Goal: Task Accomplishment & Management: Use online tool/utility

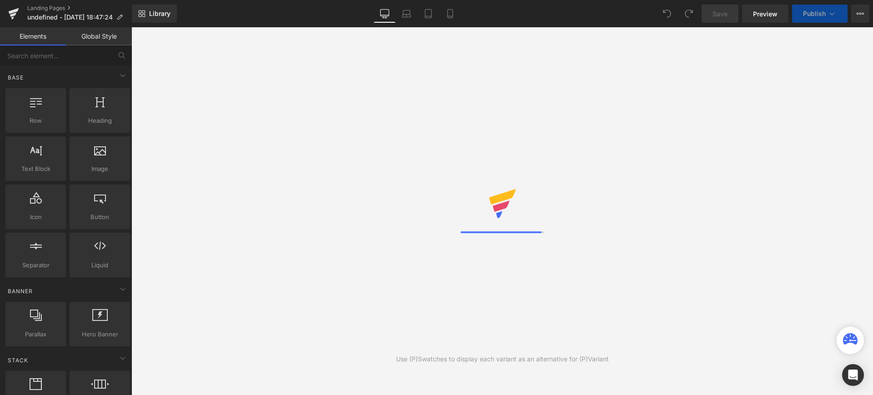
drag, startPoint x: 109, startPoint y: 160, endPoint x: 351, endPoint y: 111, distance: 247.2
click at [351, 111] on div "You are previewing how the will restyle your page. You can not edit Elements in…" at bounding box center [436, 205] width 873 height 411
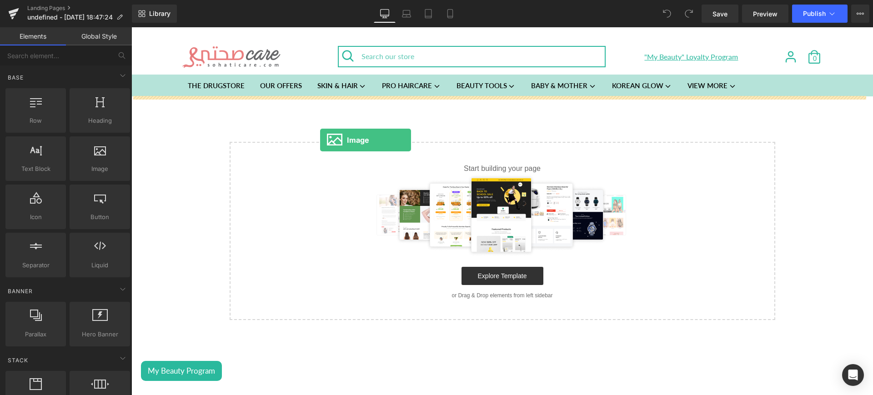
drag, startPoint x: 226, startPoint y: 187, endPoint x: 320, endPoint y: 140, distance: 105.3
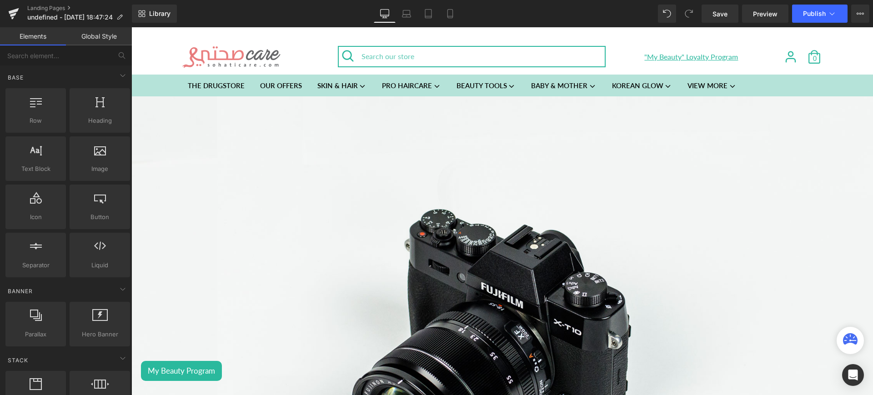
click at [131, 27] on icon at bounding box center [131, 27] width 0 height 0
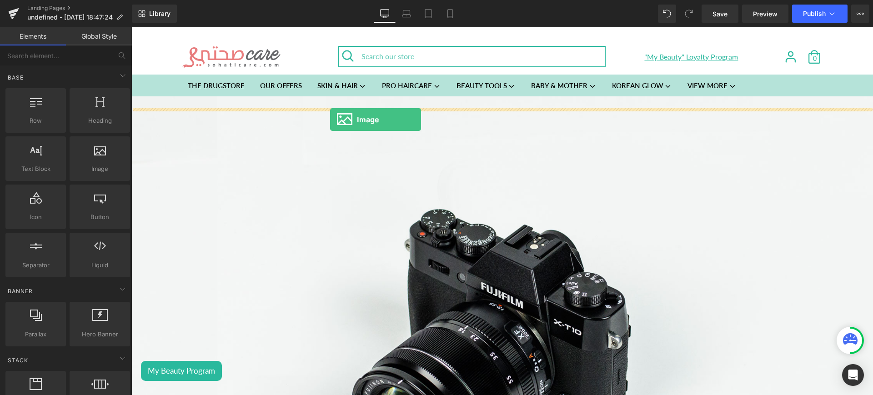
drag, startPoint x: 243, startPoint y: 186, endPoint x: 330, endPoint y: 120, distance: 109.6
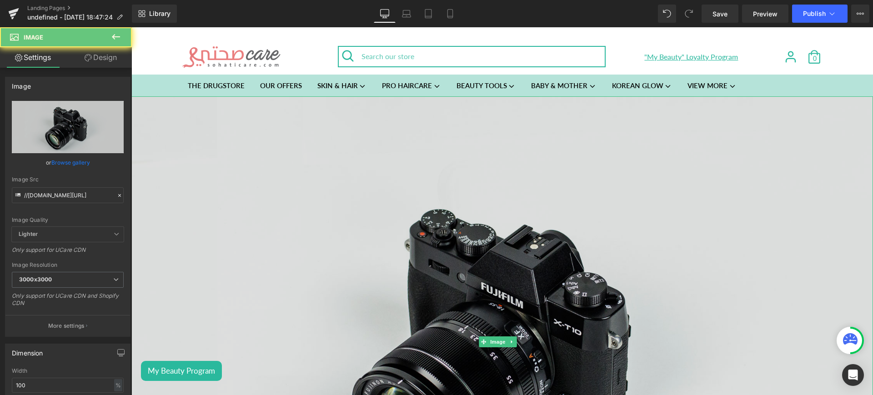
click at [375, 239] on img at bounding box center [502, 341] width 742 height 491
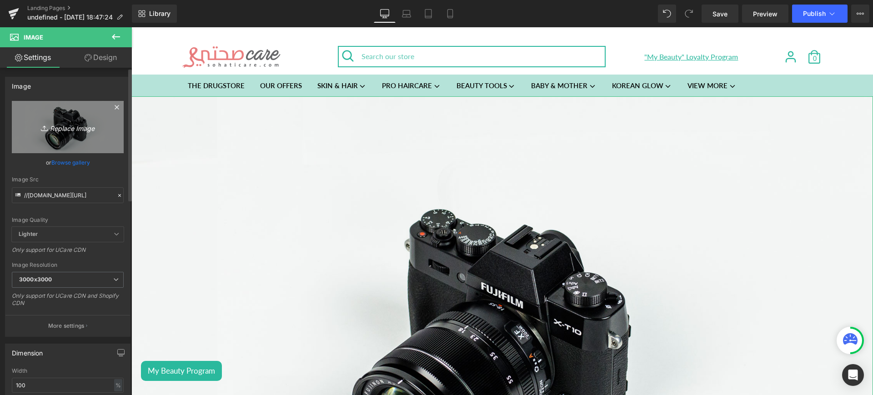
click at [51, 121] on icon "Replace Image" at bounding box center [67, 126] width 73 height 11
type input "C:\fakepath\lp1.jpg"
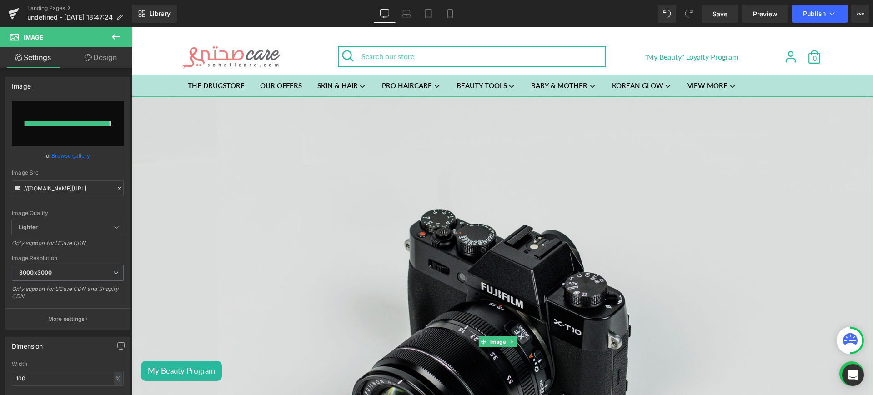
type input "https://ucarecdn.com/7cf88946-daac-488d-92c3-9ce3282778b7/-/format/auto/-/previ…"
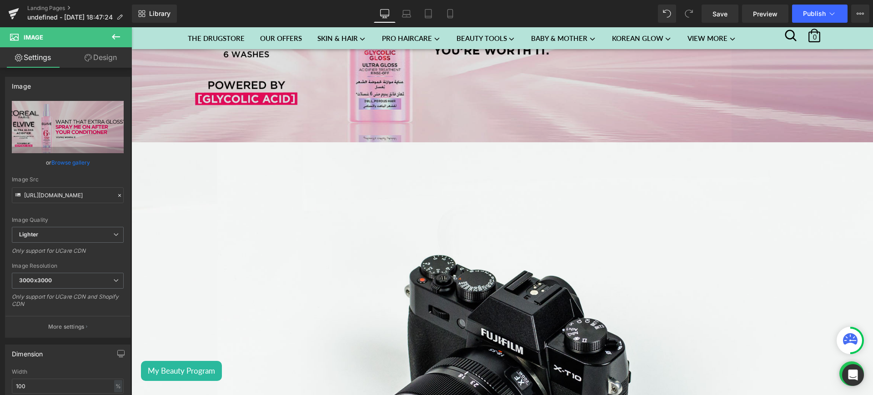
scroll to position [258, 0]
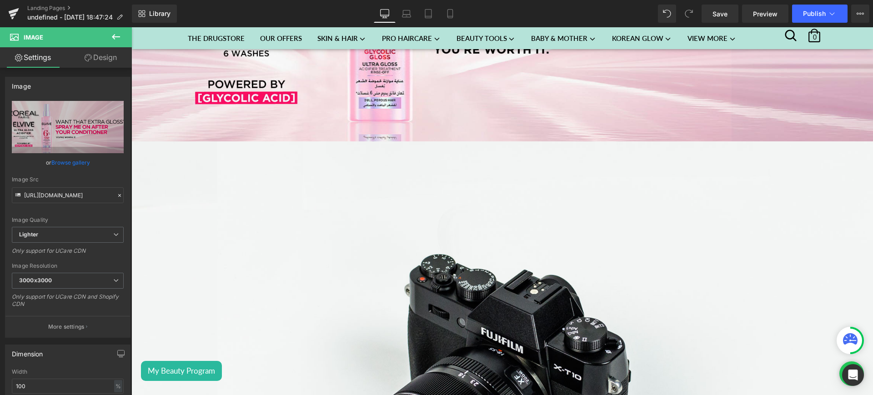
click at [119, 40] on icon at bounding box center [115, 36] width 11 height 11
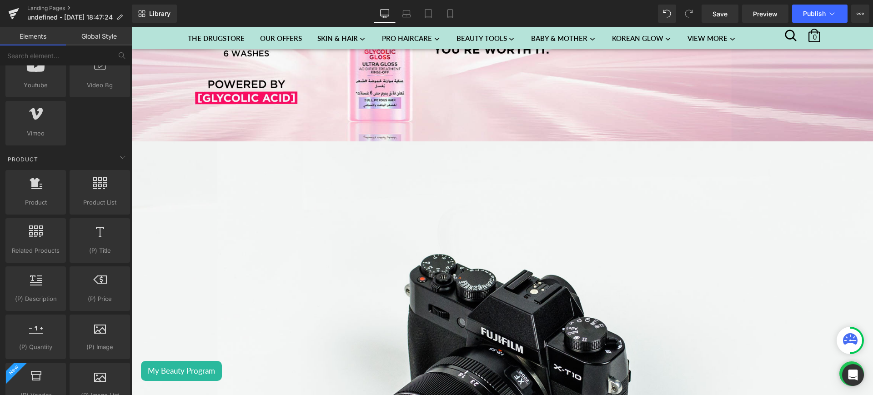
scroll to position [644, 0]
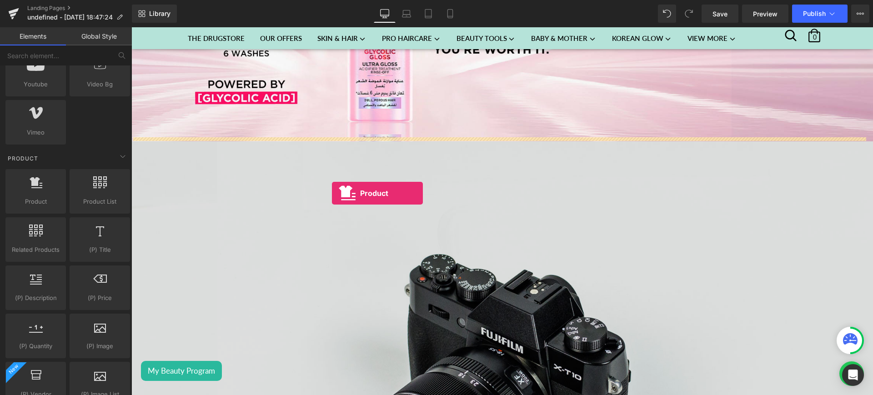
drag, startPoint x: 168, startPoint y: 234, endPoint x: 332, endPoint y: 193, distance: 168.6
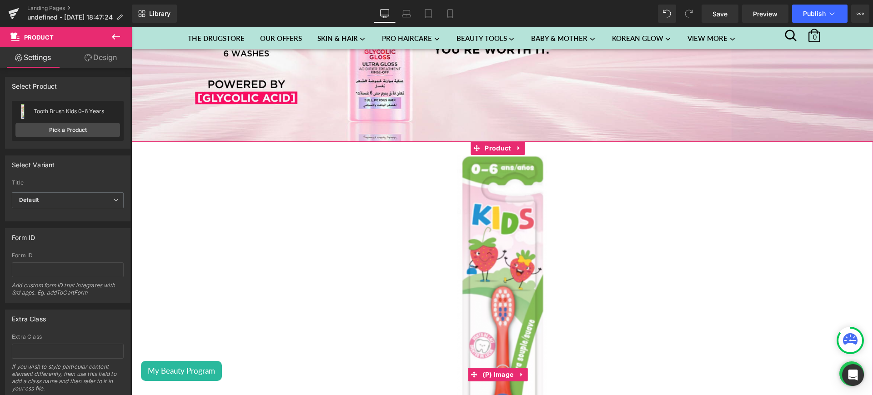
click at [413, 174] on img at bounding box center [502, 375] width 440 height 440
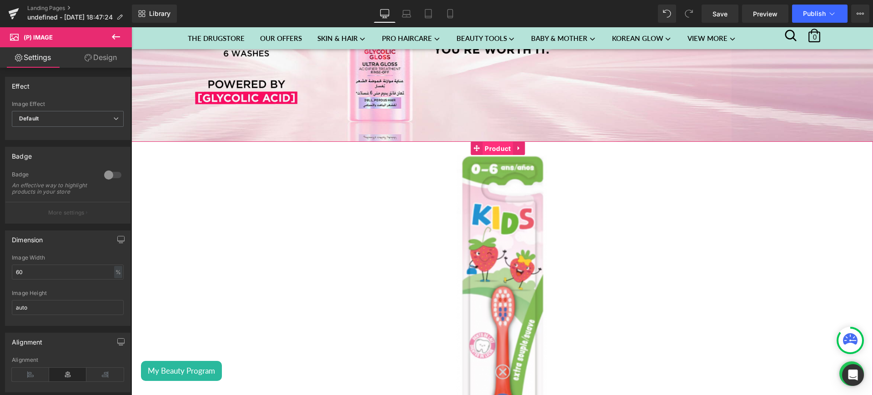
click at [492, 143] on span "Product" at bounding box center [497, 149] width 30 height 14
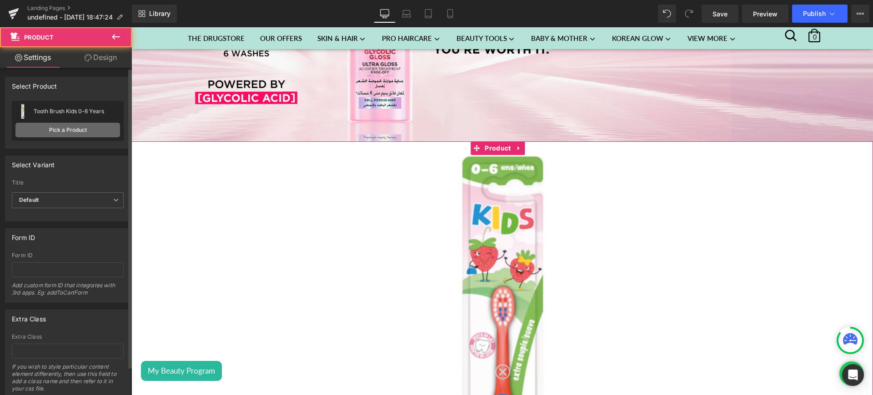
click at [60, 129] on link "Pick a Product" at bounding box center [67, 130] width 105 height 15
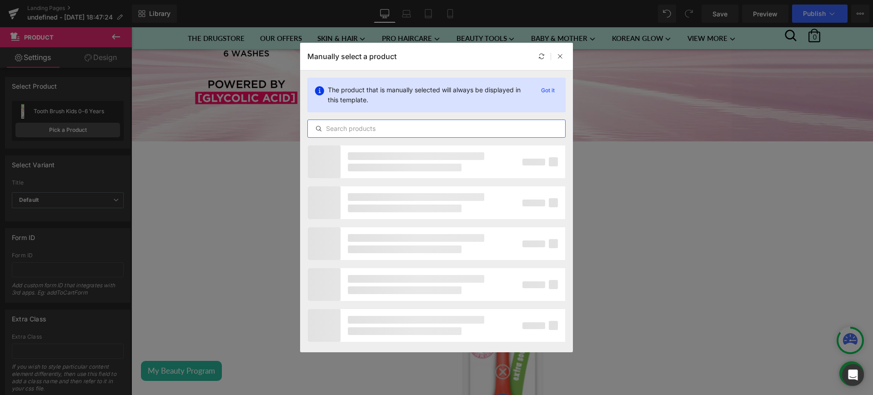
click at [358, 131] on input "text" at bounding box center [436, 128] width 257 height 11
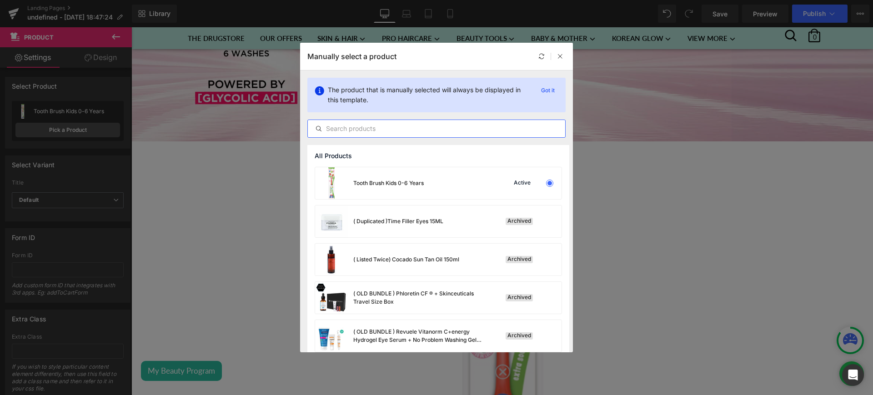
paste input "L’Oréal Paris Elvive Glycolic Gloss, Glossing Acidifier treatment, 6% [Gloss Co…"
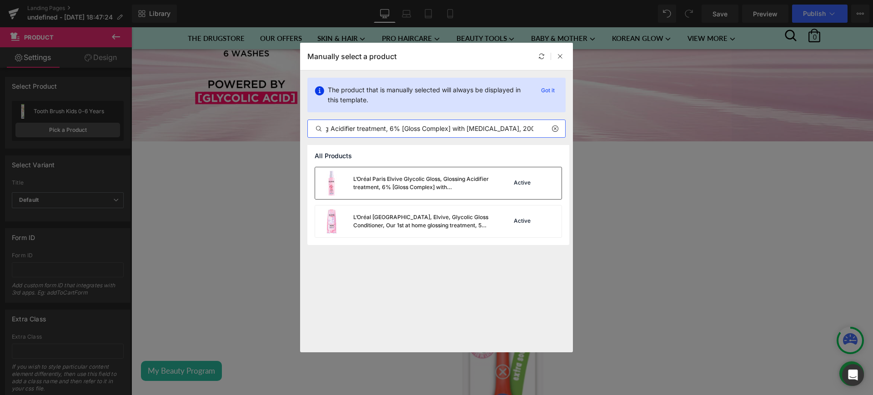
type input "L’Oréal Paris Elvive Glycolic Gloss, Glossing Acidifier treatment, 6% [Gloss Co…"
click at [411, 194] on div "L’Oréal Paris Elvive Glycolic Gloss, Glossing Acidifier treatment, 6% [Gloss Co…" at bounding box center [402, 183] width 175 height 32
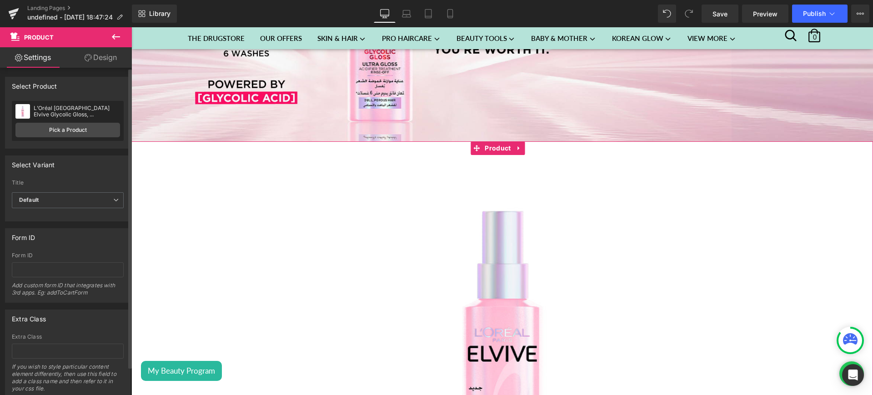
scroll to position [31, 0]
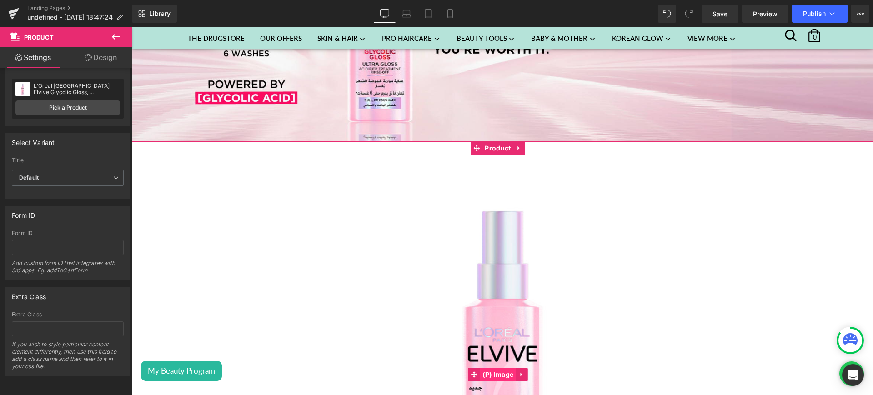
click at [497, 368] on span "(P) Image" at bounding box center [498, 375] width 36 height 14
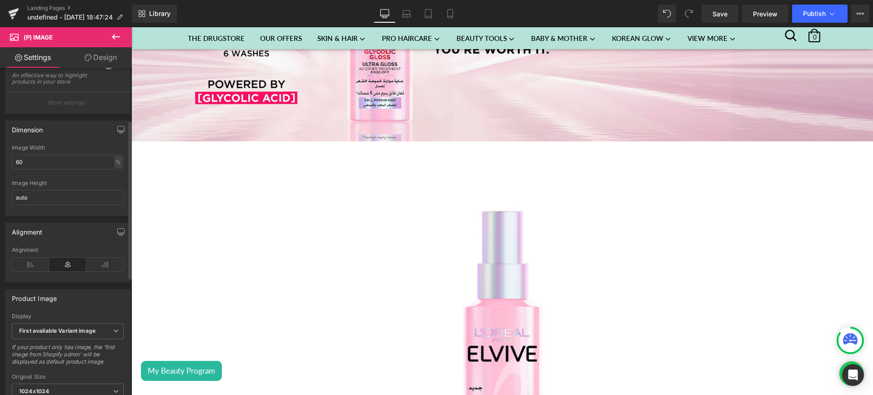
scroll to position [107, 0]
click at [20, 172] on input "60" at bounding box center [68, 165] width 112 height 15
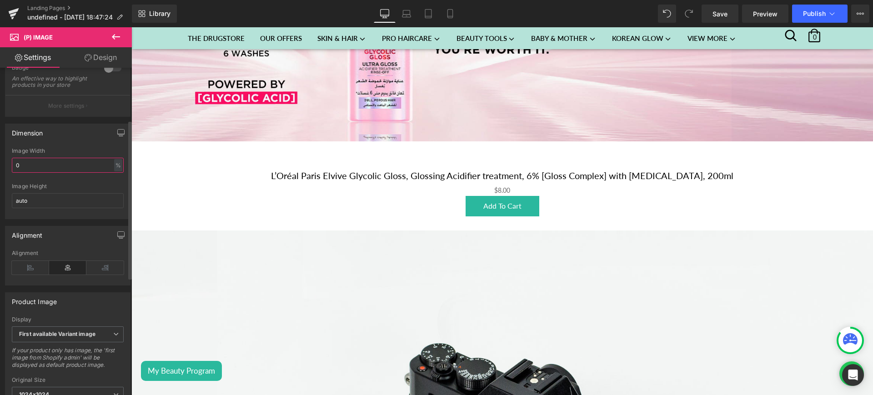
type input "40"
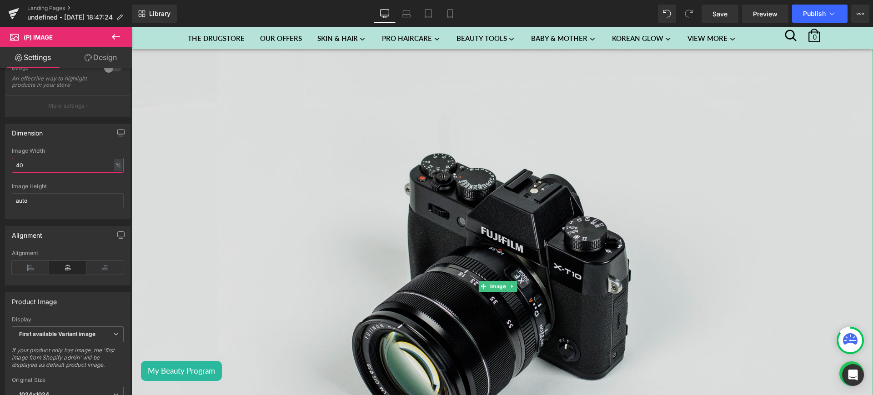
scroll to position [740, 0]
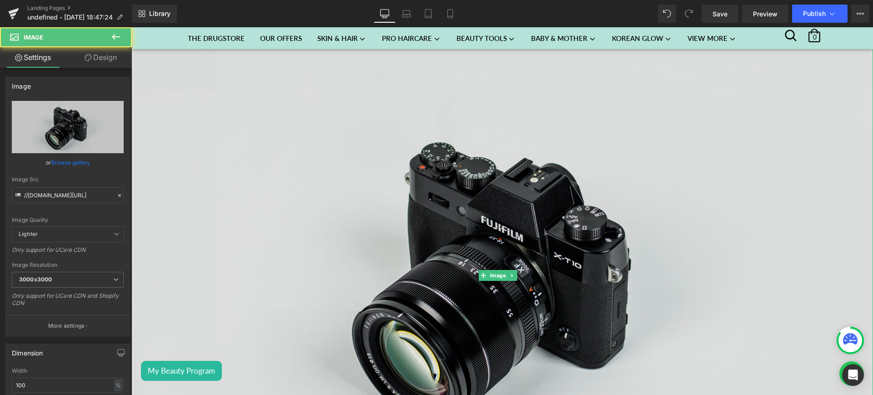
click at [252, 204] on img at bounding box center [502, 275] width 742 height 491
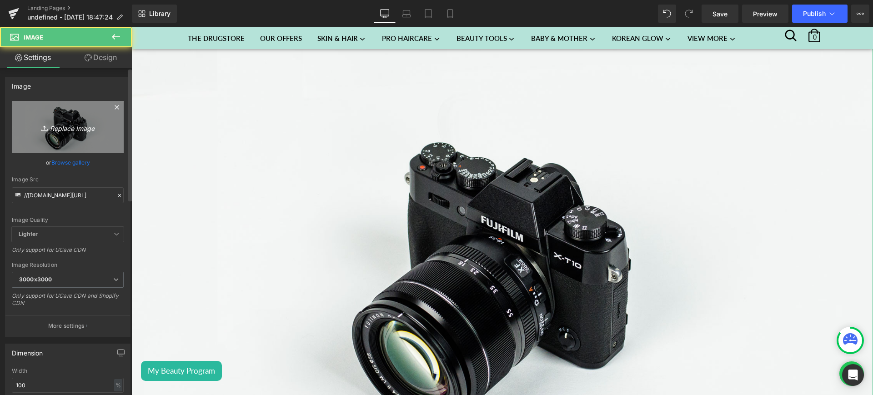
click at [64, 123] on icon "Replace Image" at bounding box center [67, 126] width 73 height 11
type input "C:\fakepath\lp2.jpg"
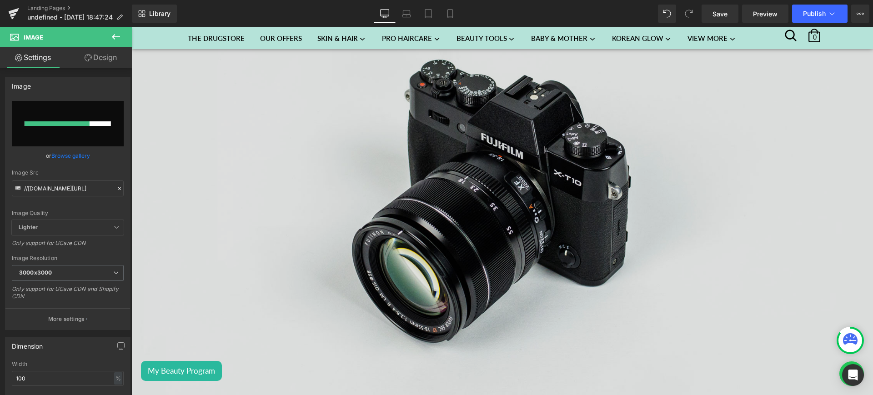
scroll to position [825, 0]
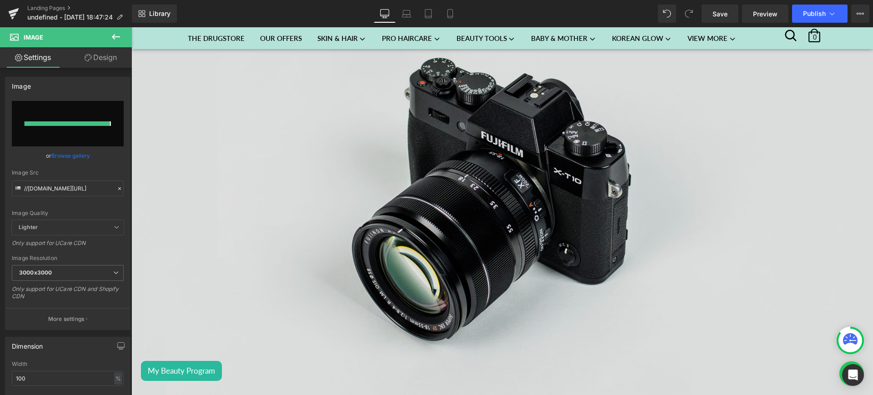
type input "https://ucarecdn.com/fbb2b987-9387-4ec3-9fff-ff7363b58522/-/format/auto/-/previ…"
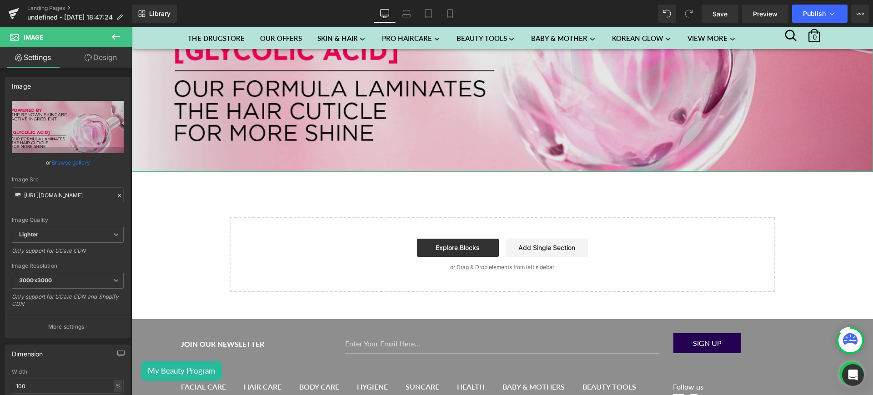
scroll to position [848, 0]
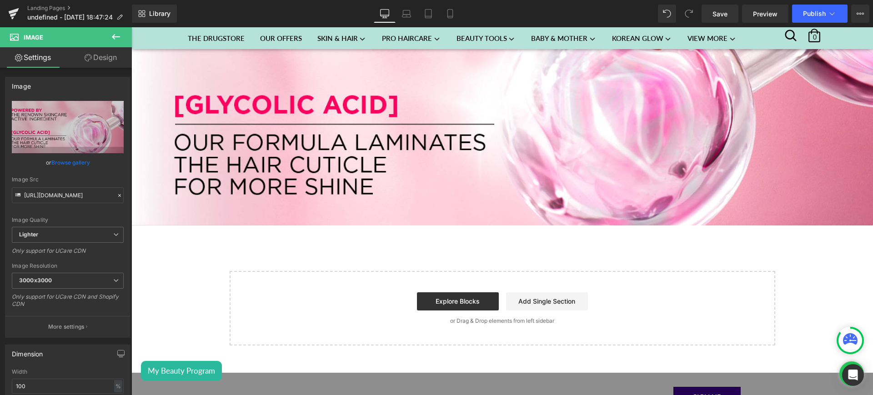
click at [114, 31] on icon at bounding box center [115, 36] width 11 height 11
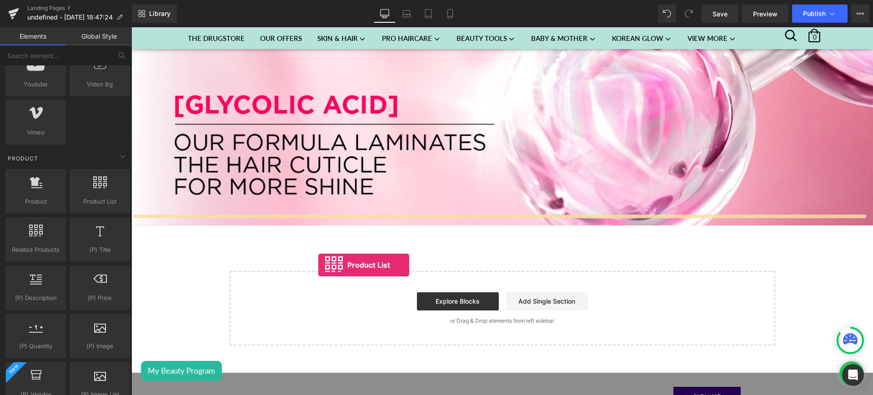
drag, startPoint x: 231, startPoint y: 223, endPoint x: 316, endPoint y: 264, distance: 94.4
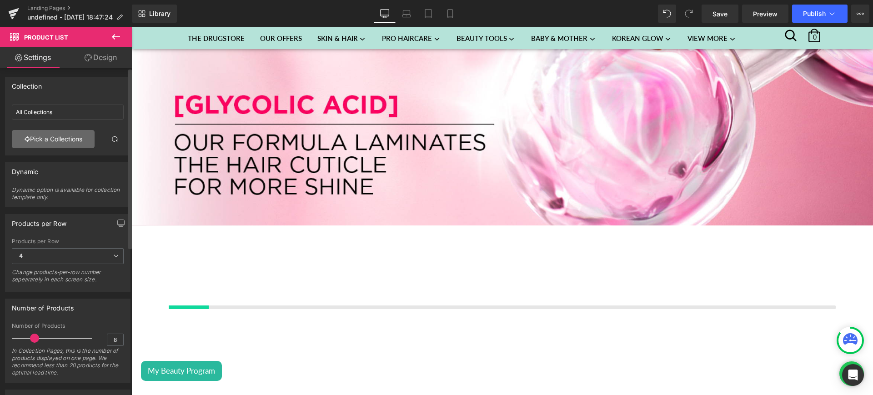
click at [50, 141] on link "Pick a Collections" at bounding box center [53, 139] width 83 height 18
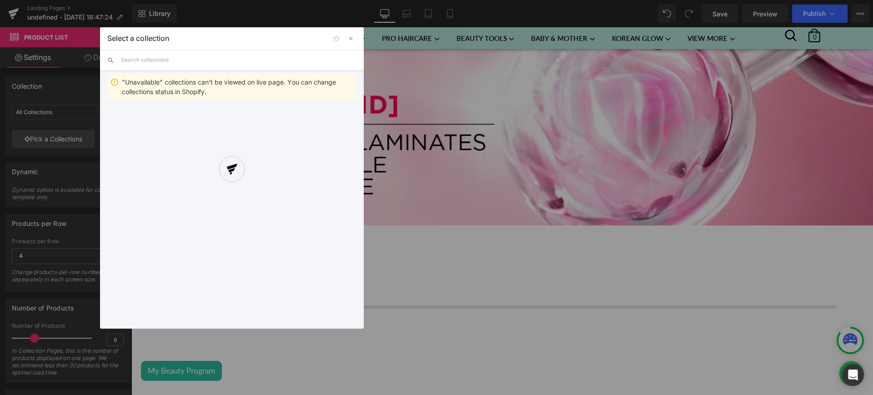
click at [143, 64] on div at bounding box center [232, 177] width 264 height 301
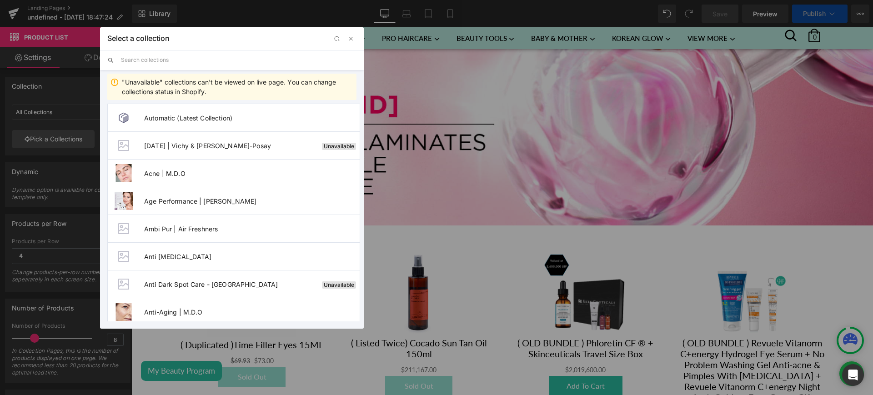
click at [143, 60] on input "text" at bounding box center [239, 60] width 236 height 20
paste input "Elvive Glycolic Gloss"
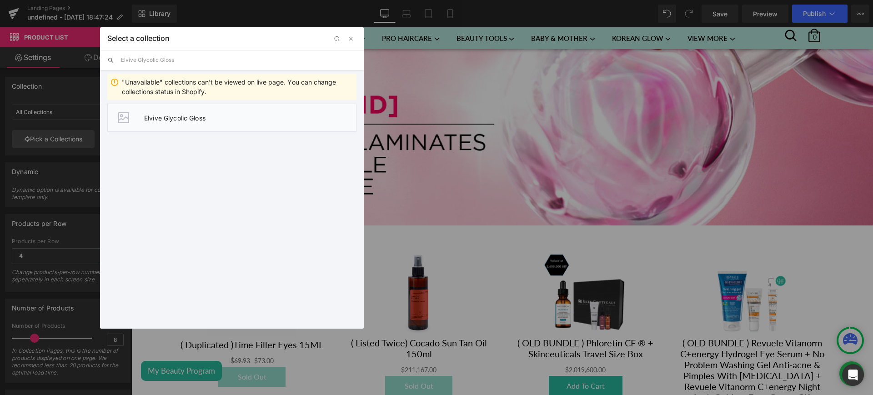
type input "Elvive Glycolic Gloss"
drag, startPoint x: 197, startPoint y: 111, endPoint x: 232, endPoint y: 192, distance: 87.6
click at [197, 111] on li "Elvive Glycolic Gloss" at bounding box center [231, 118] width 249 height 28
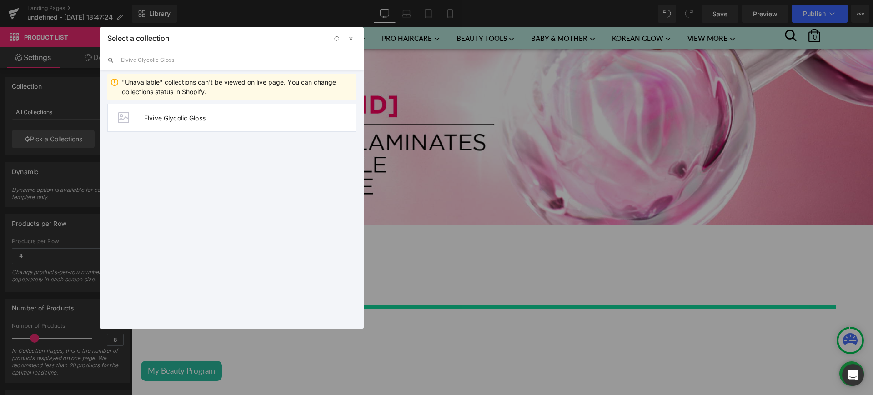
type input "Elvive Glycolic Gloss"
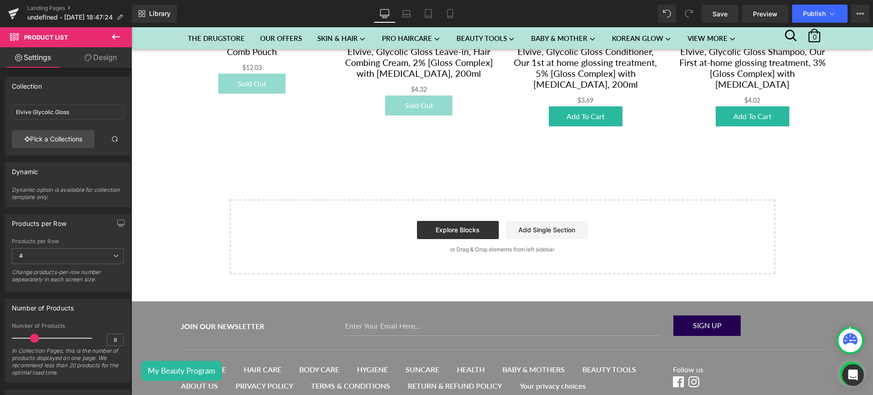
scroll to position [1152, 0]
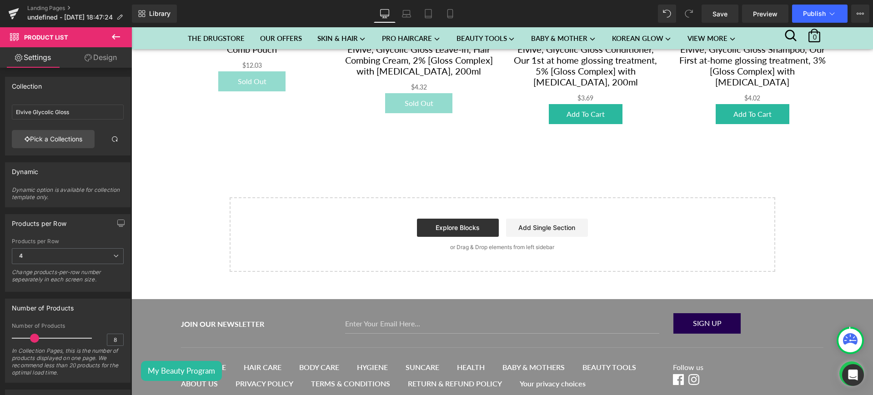
click at [115, 30] on button at bounding box center [116, 37] width 32 height 20
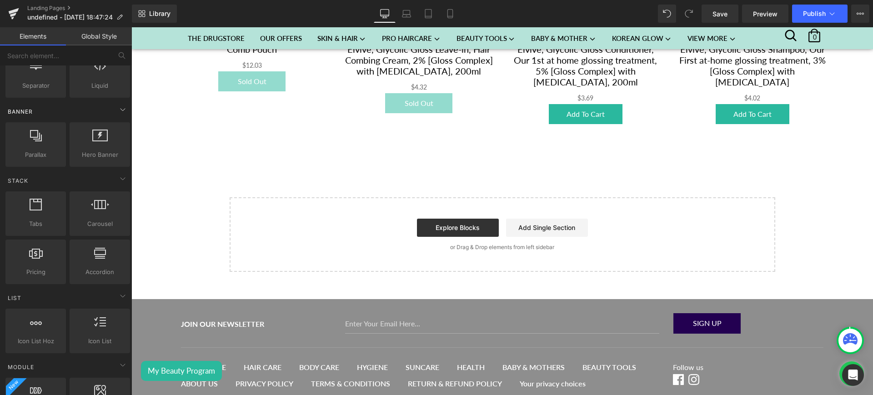
scroll to position [0, 0]
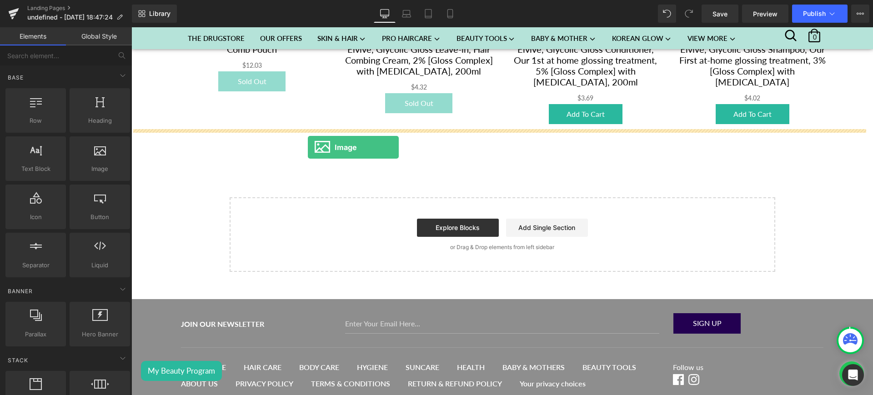
drag, startPoint x: 239, startPoint y: 195, endPoint x: 313, endPoint y: 146, distance: 88.5
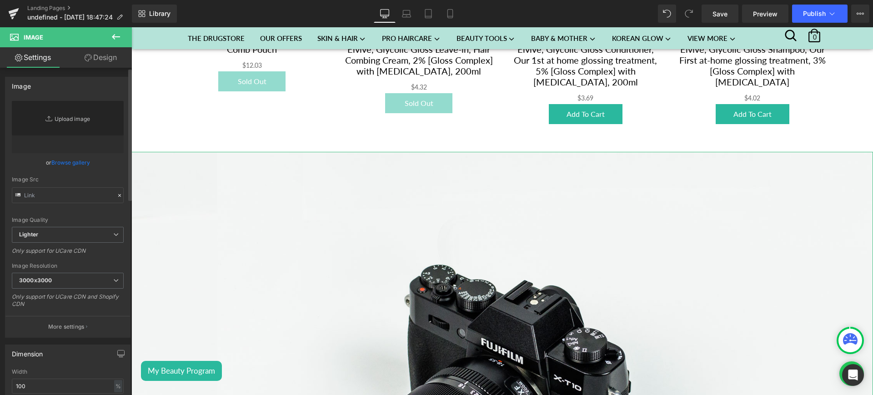
click at [65, 120] on link "Replace Image" at bounding box center [68, 127] width 112 height 52
type input "//d1um8515vdn9kb.cloudfront.net/images/parallax.jpg"
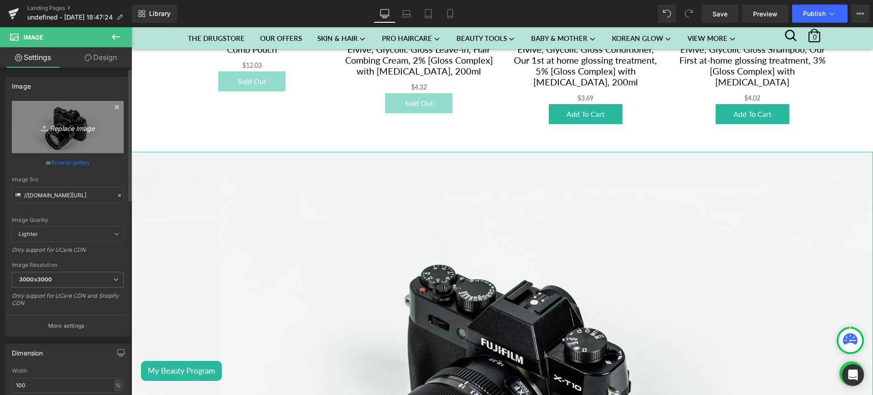
type input "C:\fakepath\lp3.jpg"
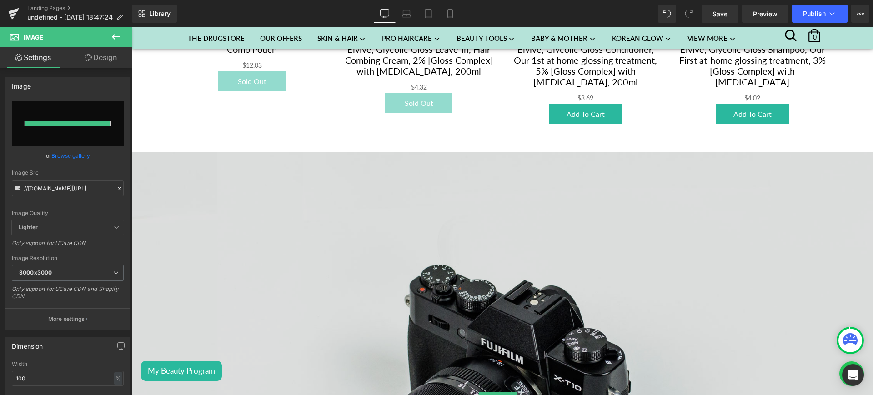
type input "https://ucarecdn.com/7eb585c9-ab2a-4899-a49c-8a3016481ce3/-/format/auto/-/previ…"
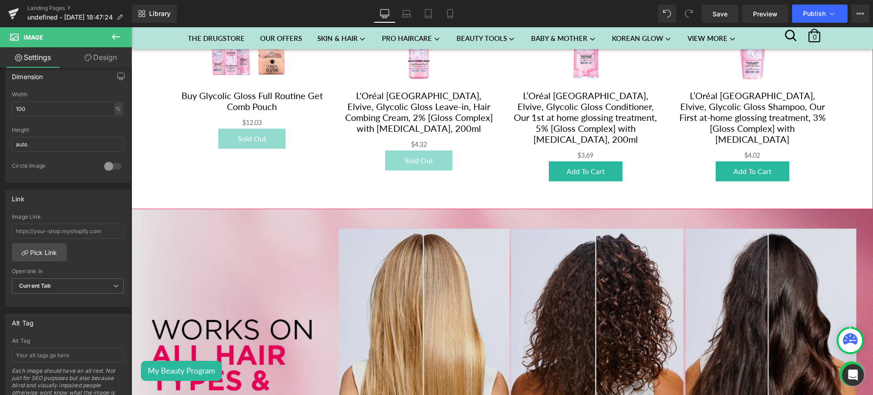
scroll to position [1098, 0]
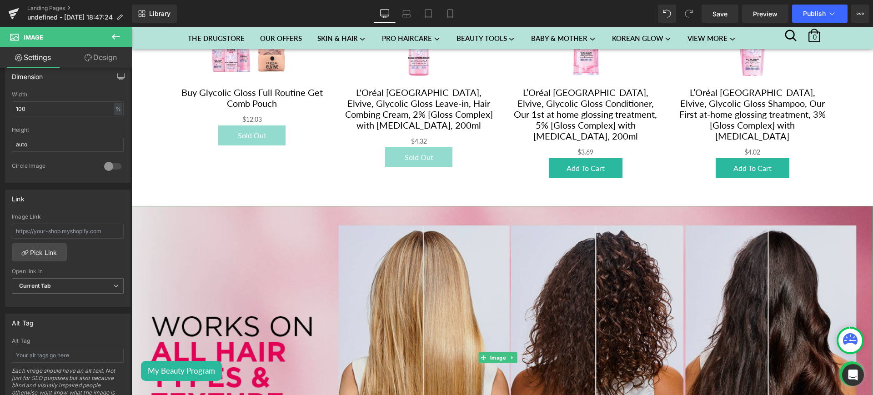
click at [254, 266] on img at bounding box center [502, 357] width 742 height 303
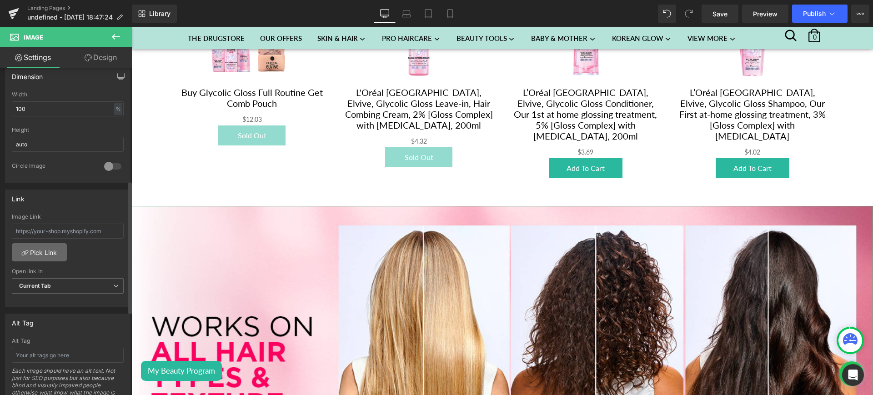
click at [37, 249] on link "Pick Link" at bounding box center [39, 252] width 55 height 18
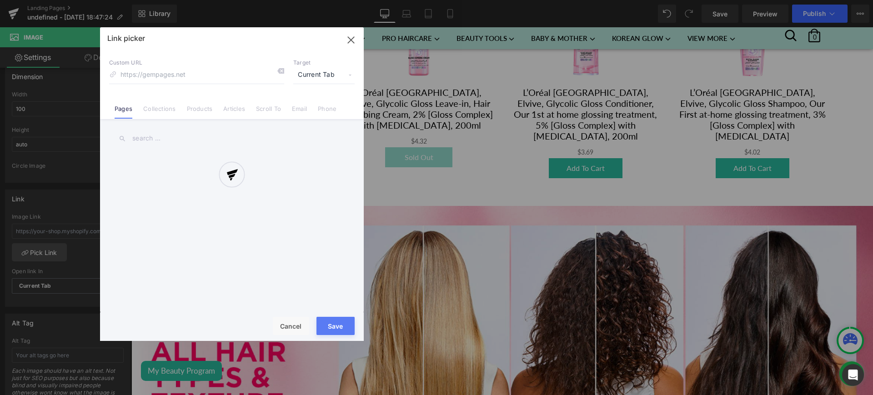
click at [155, 107] on div at bounding box center [232, 184] width 264 height 314
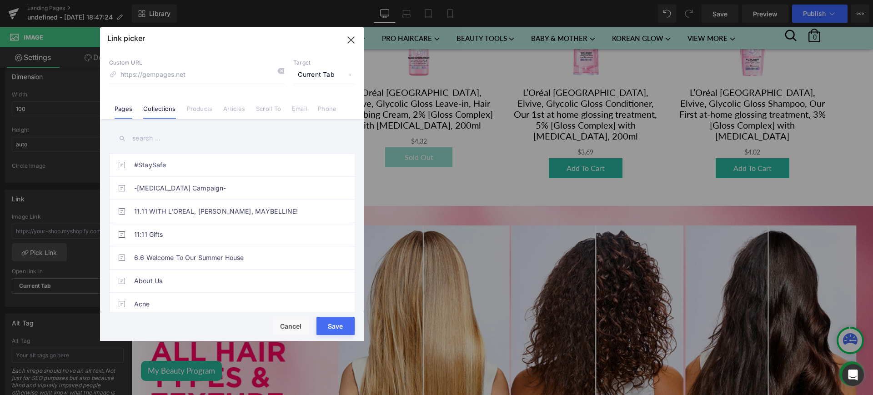
click at [173, 108] on link "Collections" at bounding box center [159, 112] width 32 height 14
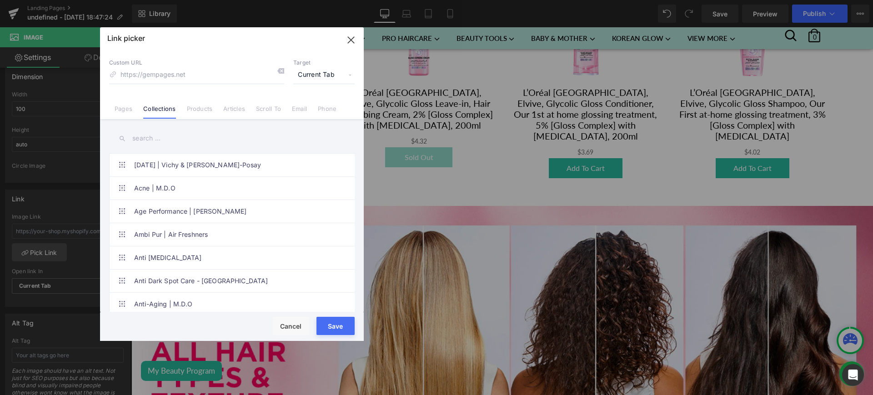
click at [150, 138] on input "text" at bounding box center [232, 138] width 246 height 20
paste input "https://sohaticare.com/collections/elvive-glycolic-gloss"
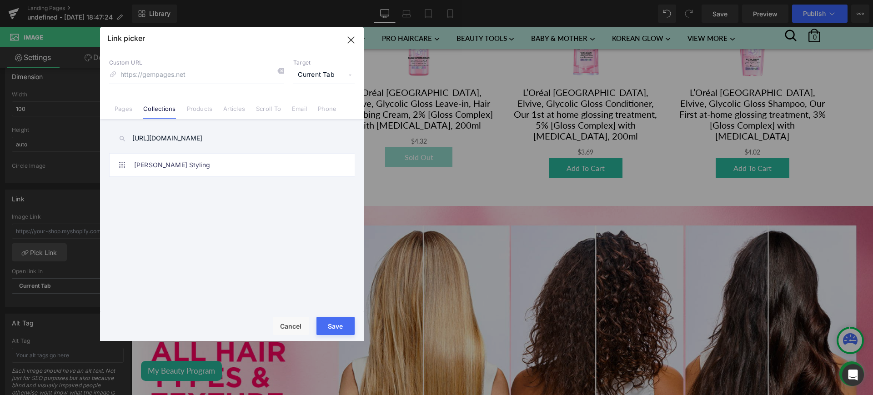
click at [185, 139] on input "https://sohaticare.com/collections/elvive-glycolic-gloss" at bounding box center [232, 138] width 246 height 20
paste input "Elvive Glycolic G"
type input "Elvive Glycolic Gloss"
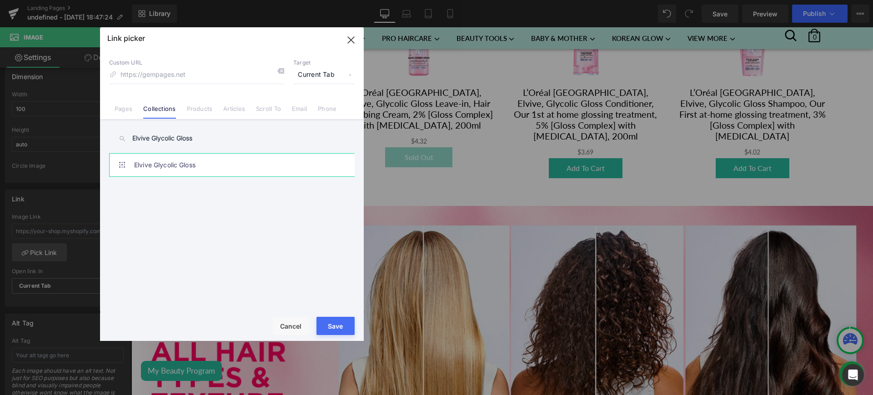
click at [244, 170] on link "Elvive Glycolic Gloss" at bounding box center [234, 165] width 200 height 23
type input "/collections/elvive-glycolic-gloss"
click at [329, 327] on button "Save" at bounding box center [335, 326] width 38 height 18
type input "/collections/elvive-glycolic-gloss"
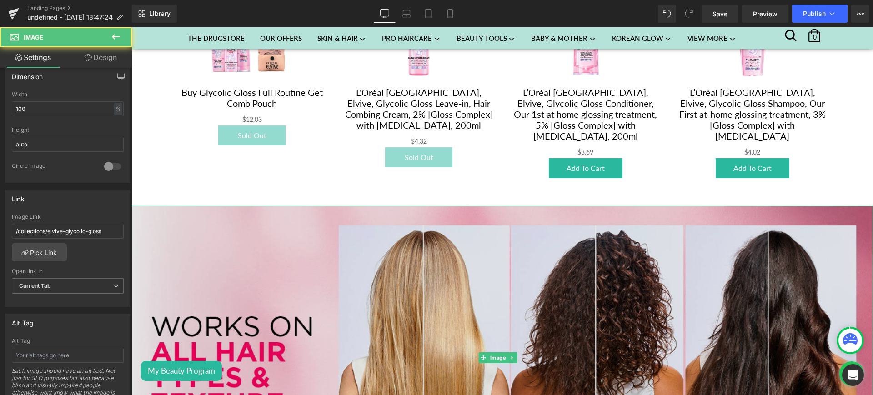
click at [401, 242] on img at bounding box center [502, 357] width 742 height 303
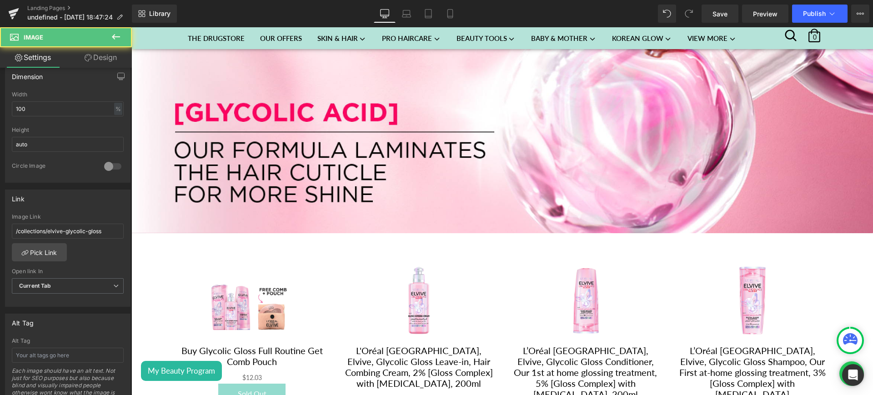
scroll to position [838, 0]
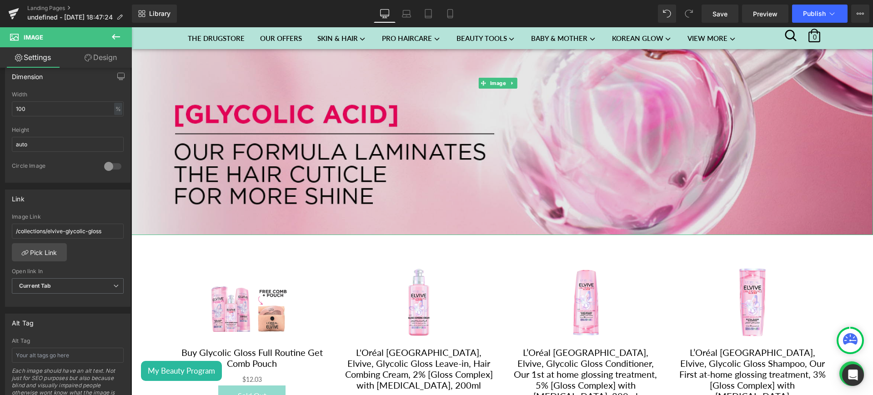
click at [269, 175] on img at bounding box center [502, 82] width 742 height 303
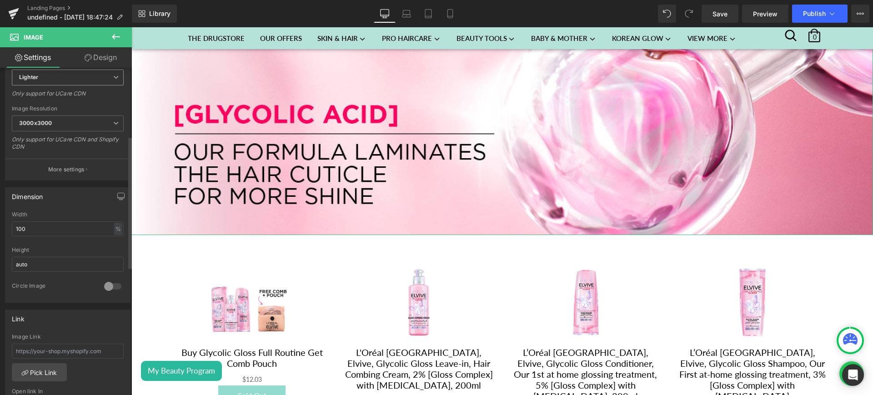
scroll to position [185, 0]
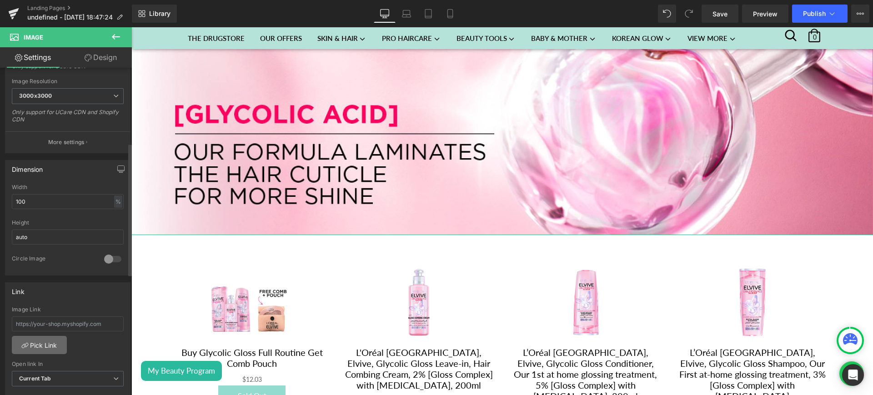
click at [40, 343] on link "Pick Link" at bounding box center [39, 345] width 55 height 18
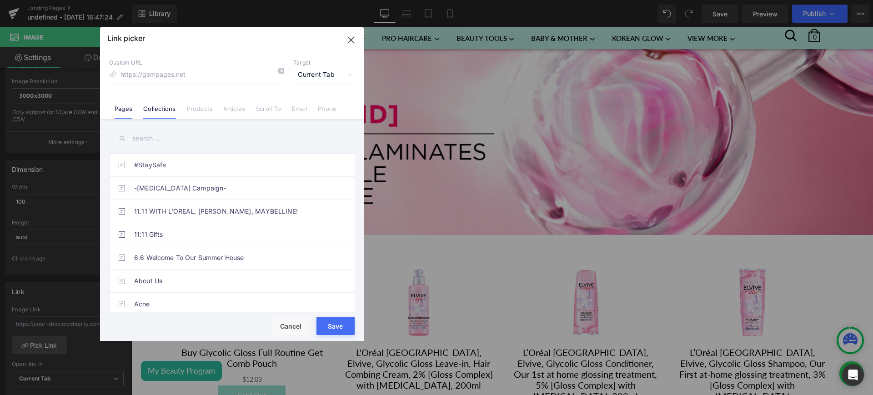
click at [167, 109] on link "Collections" at bounding box center [159, 112] width 32 height 14
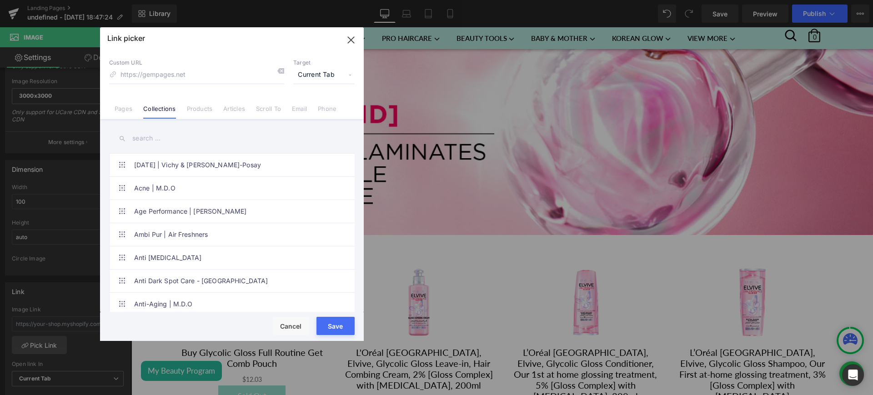
click at [151, 139] on input "text" at bounding box center [232, 138] width 246 height 20
paste input "Elvive Glycolic Gloss"
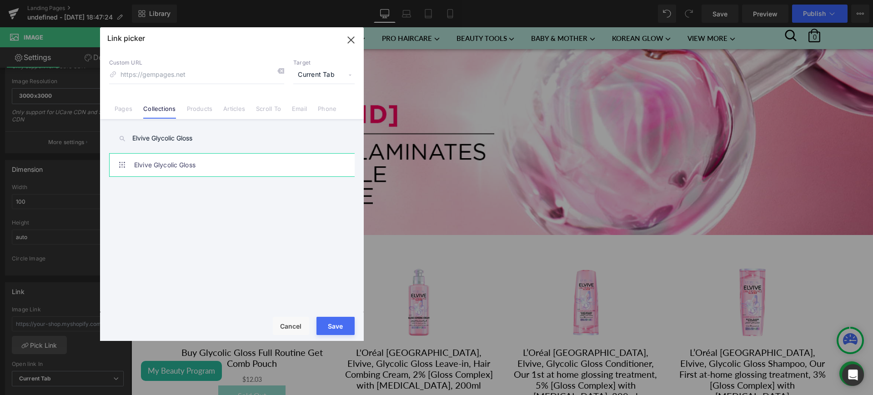
type input "Elvive Glycolic Gloss"
click at [212, 166] on link "Elvive Glycolic Gloss" at bounding box center [234, 165] width 200 height 23
type input "/collections/elvive-glycolic-gloss"
click at [335, 321] on button "Save" at bounding box center [335, 326] width 38 height 18
type input "/collections/elvive-glycolic-gloss"
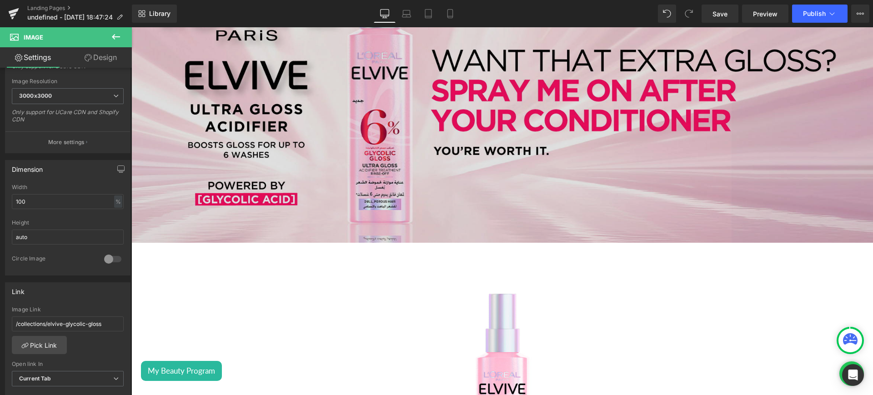
scroll to position [0, 0]
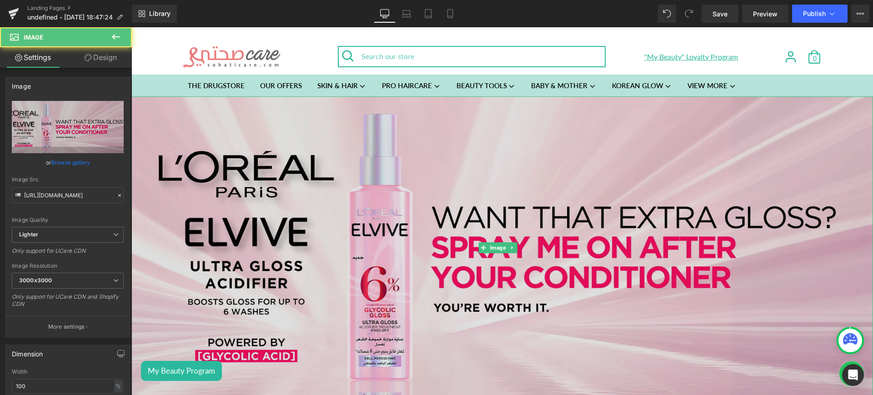
click at [311, 205] on img at bounding box center [502, 247] width 742 height 303
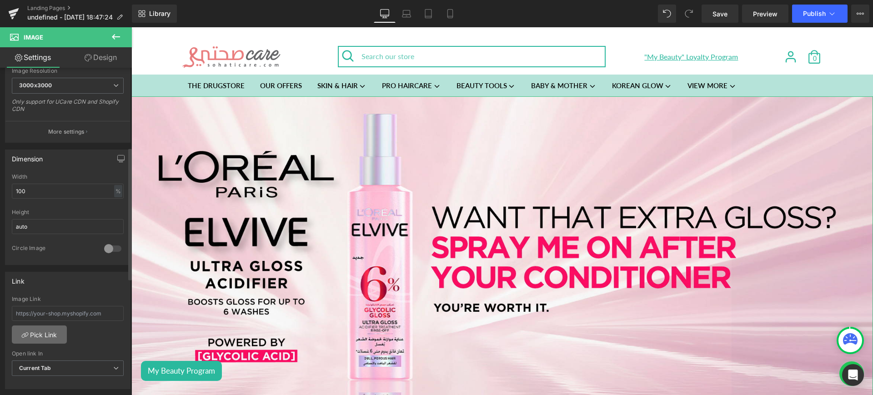
scroll to position [195, 0]
click at [29, 338] on link "Pick Link" at bounding box center [39, 334] width 55 height 18
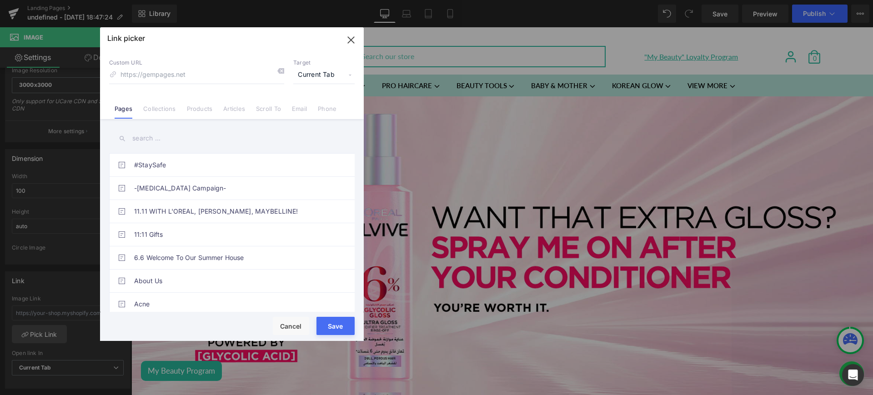
click at [162, 110] on div "Link picker Back to Library Insert Custom URL Target Current Tab Current Tab Ne…" at bounding box center [232, 184] width 264 height 314
click at [162, 110] on link "Collections" at bounding box center [159, 112] width 32 height 14
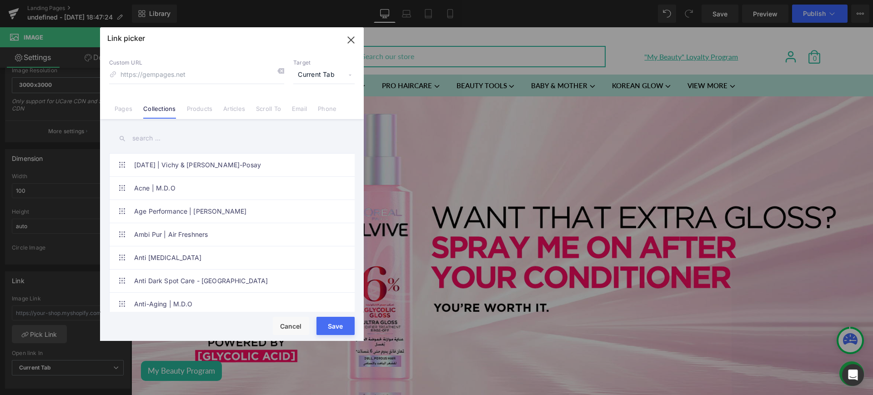
click at [165, 140] on input "text" at bounding box center [232, 138] width 246 height 20
paste input "Elvive Glycolic Gloss"
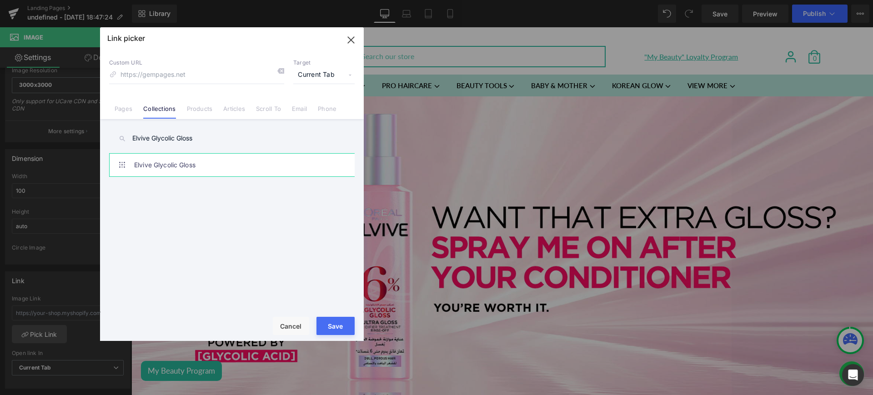
type input "Elvive Glycolic Gloss"
click at [231, 163] on link "Elvive Glycolic Gloss" at bounding box center [234, 165] width 200 height 23
type input "/collections/elvive-glycolic-gloss"
click at [335, 328] on button "Save" at bounding box center [335, 326] width 38 height 18
type input "/collections/elvive-glycolic-gloss"
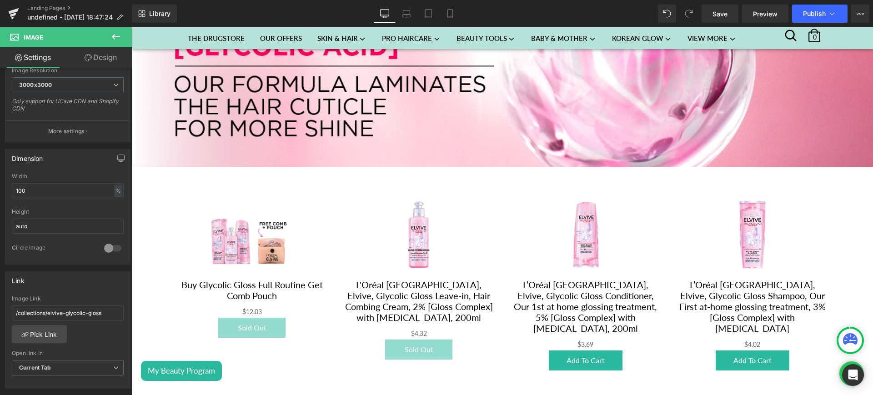
scroll to position [919, 0]
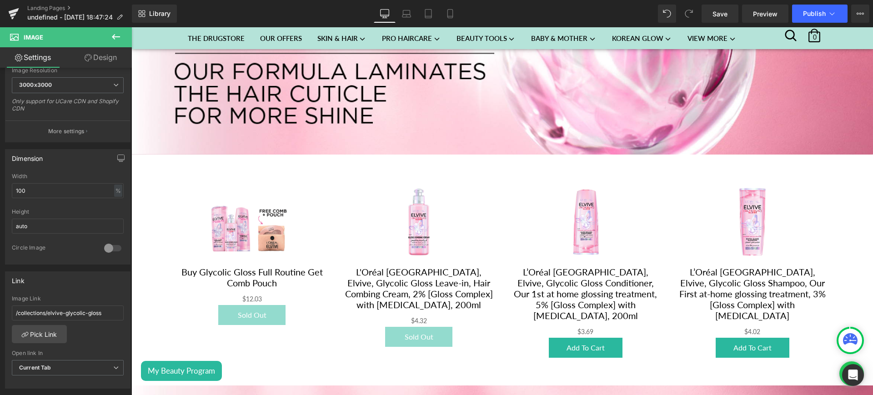
click at [120, 30] on button at bounding box center [116, 37] width 32 height 20
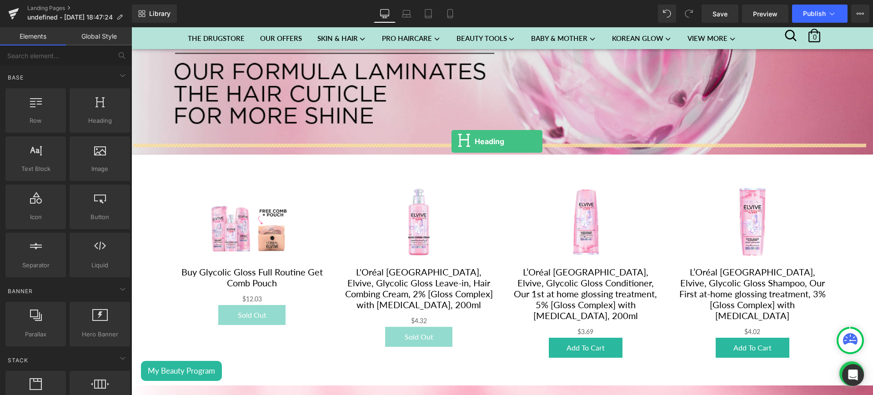
drag, startPoint x: 234, startPoint y: 140, endPoint x: 451, endPoint y: 141, distance: 216.9
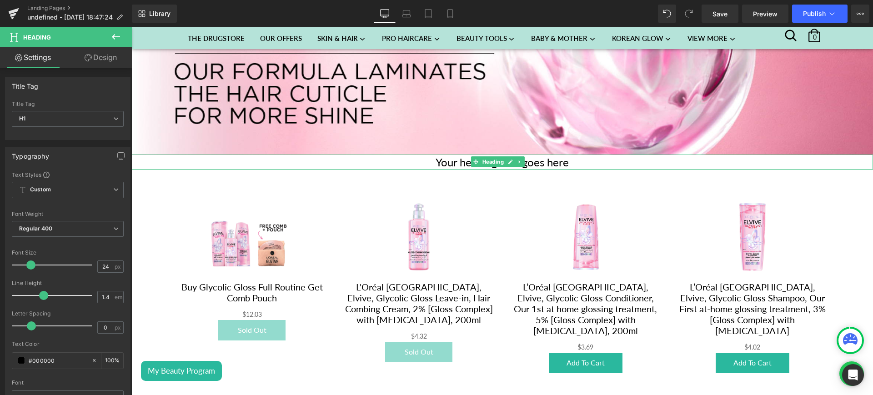
click at [552, 155] on h1 "Your heading text goes here" at bounding box center [502, 162] width 742 height 15
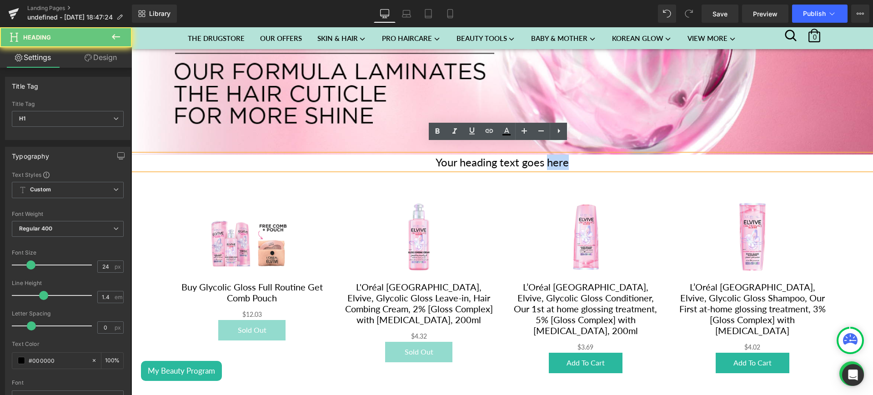
click at [552, 155] on h1 "Your heading text goes here" at bounding box center [502, 162] width 742 height 15
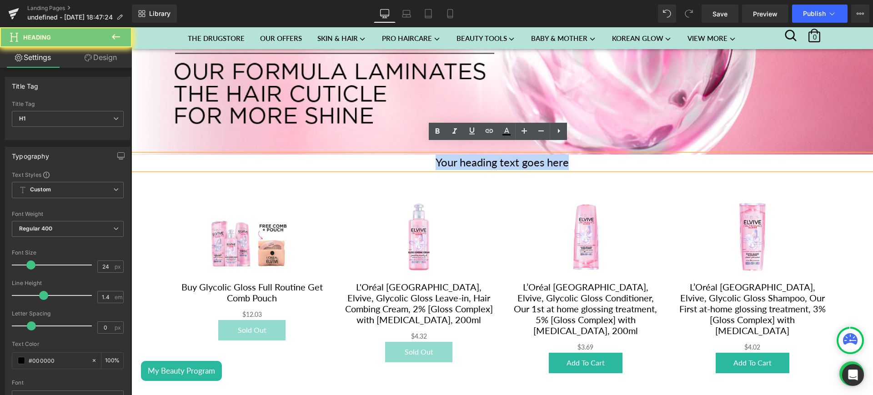
click at [552, 155] on h1 "Your heading text goes here" at bounding box center [502, 162] width 742 height 15
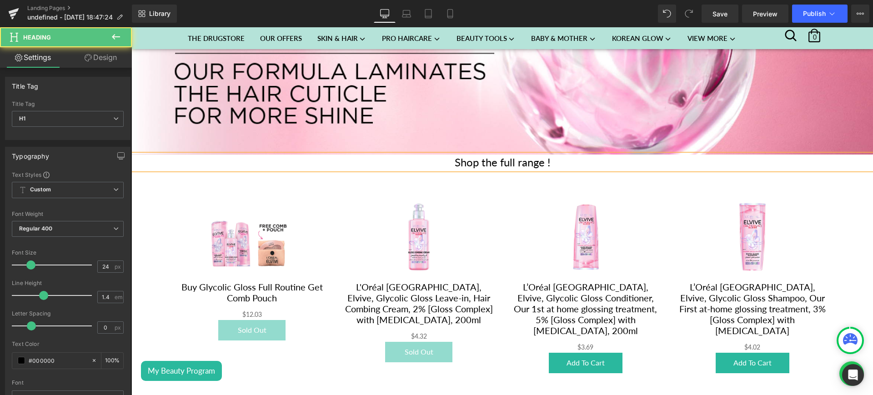
drag, startPoint x: 552, startPoint y: 152, endPoint x: 442, endPoint y: 154, distance: 110.0
click at [442, 155] on h1 "Shop the full range !" at bounding box center [502, 162] width 742 height 15
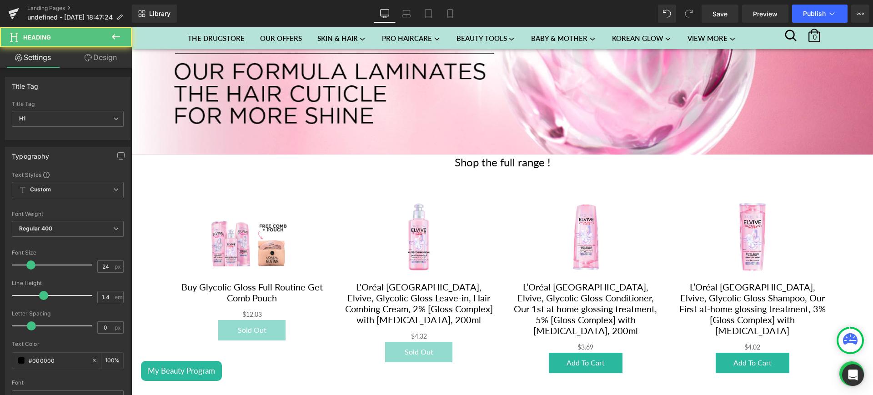
click at [541, 155] on h1 "Shop the full range !" at bounding box center [502, 162] width 742 height 15
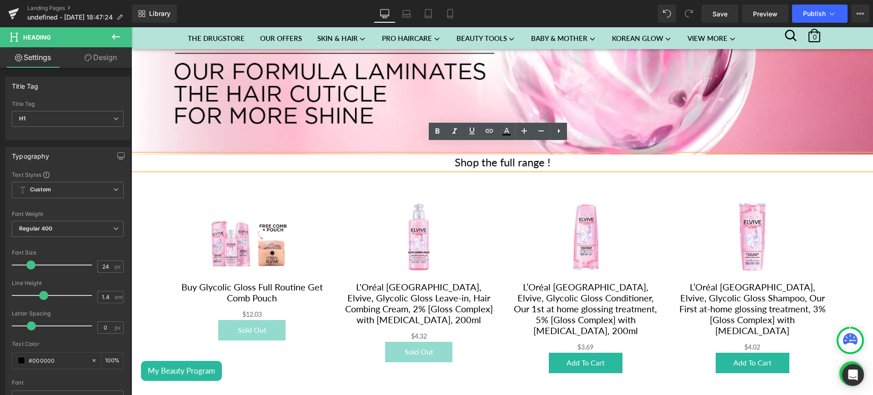
click at [521, 155] on h1 "Shop the full range !" at bounding box center [502, 162] width 742 height 15
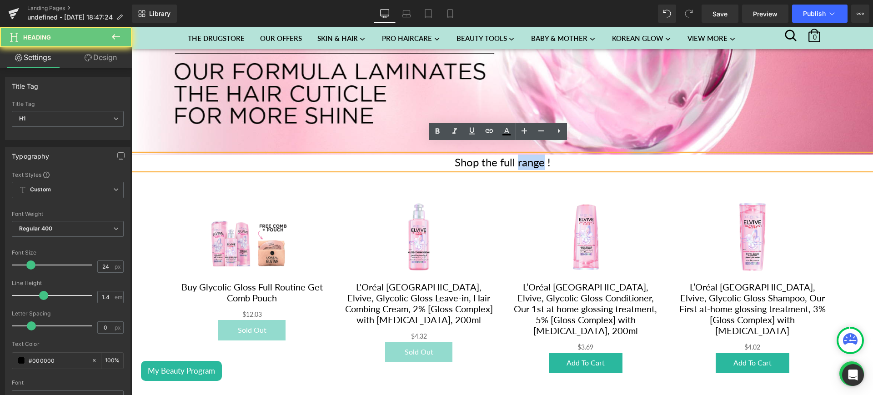
click at [521, 155] on h1 "Shop the full range !" at bounding box center [502, 162] width 742 height 15
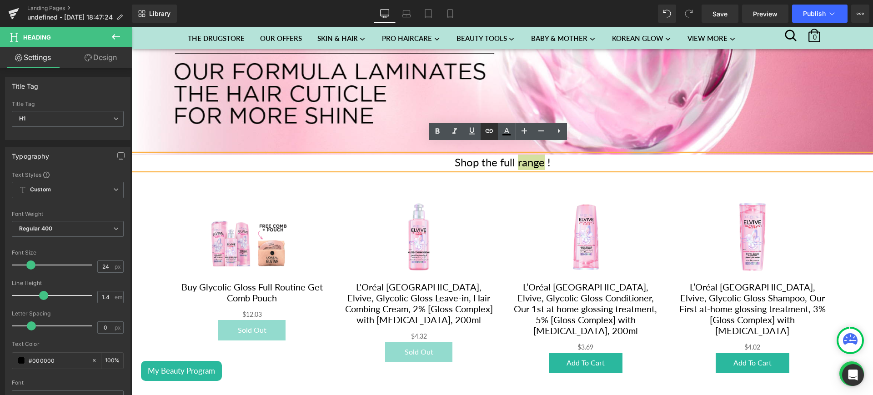
click at [488, 132] on icon at bounding box center [490, 131] width 8 height 4
click at [470, 174] on input "text" at bounding box center [522, 172] width 140 height 23
paste input "https://sohaticare.com/collections/elvive-glycolic-gloss"
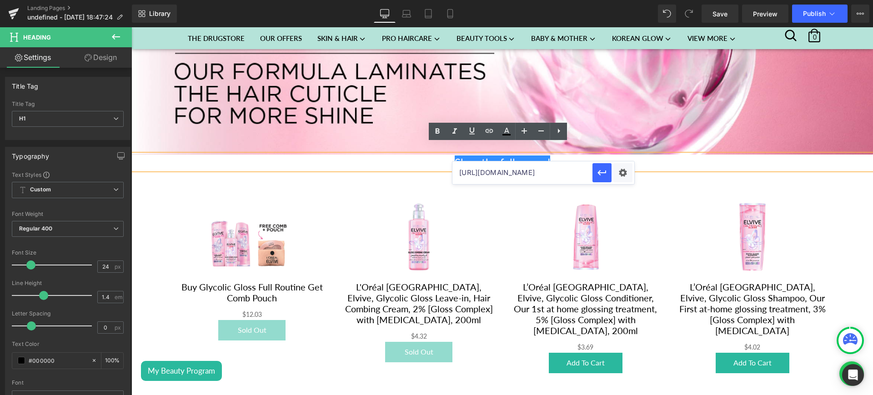
scroll to position [0, 60]
type input "https://sohaticare.com/collections/elvive-glycolic-gloss"
click at [608, 176] on button "button" at bounding box center [601, 172] width 19 height 19
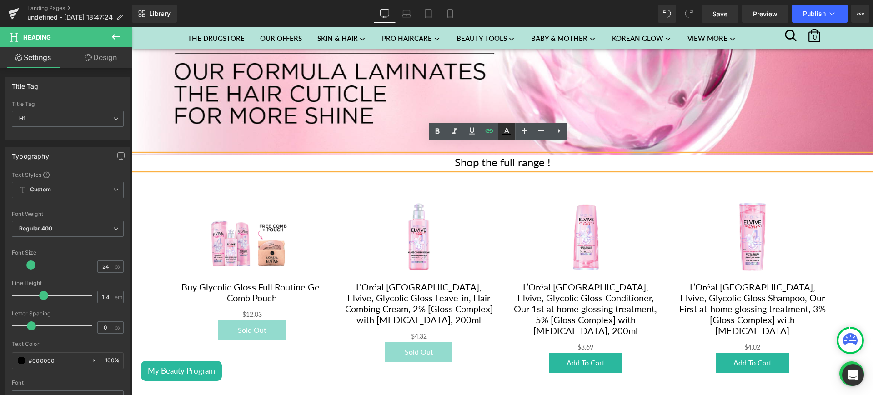
click at [510, 135] on icon at bounding box center [506, 134] width 8 height 1
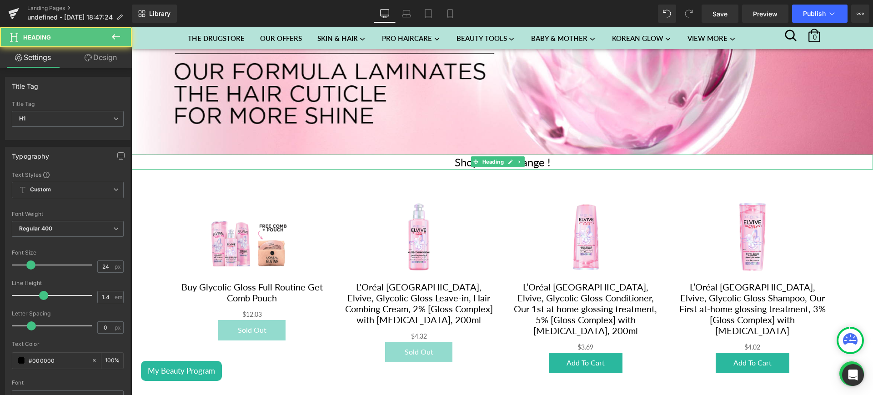
click at [547, 155] on h1 "Shop the full range !" at bounding box center [502, 162] width 742 height 15
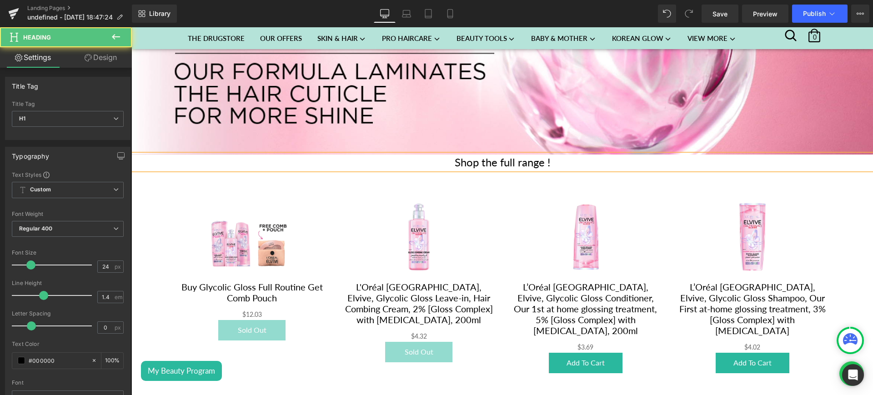
click at [547, 155] on h1 "Shop the full range !" at bounding box center [502, 162] width 742 height 15
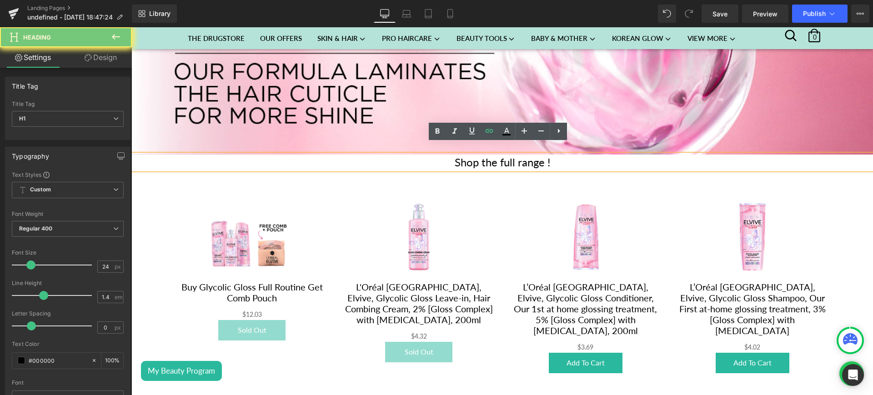
click at [547, 155] on h1 "Shop the full range !" at bounding box center [502, 162] width 742 height 15
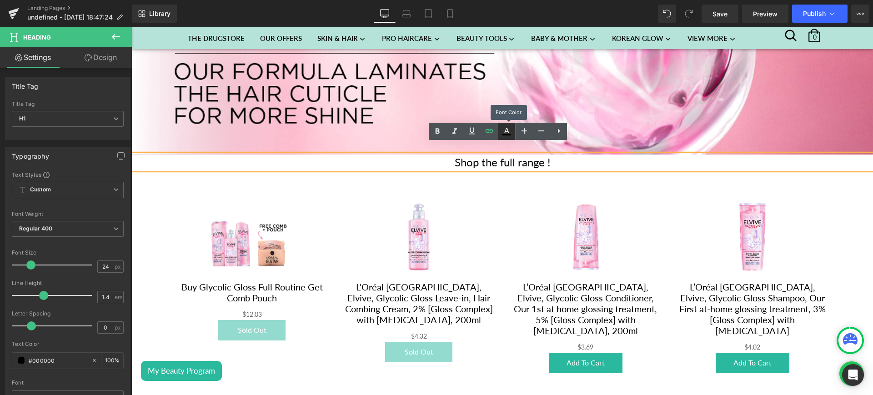
click at [507, 132] on icon at bounding box center [506, 131] width 11 height 11
type input "100"
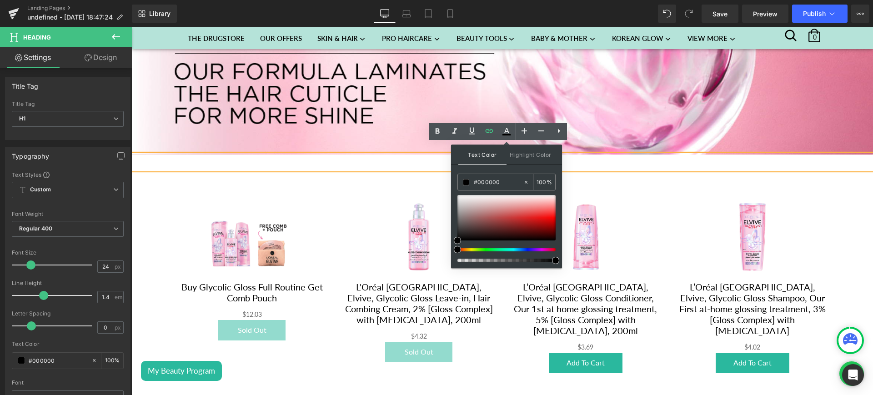
click at [484, 180] on input "#000000" at bounding box center [498, 182] width 49 height 10
paste input "910144"
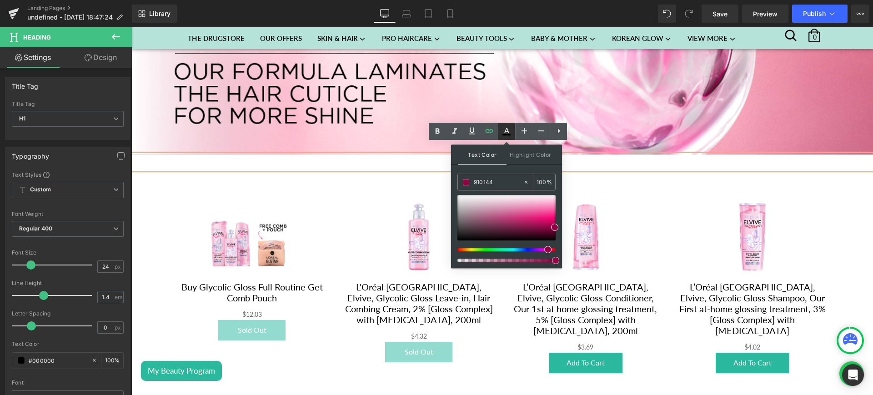
type input "#910144"
click at [509, 132] on icon at bounding box center [506, 131] width 11 height 11
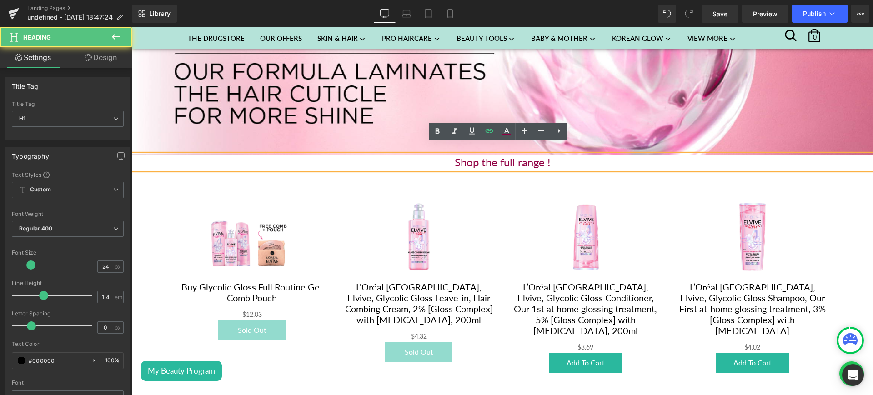
click at [561, 155] on h1 "Shop the full range !" at bounding box center [502, 162] width 742 height 15
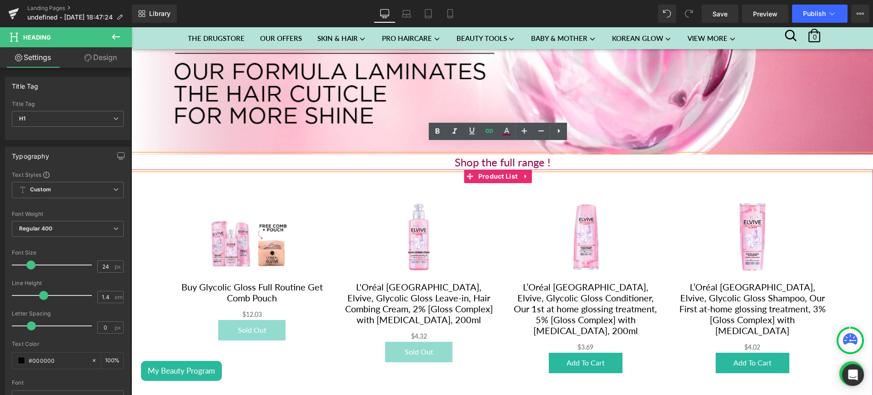
click at [554, 183] on div "Sale Off (P) Image L’Oréal Paris, Elvive, Glycolic Gloss Conditioner, Our 1st a…" at bounding box center [585, 283] width 167 height 200
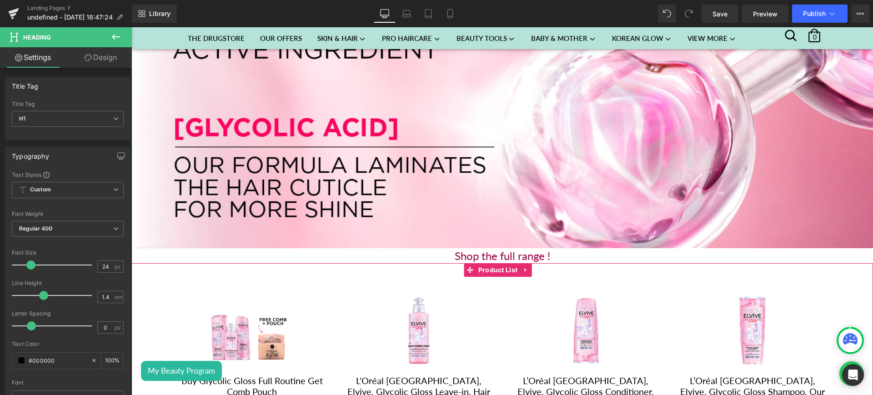
scroll to position [814, 0]
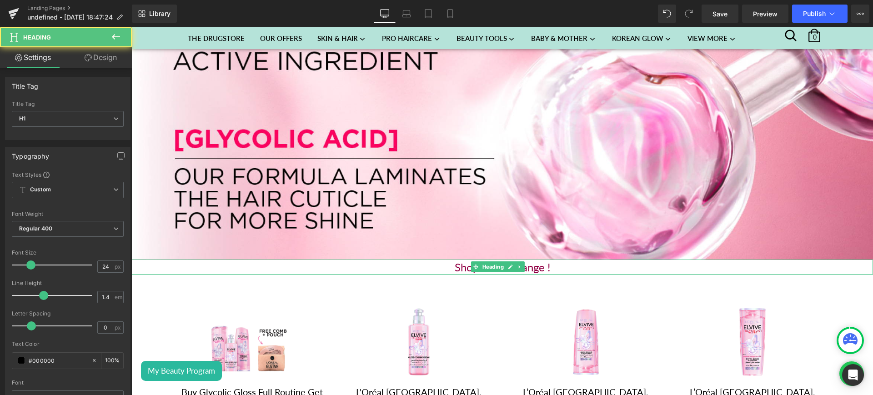
click at [551, 260] on h1 "Shop the full range !" at bounding box center [502, 267] width 742 height 15
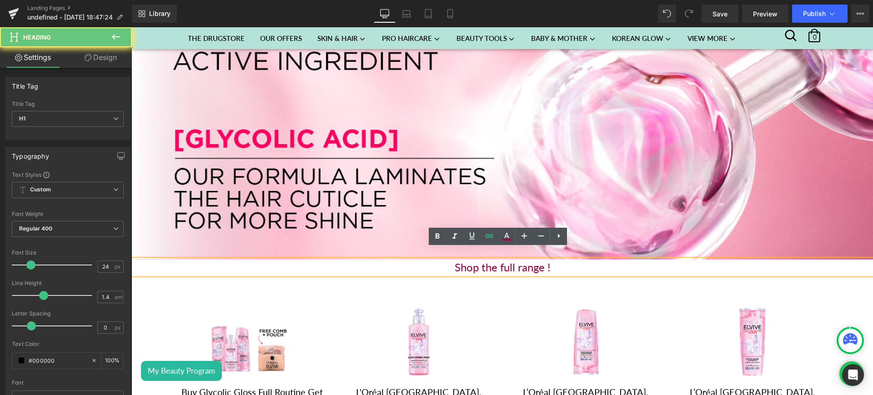
click at [551, 260] on h1 "Shop the full range !" at bounding box center [502, 267] width 742 height 15
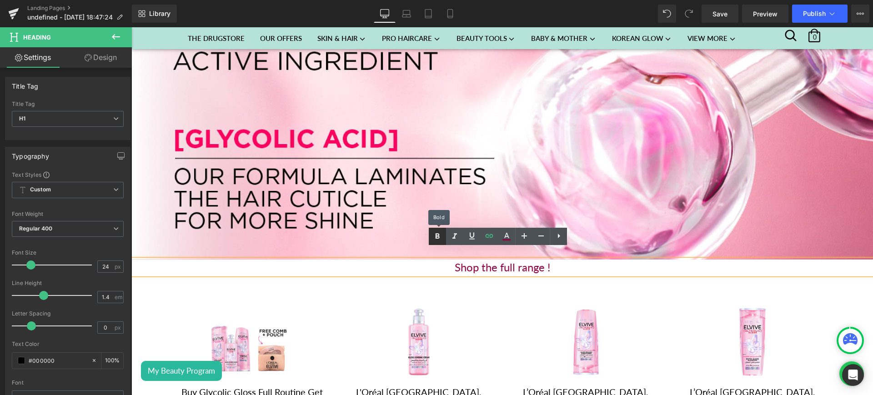
click at [441, 236] on icon at bounding box center [437, 236] width 11 height 11
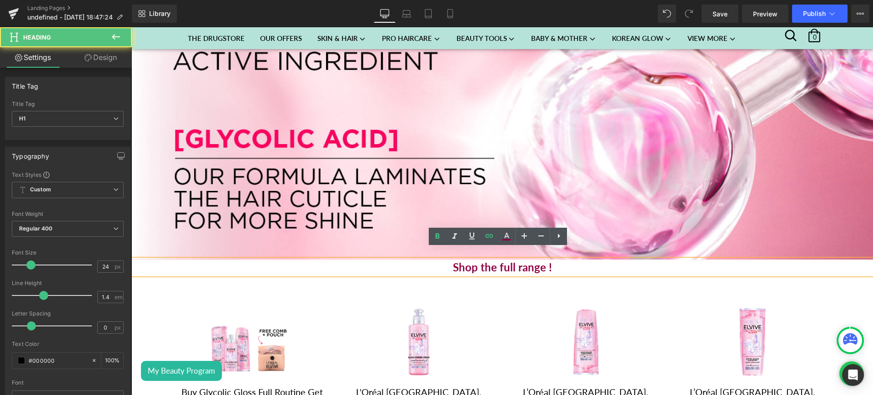
click at [569, 260] on h1 "Shop the full range !" at bounding box center [502, 267] width 742 height 15
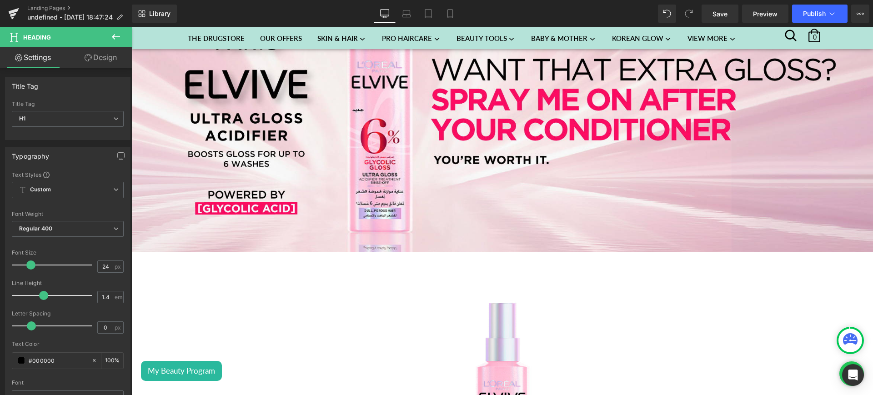
scroll to position [144, 0]
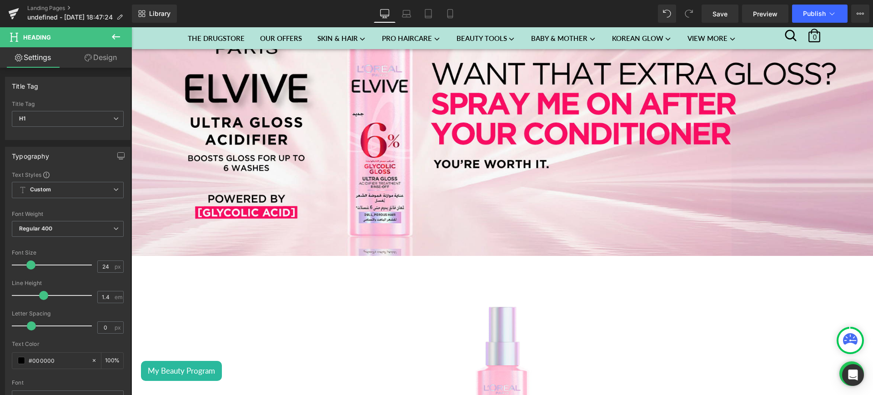
click at [113, 39] on icon at bounding box center [115, 36] width 11 height 11
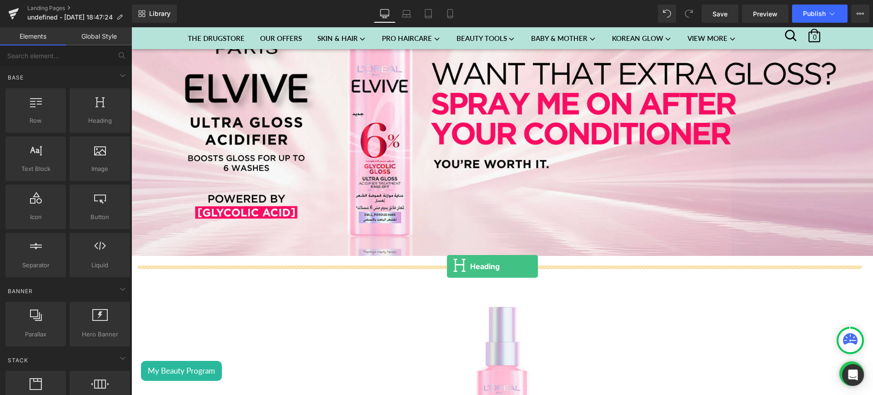
drag, startPoint x: 389, startPoint y: 291, endPoint x: 447, endPoint y: 266, distance: 62.9
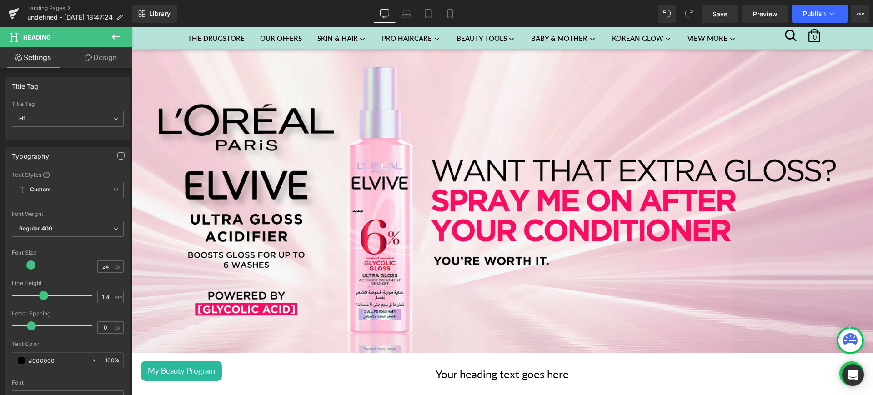
scroll to position [245, 0]
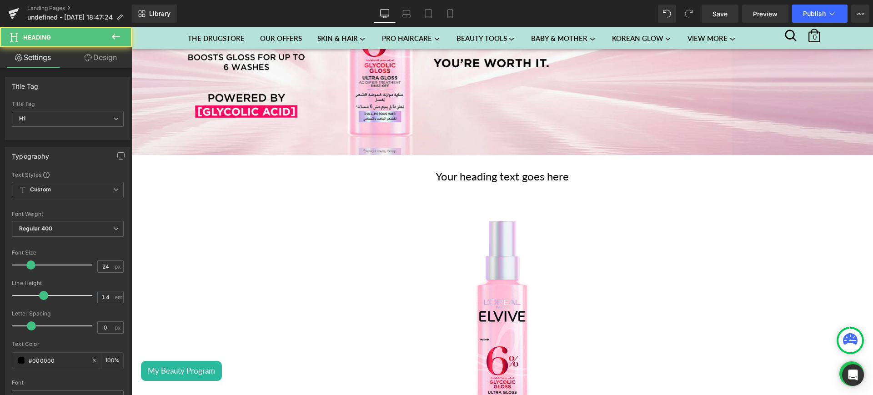
click at [564, 174] on h1 "Your heading text goes here" at bounding box center [502, 176] width 732 height 15
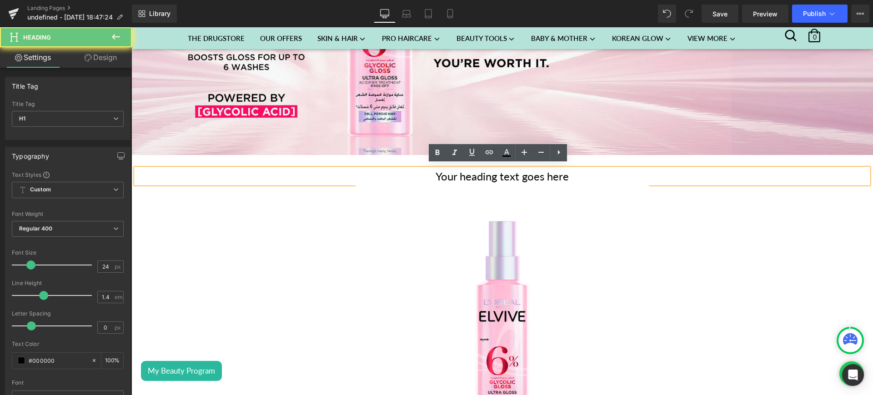
click at [564, 174] on h1 "Your heading text goes here" at bounding box center [502, 176] width 732 height 15
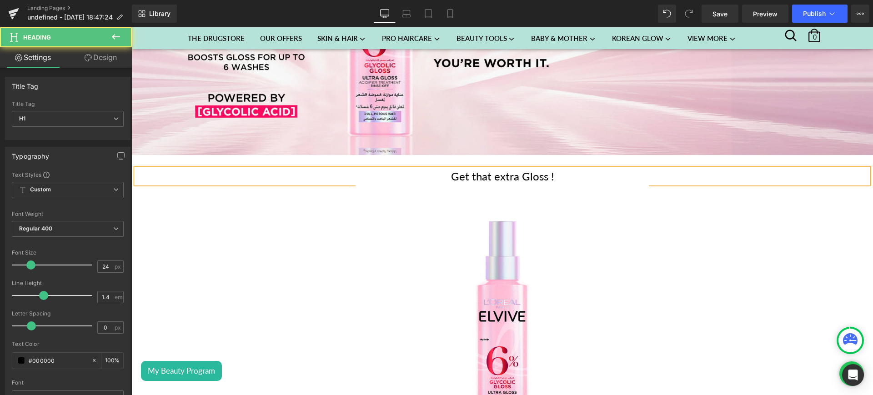
drag, startPoint x: 553, startPoint y: 173, endPoint x: 438, endPoint y: 177, distance: 115.5
click at [438, 177] on h1 "Get that extra Gloss !" at bounding box center [502, 176] width 732 height 15
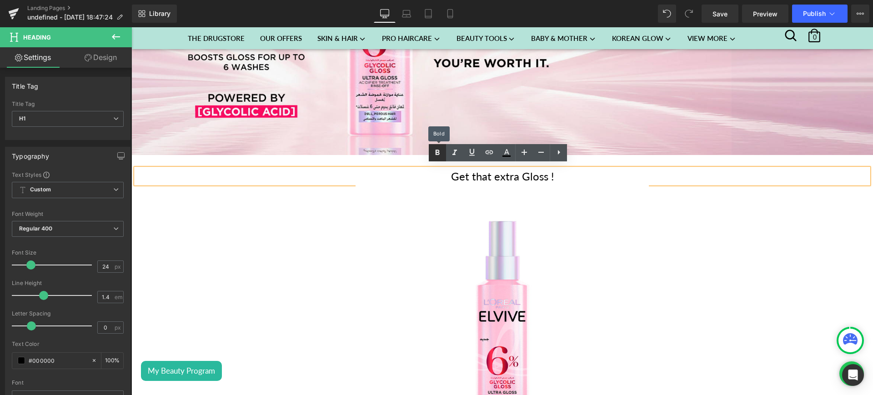
click at [441, 152] on icon at bounding box center [437, 152] width 11 height 11
click at [508, 159] on link at bounding box center [506, 152] width 17 height 17
type input "#000000"
type input "100"
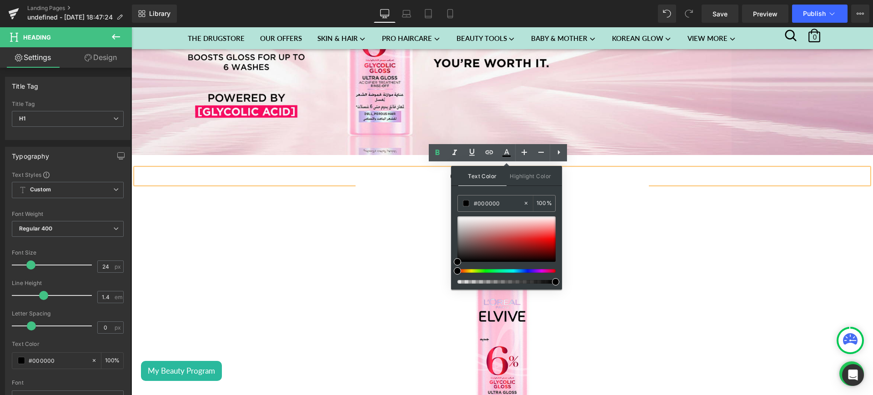
click at [421, 215] on img at bounding box center [502, 330] width 293 height 293
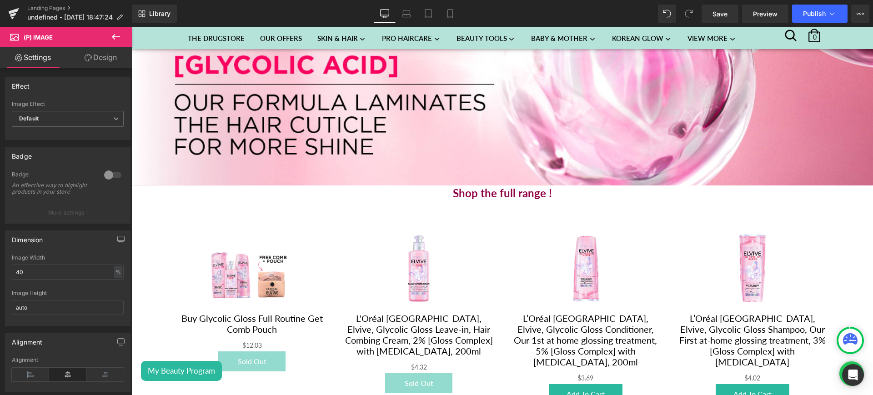
scroll to position [904, 0]
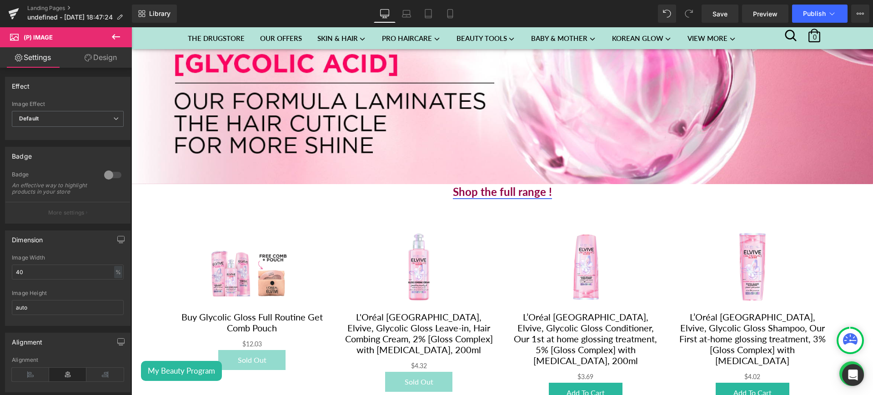
click at [544, 185] on link "Shop the full range !" at bounding box center [502, 191] width 99 height 13
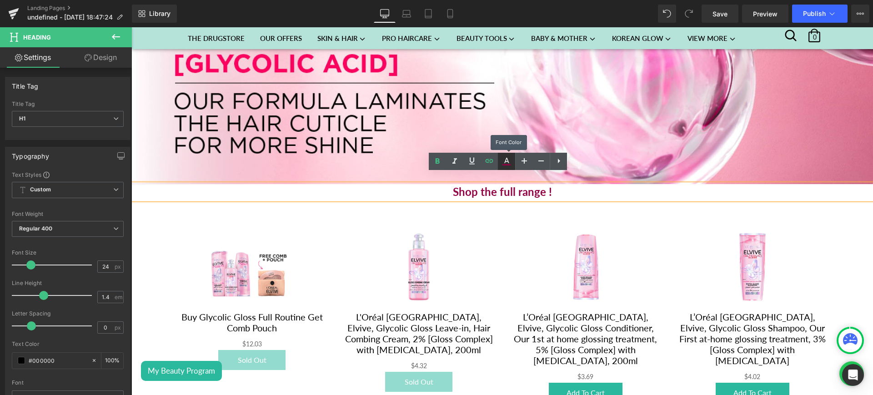
click at [501, 156] on icon at bounding box center [506, 161] width 11 height 11
type input "#910144"
type input "100"
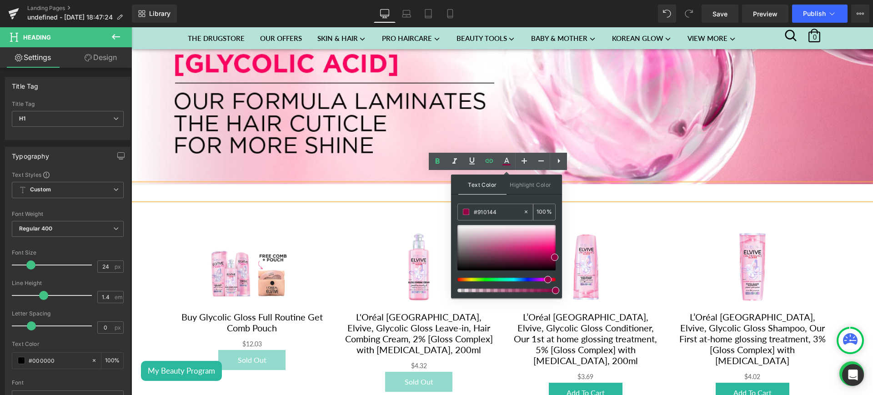
click at [489, 213] on input "#910144" at bounding box center [498, 212] width 49 height 10
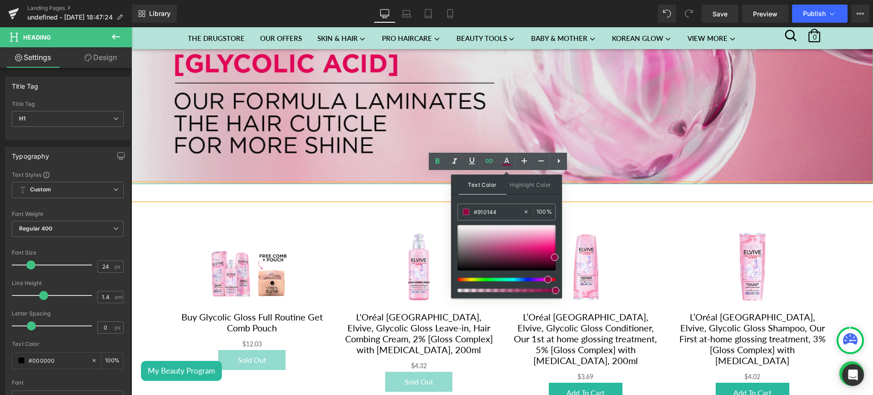
click at [629, 80] on img at bounding box center [502, 32] width 742 height 303
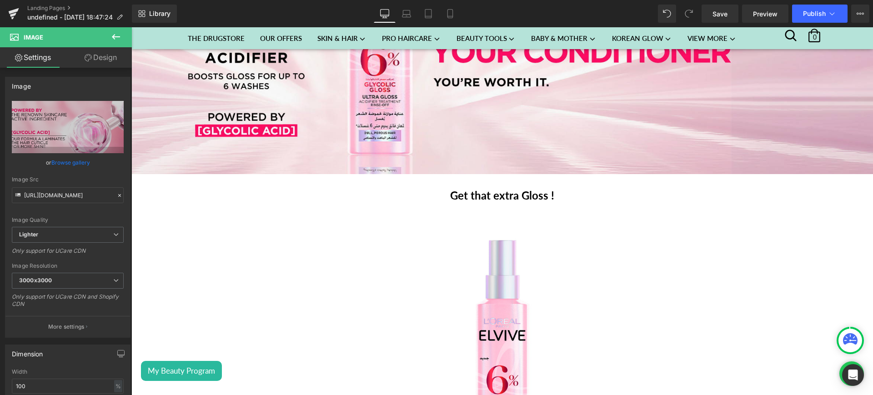
scroll to position [225, 0]
click at [496, 195] on div "Get that extra Gloss ! Heading" at bounding box center [502, 195] width 732 height 15
click at [496, 195] on span "Get that extra Gloss !" at bounding box center [502, 195] width 104 height 13
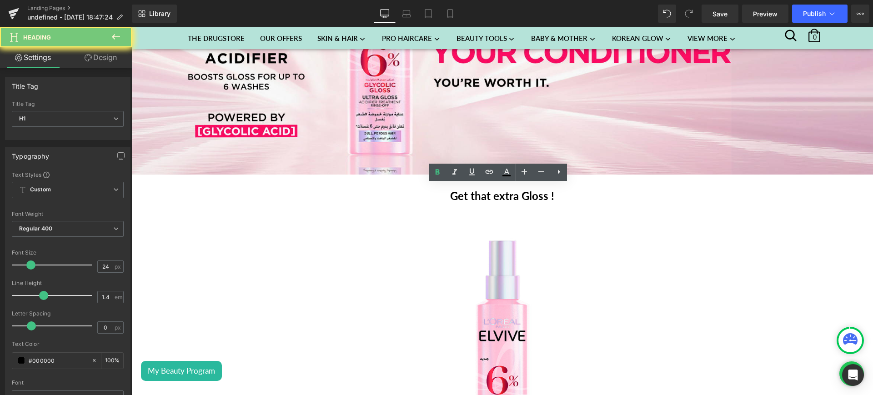
click at [496, 195] on span "Get that extra Gloss !" at bounding box center [502, 195] width 104 height 13
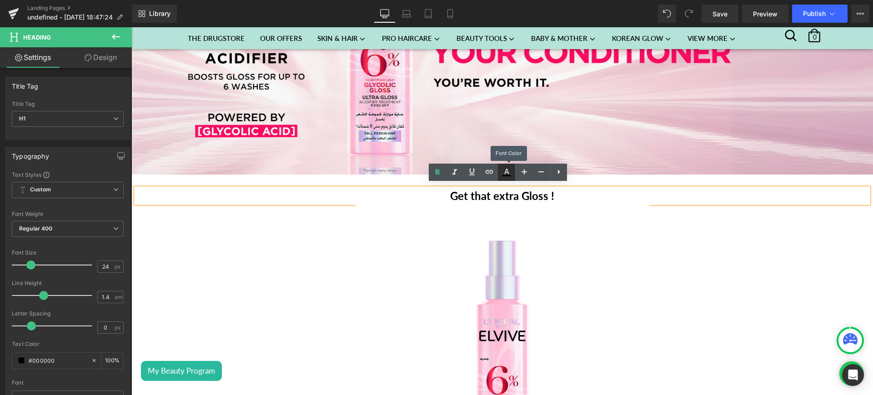
click at [506, 172] on icon at bounding box center [506, 171] width 5 height 5
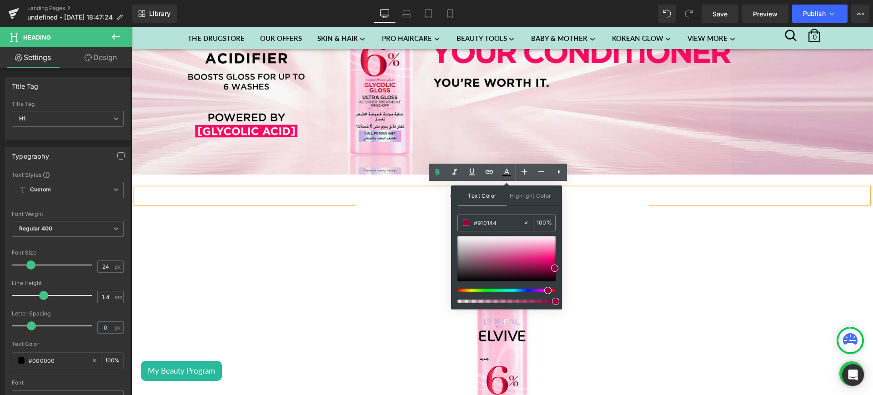
click at [486, 219] on input "#910144" at bounding box center [498, 223] width 49 height 10
click at [511, 173] on icon at bounding box center [506, 172] width 11 height 11
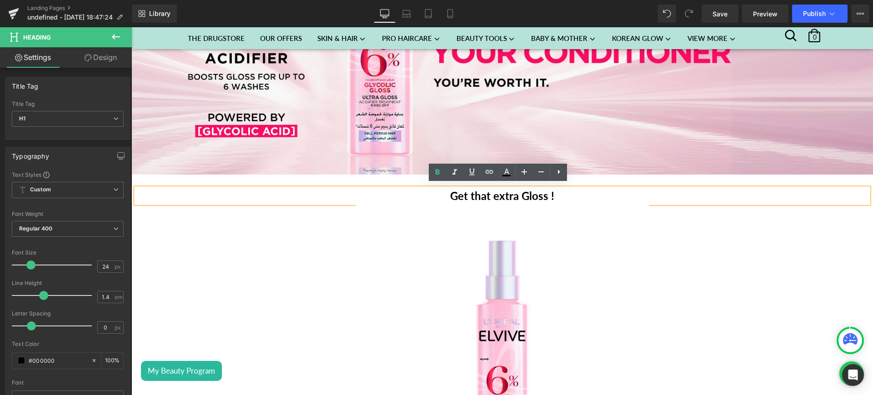
click at [512, 189] on span "Get that extra Gloss !" at bounding box center [502, 195] width 104 height 13
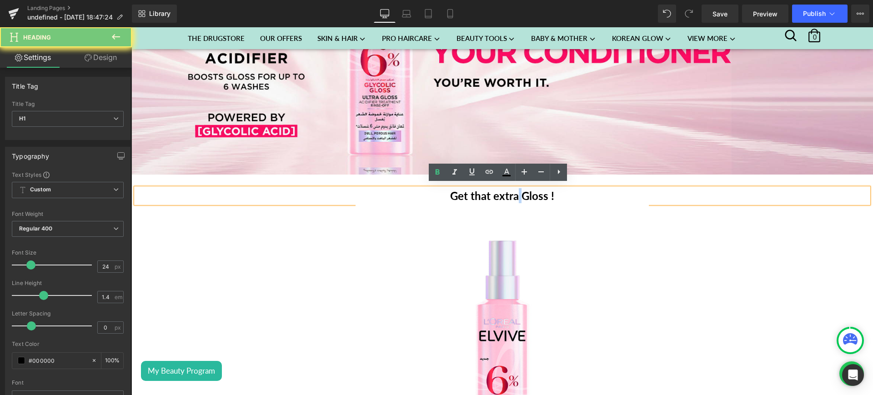
click at [512, 189] on span "Get that extra Gloss !" at bounding box center [502, 195] width 104 height 13
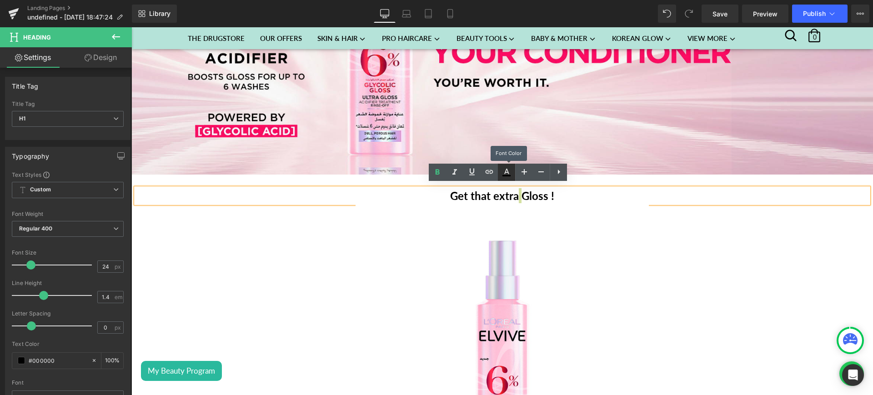
click at [506, 170] on icon at bounding box center [506, 171] width 5 height 5
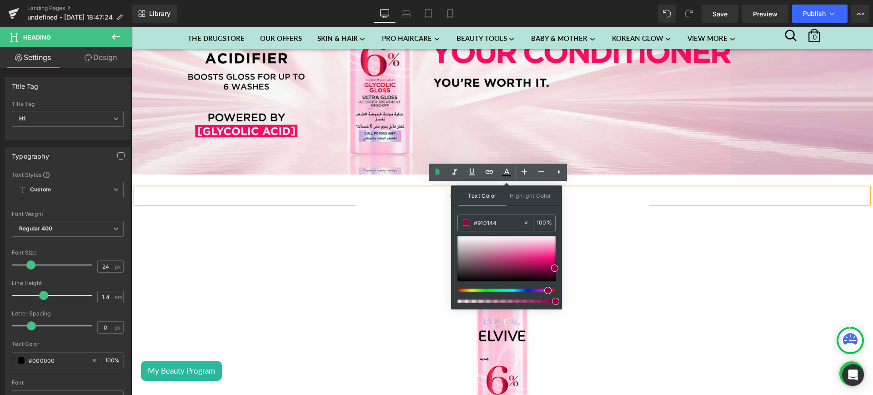
click at [469, 223] on span at bounding box center [466, 223] width 6 height 6
click at [494, 217] on div "#910144" at bounding box center [490, 223] width 65 height 16
drag, startPoint x: 494, startPoint y: 217, endPoint x: 497, endPoint y: 225, distance: 7.9
click at [497, 225] on div "#910144" at bounding box center [490, 223] width 65 height 16
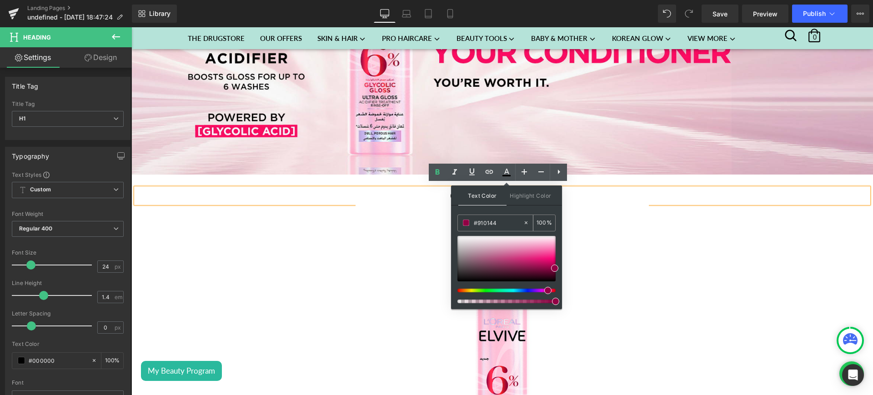
click at [497, 225] on input "#910144" at bounding box center [498, 223] width 49 height 10
click at [507, 173] on icon at bounding box center [506, 172] width 11 height 11
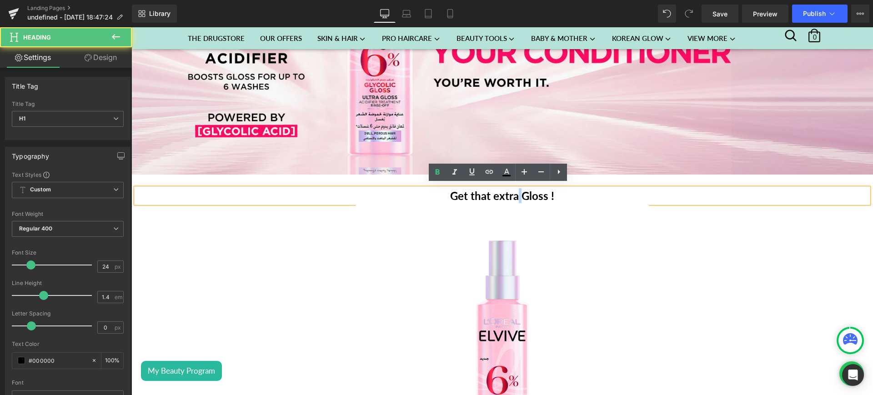
click at [513, 193] on span "Get that extra Gloss !" at bounding box center [502, 195] width 104 height 13
click at [507, 172] on icon at bounding box center [506, 171] width 5 height 5
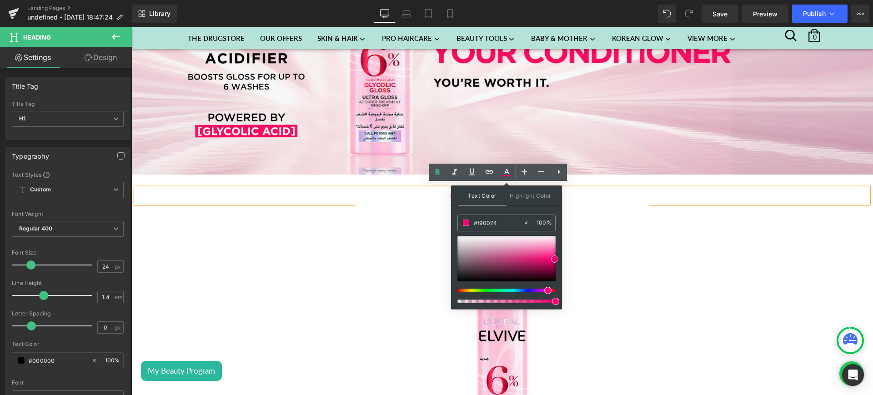
click at [555, 259] on div at bounding box center [506, 258] width 98 height 45
click at [555, 260] on span at bounding box center [554, 259] width 7 height 7
click at [499, 225] on input "#f90074" at bounding box center [498, 223] width 49 height 10
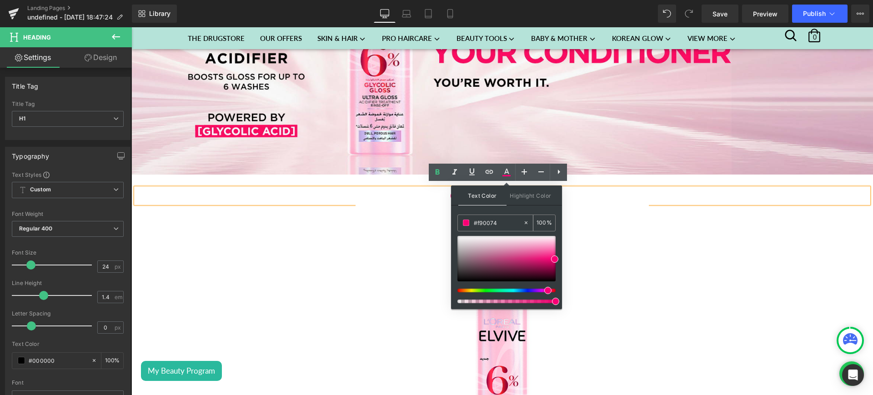
paste input "91014"
type input "#910144"
click at [463, 222] on span at bounding box center [466, 223] width 6 height 6
click at [512, 164] on link at bounding box center [506, 172] width 17 height 17
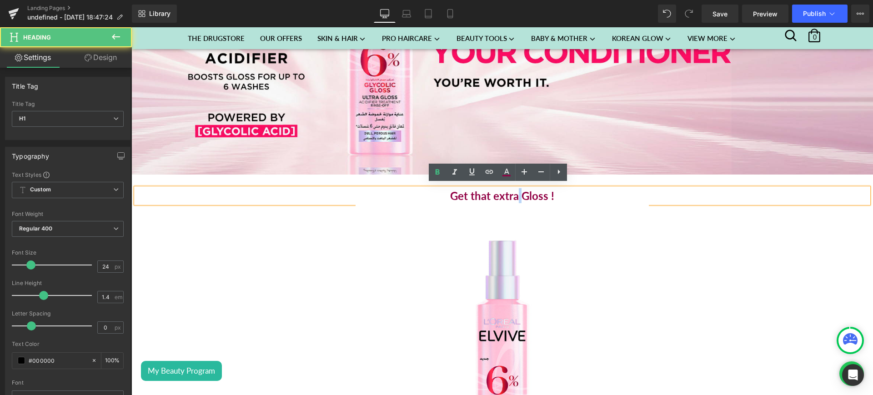
click at [567, 196] on h1 "Get that extra Gloss !" at bounding box center [502, 195] width 732 height 15
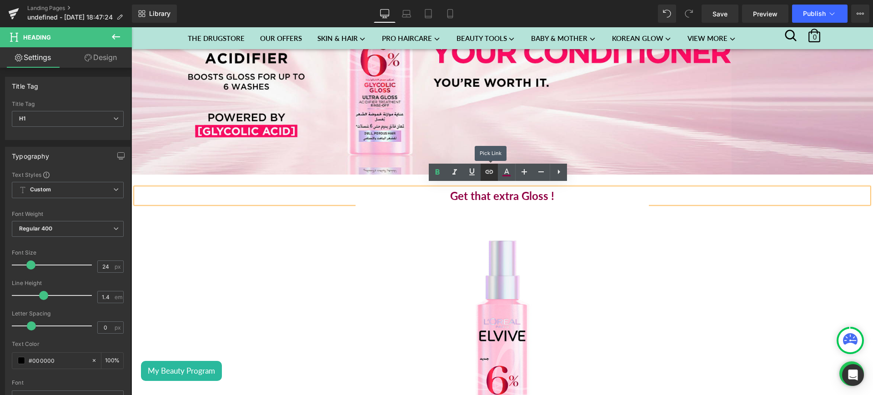
click at [495, 170] on link at bounding box center [489, 172] width 17 height 17
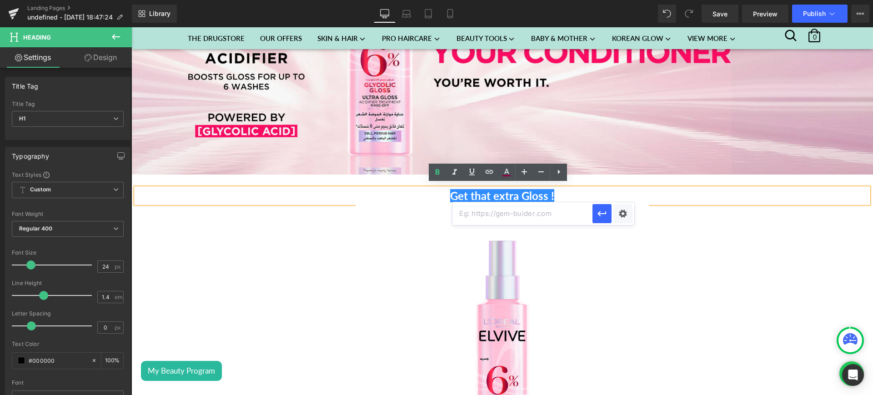
click at [478, 215] on input "text" at bounding box center [522, 213] width 140 height 23
paste input "https://sohaticare.com/collections/elvive-glycolic-gloss"
type input "https://sohaticare.com/collections/elvive-glycolic-gloss"
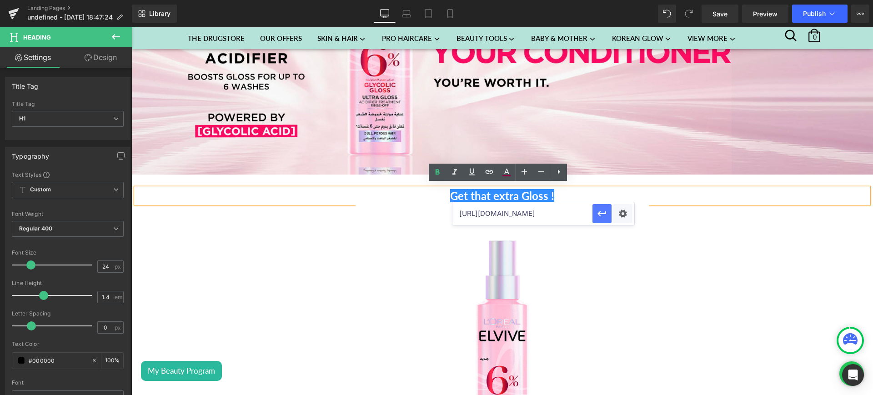
click at [605, 208] on icon "button" at bounding box center [601, 213] width 11 height 11
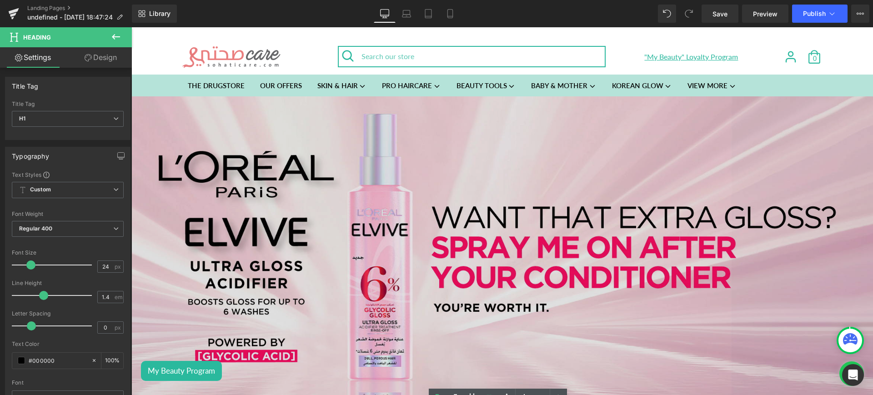
click at [560, 218] on img at bounding box center [502, 247] width 742 height 303
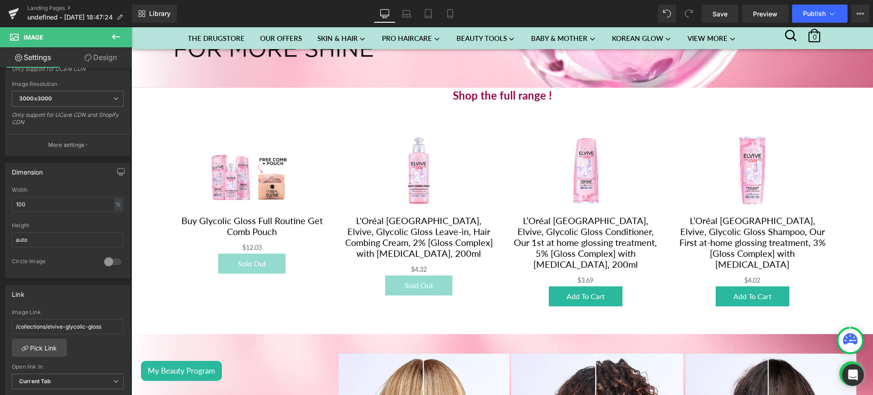
scroll to position [1002, 0]
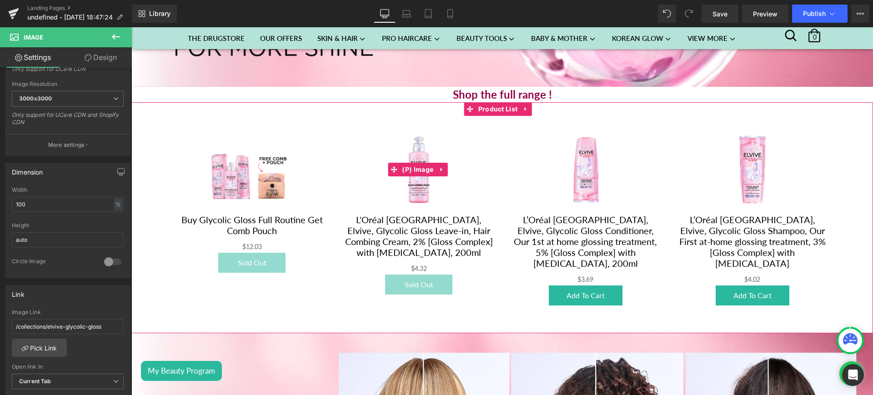
click at [481, 169] on div "Sale Off" at bounding box center [419, 169] width 149 height 89
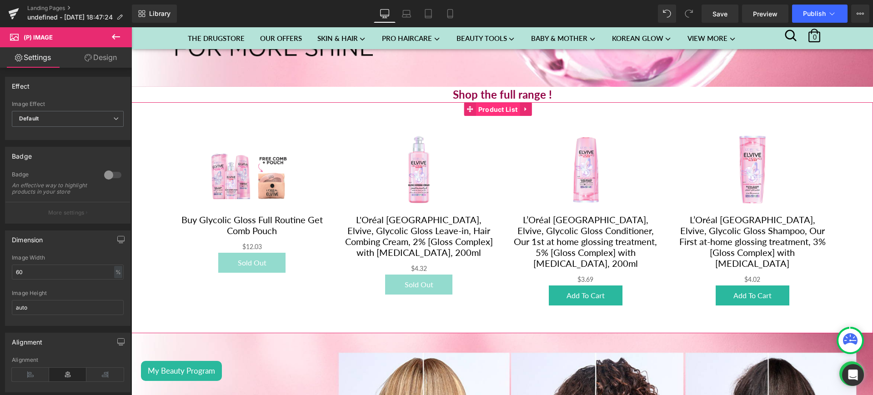
click at [492, 103] on span "Product List" at bounding box center [498, 110] width 44 height 14
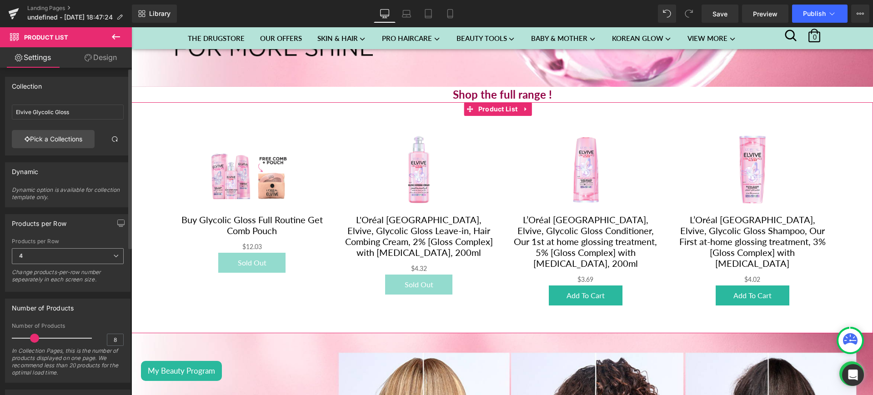
click at [105, 251] on span "4" at bounding box center [68, 256] width 112 height 16
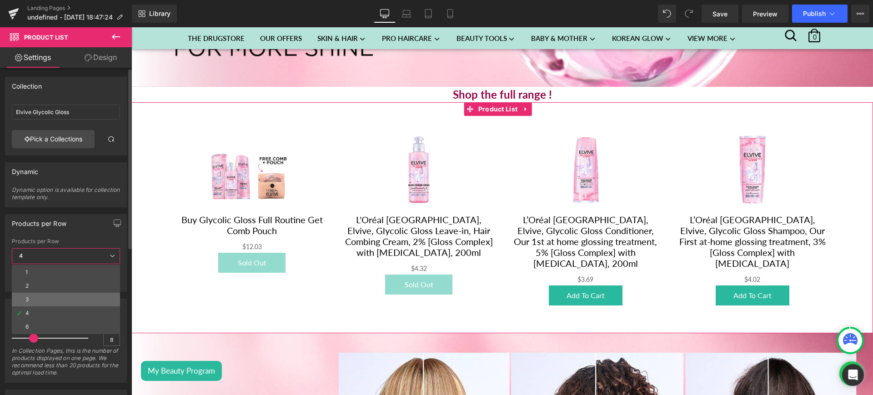
click at [49, 296] on li "3" at bounding box center [66, 300] width 108 height 14
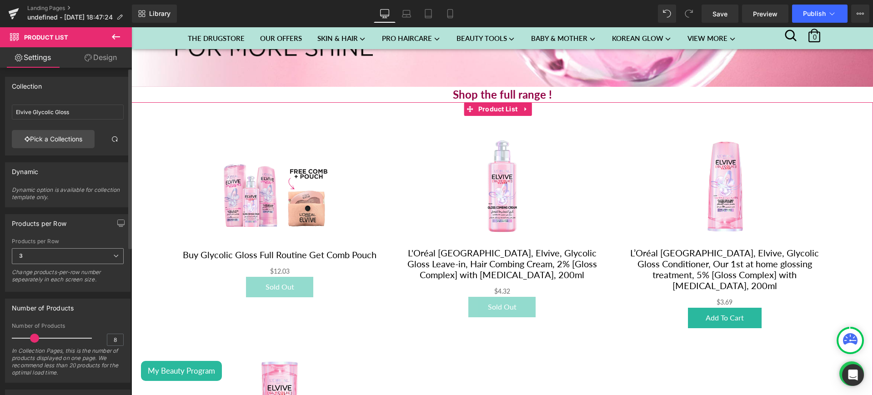
click at [113, 257] on icon at bounding box center [115, 255] width 5 height 5
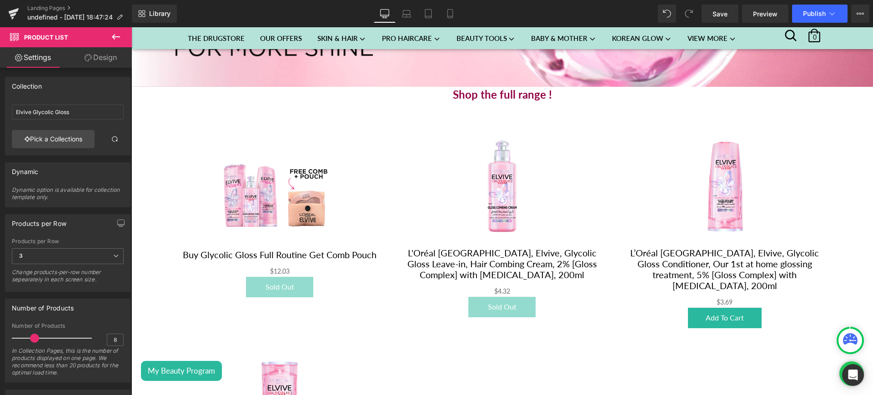
click at [235, 168] on body "My Beauty Program × "My Beauty" Loyalty Program Place an order $1 Spent = 1 Poi…" at bounding box center [502, 111] width 742 height 2170
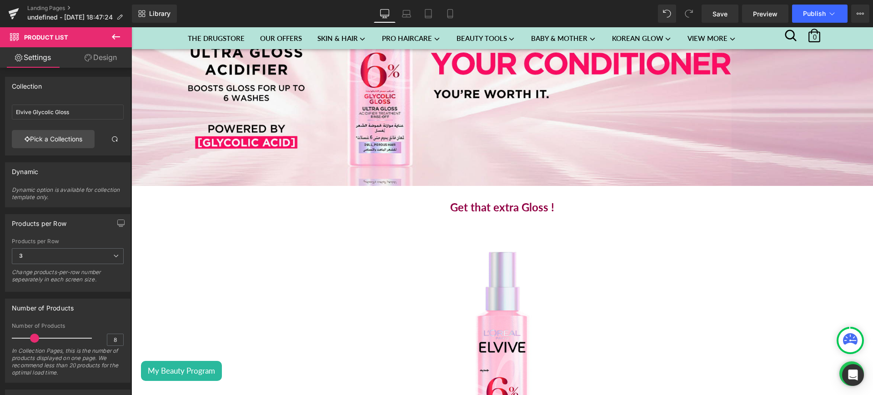
scroll to position [183, 0]
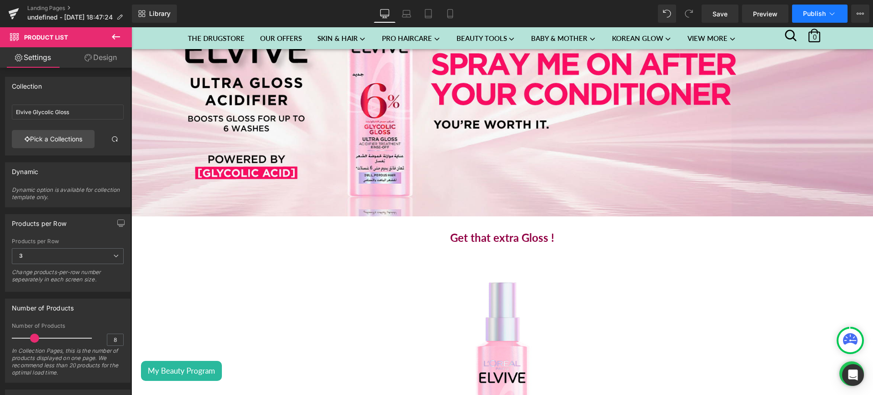
click at [816, 7] on button "Publish" at bounding box center [819, 14] width 55 height 18
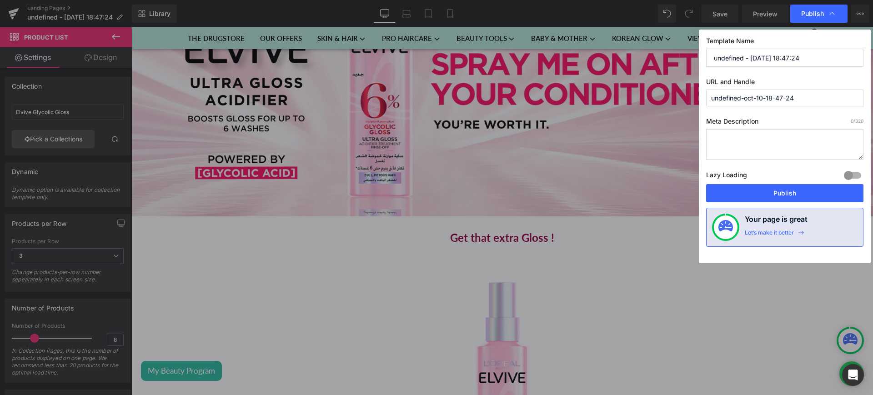
click at [757, 104] on input "undefined-oct-10-18-47-24" at bounding box center [784, 98] width 157 height 17
click at [796, 98] on input "elvive-glycolic-gloss-acidifier" at bounding box center [784, 98] width 157 height 17
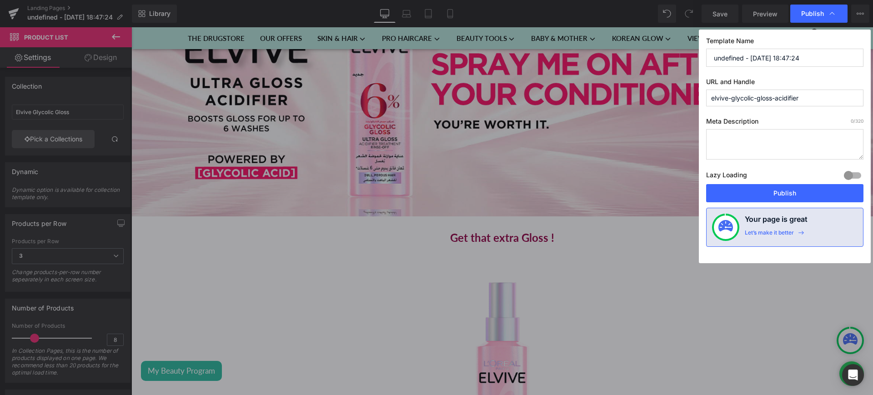
click at [796, 98] on input "elvive-glycolic-gloss-acidifier" at bounding box center [784, 98] width 157 height 17
type input "elvive-glycolic-gloss-acidifier"
click at [756, 59] on input "undefined - Oct 10, 18:47:24" at bounding box center [784, 58] width 157 height 18
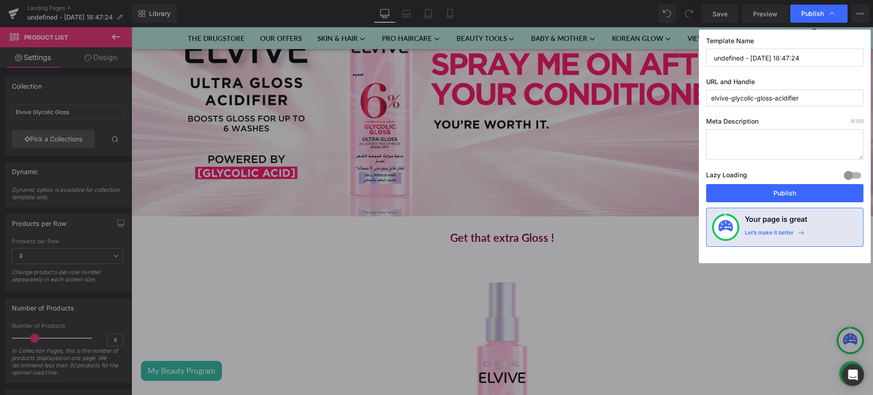
paste input "elvive-glycolic-gloss-acidifier"
click at [737, 61] on input "elvive-glycolic-gloss-acidifier" at bounding box center [784, 58] width 157 height 18
click at [761, 61] on input "elvive glycolic-gloss-acidifier" at bounding box center [784, 58] width 157 height 18
click at [777, 60] on input "elvive glycolic gloss-acidifier" at bounding box center [784, 58] width 157 height 18
type input "elvive glycolic gloss acidifier"
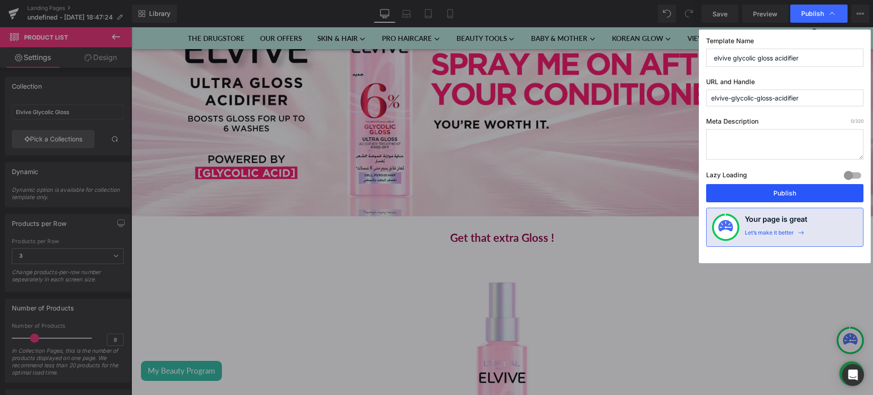
drag, startPoint x: 779, startPoint y: 193, endPoint x: 538, endPoint y: 102, distance: 257.5
click at [779, 193] on button "Publish" at bounding box center [784, 193] width 157 height 18
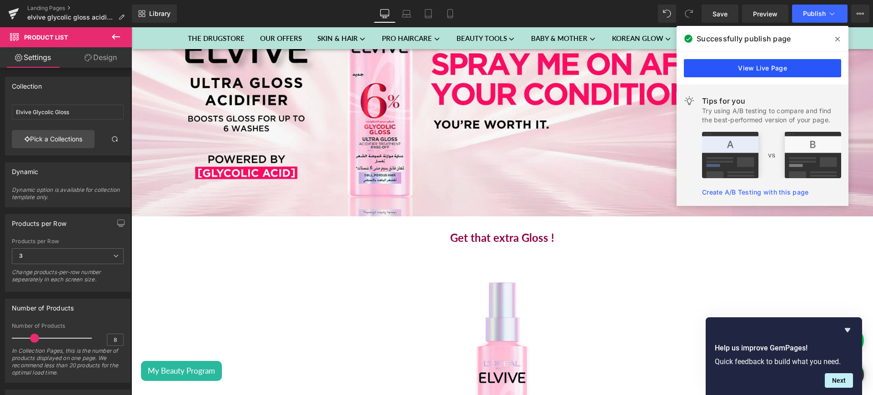
click at [730, 72] on link "View Live Page" at bounding box center [762, 68] width 157 height 18
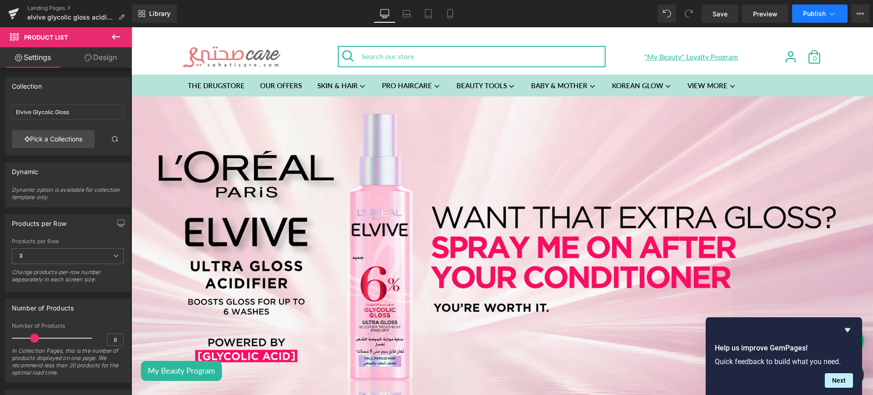
click at [830, 14] on icon at bounding box center [831, 13] width 9 height 9
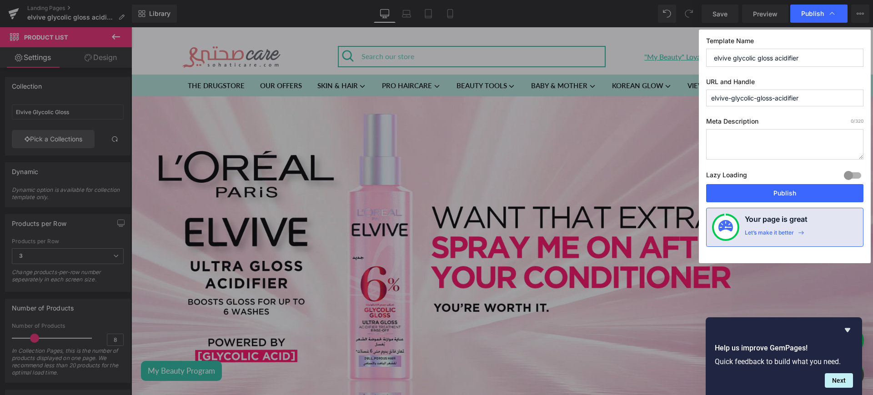
click at [751, 61] on input "elvive glycolic gloss acidifier" at bounding box center [784, 58] width 157 height 18
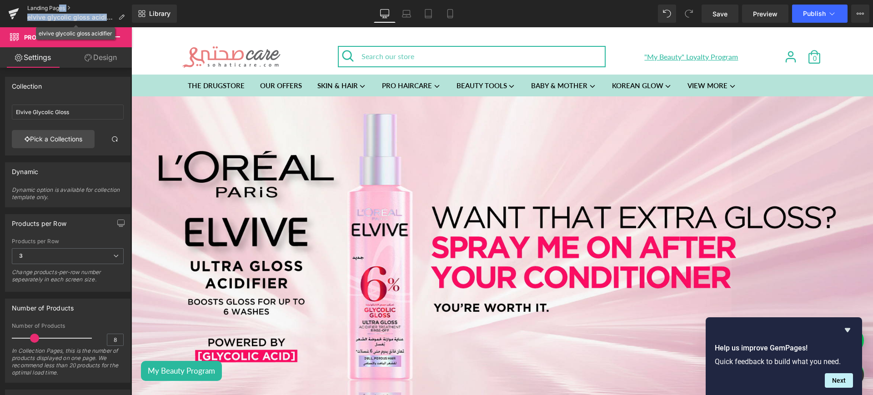
drag, startPoint x: 253, startPoint y: 12, endPoint x: 59, endPoint y: 5, distance: 194.2
click at [59, 5] on link "Landing Pages" at bounding box center [79, 8] width 105 height 7
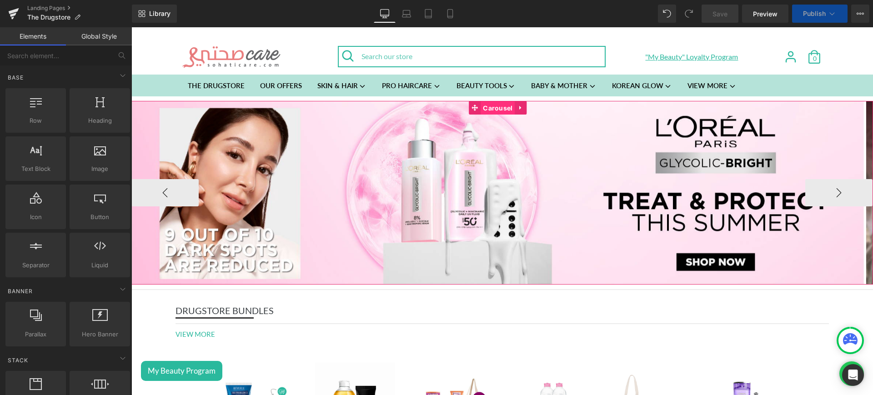
click at [499, 104] on span "Carousel" at bounding box center [498, 108] width 34 height 14
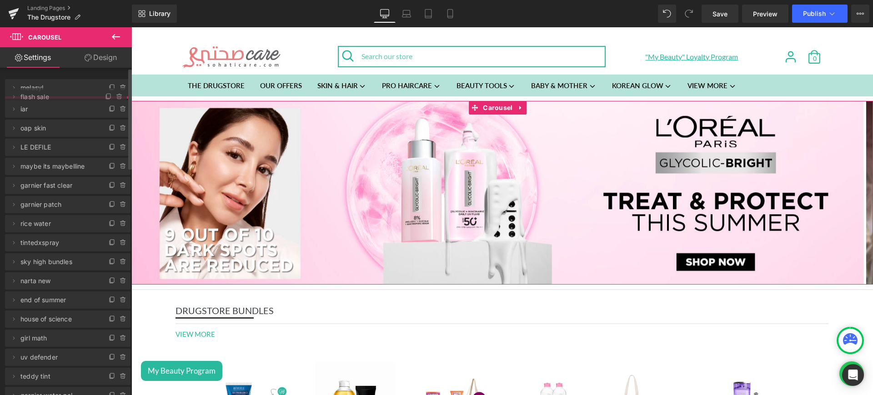
drag, startPoint x: 83, startPoint y: 156, endPoint x: 88, endPoint y: 89, distance: 67.4
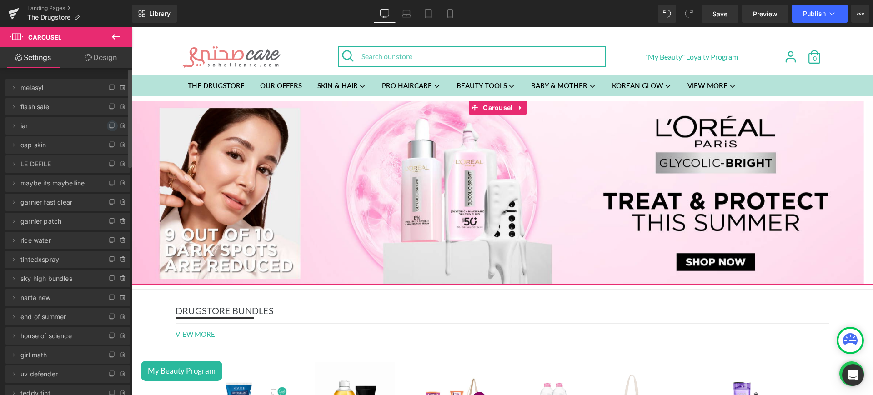
click at [109, 126] on icon at bounding box center [112, 125] width 7 height 7
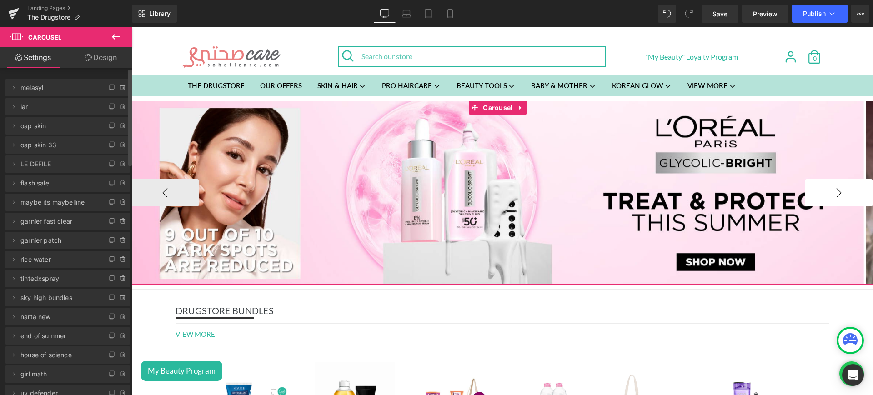
click at [846, 188] on button "›" at bounding box center [838, 192] width 67 height 27
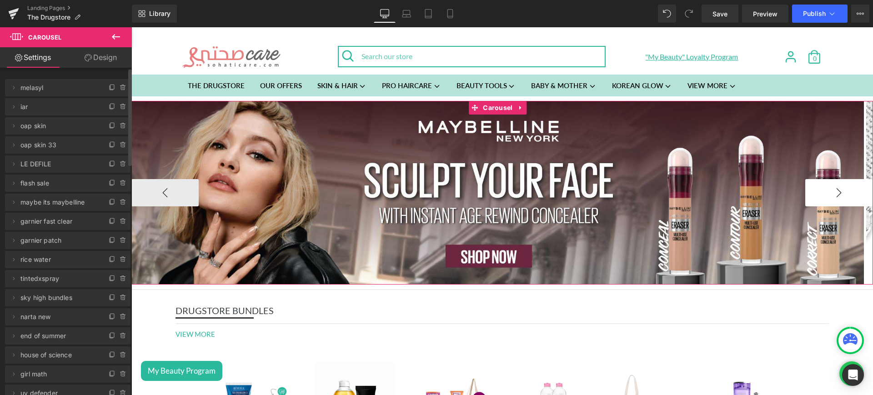
click at [846, 188] on button "›" at bounding box center [838, 192] width 67 height 27
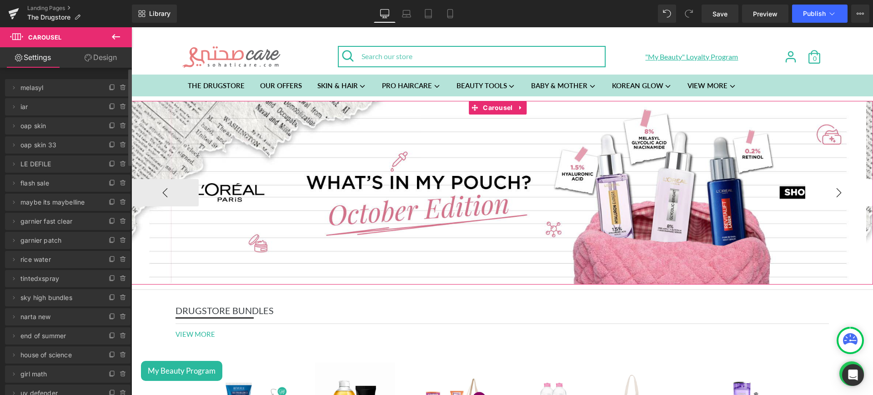
click at [846, 188] on button "›" at bounding box center [838, 192] width 67 height 27
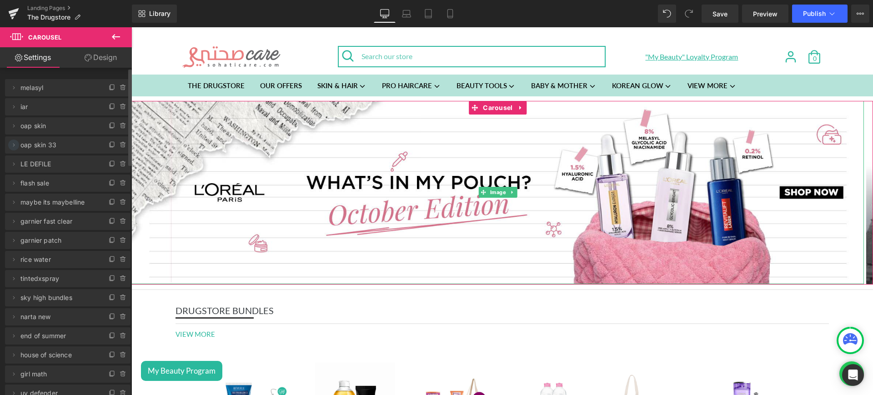
drag, startPoint x: 6, startPoint y: 145, endPoint x: 13, endPoint y: 145, distance: 6.4
click at [13, 145] on li "Delete Cancel oap skin 33 oap skin 33" at bounding box center [67, 144] width 125 height 17
click at [13, 145] on icon at bounding box center [13, 144] width 7 height 7
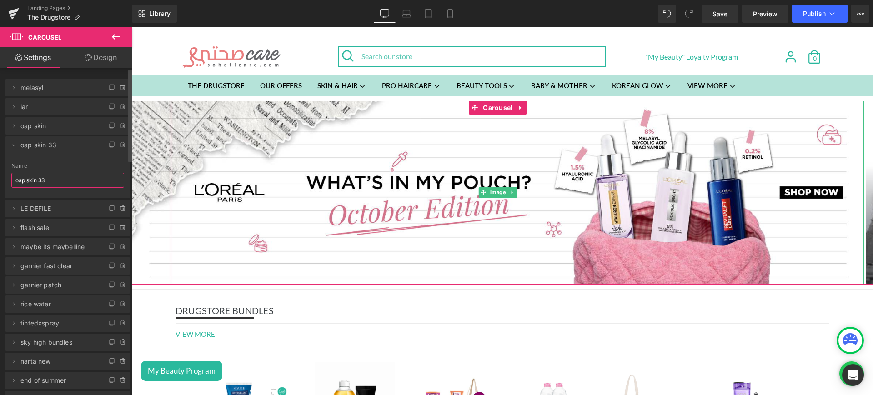
click at [47, 181] on input "oap skin 33" at bounding box center [67, 180] width 113 height 15
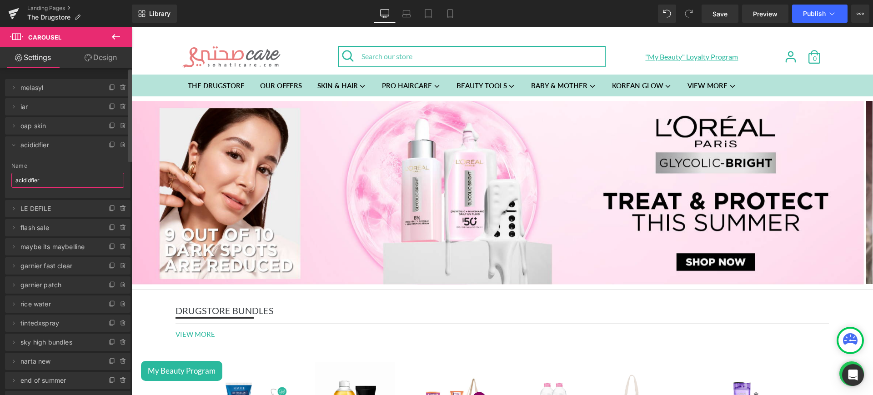
click at [31, 182] on input "acididfier" at bounding box center [67, 180] width 113 height 15
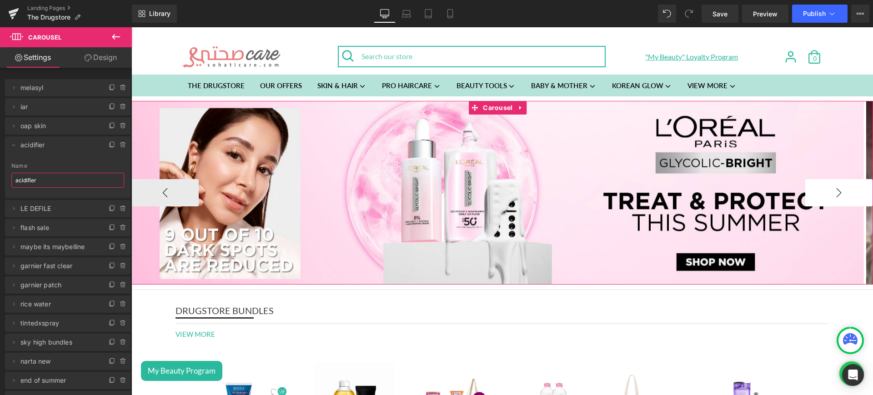
type input "acidifier"
click at [824, 189] on button "›" at bounding box center [838, 192] width 67 height 27
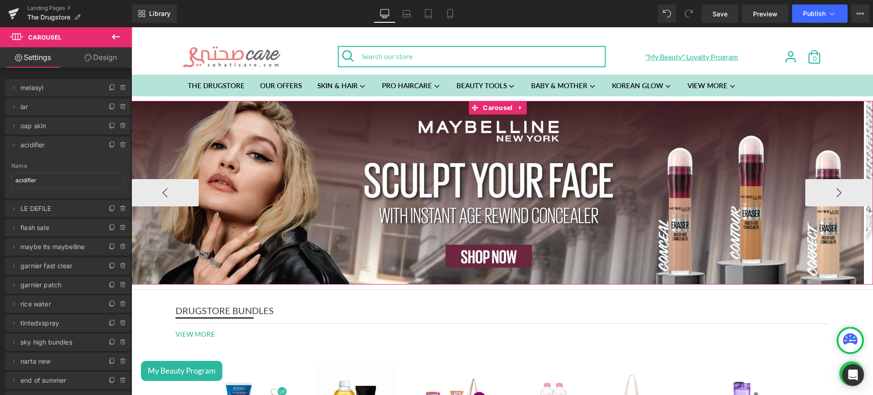
click at [824, 189] on button "›" at bounding box center [838, 192] width 67 height 27
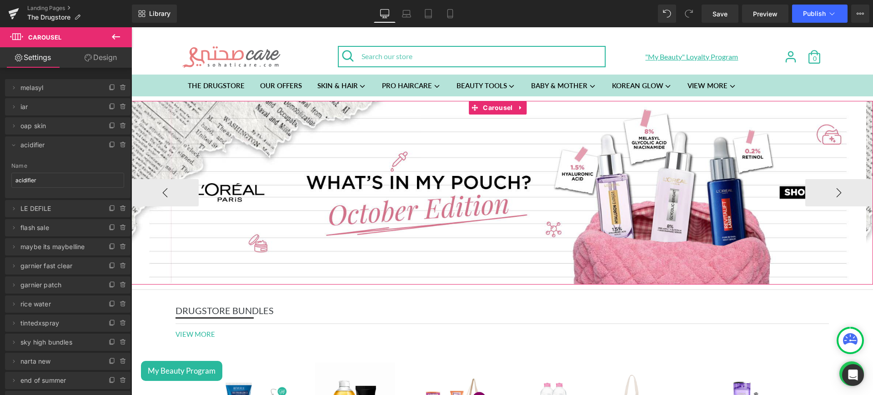
click at [824, 189] on button "›" at bounding box center [838, 192] width 67 height 27
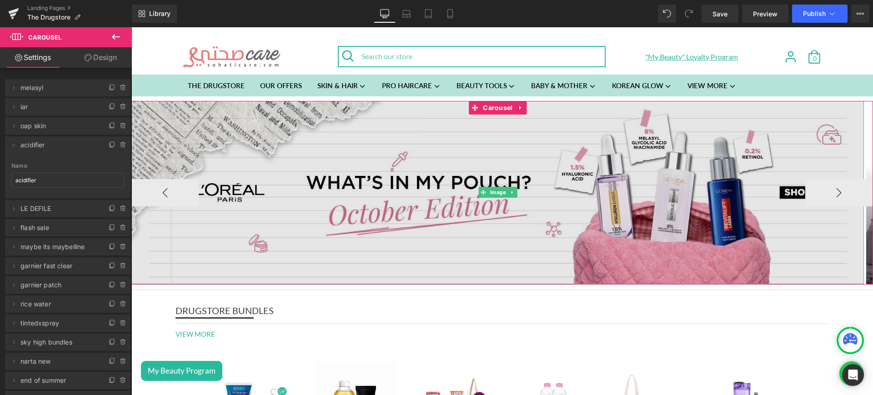
click at [356, 179] on img at bounding box center [497, 192] width 732 height 183
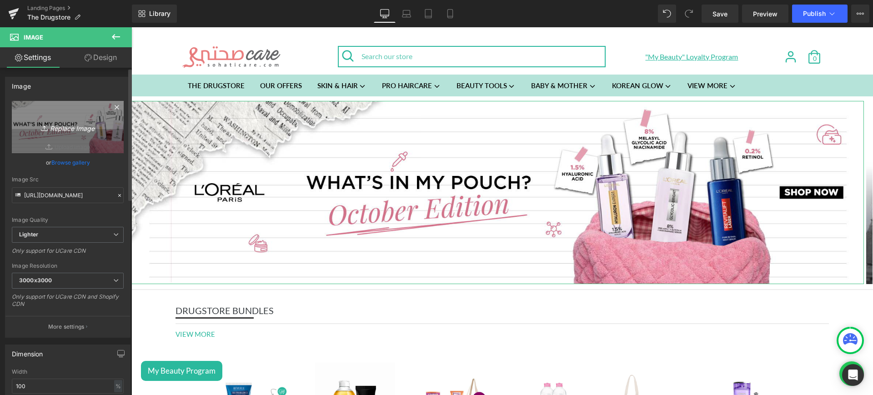
click at [86, 126] on icon "Replace Image" at bounding box center [67, 126] width 73 height 11
type input "C:\fakepath\web.jpg"
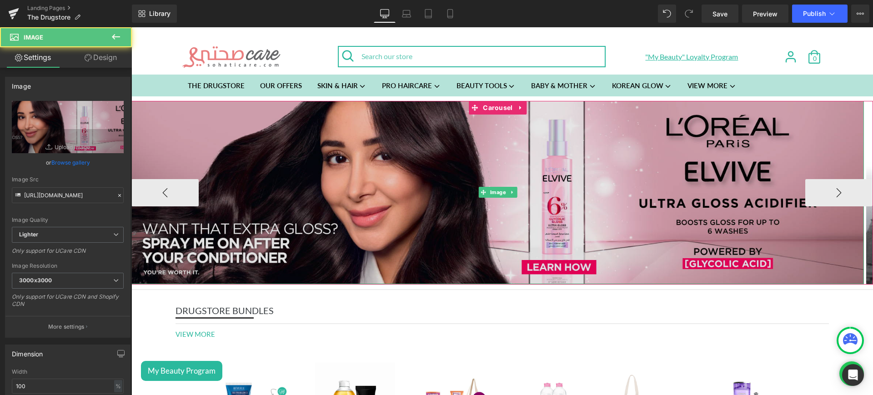
click at [311, 184] on img at bounding box center [497, 192] width 732 height 183
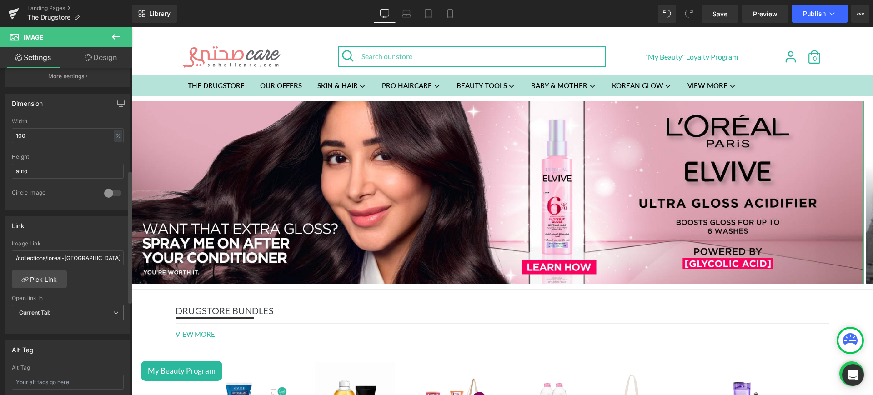
scroll to position [252, 0]
click at [42, 279] on link "Pick Link" at bounding box center [39, 278] width 55 height 18
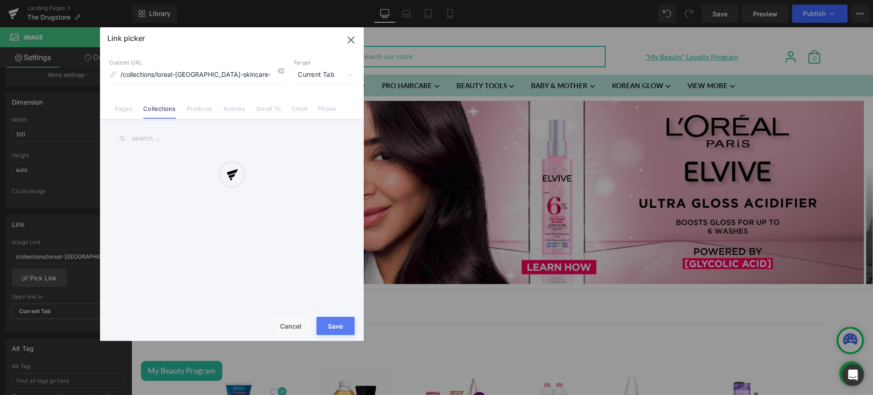
click at [119, 111] on div at bounding box center [232, 184] width 264 height 314
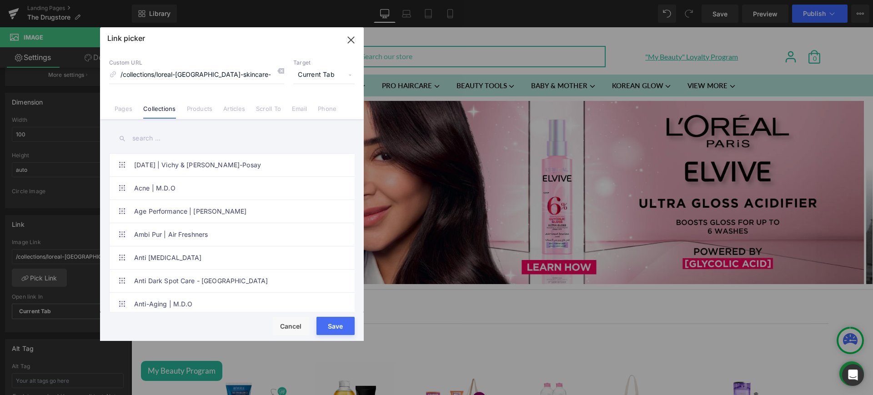
click at [129, 111] on link "Pages" at bounding box center [124, 112] width 18 height 14
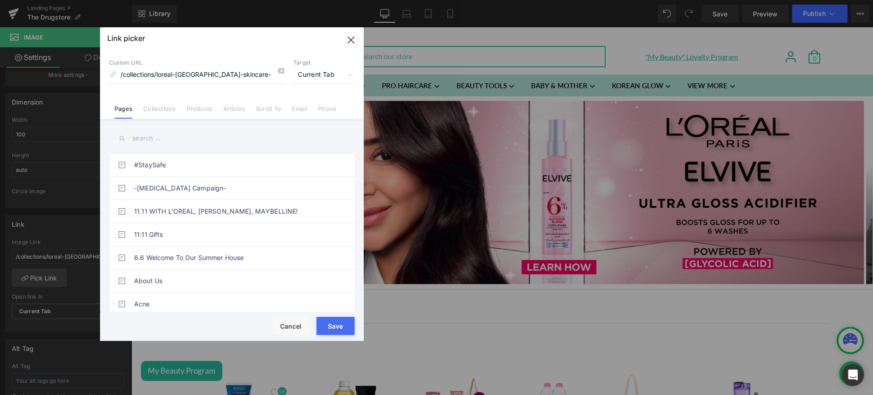
click at [148, 136] on input "text" at bounding box center [232, 138] width 246 height 20
paste input "elvive glycolic gloss acidifier"
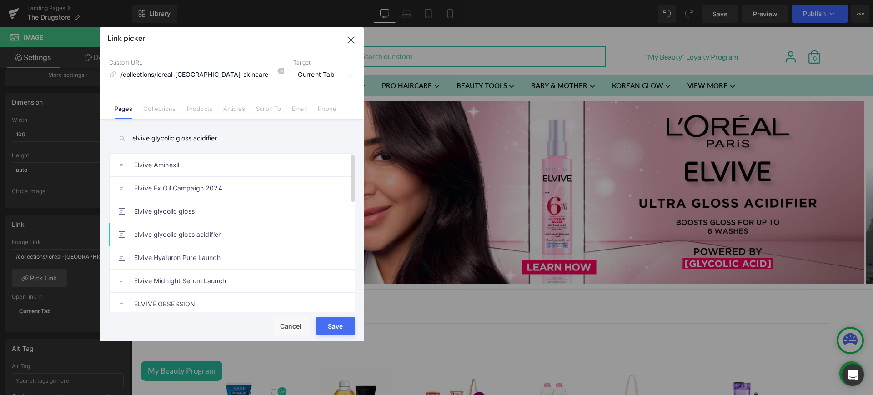
type input "elvive glycolic gloss acidifier"
click at [218, 229] on link "elvive glycolic gloss acidifier" at bounding box center [234, 234] width 200 height 23
click at [331, 323] on button "Save" at bounding box center [335, 326] width 38 height 18
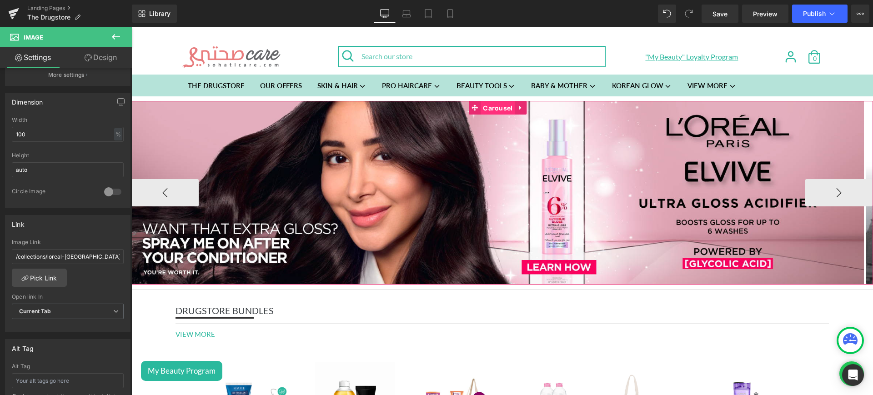
click at [499, 104] on span "Carousel" at bounding box center [498, 108] width 34 height 14
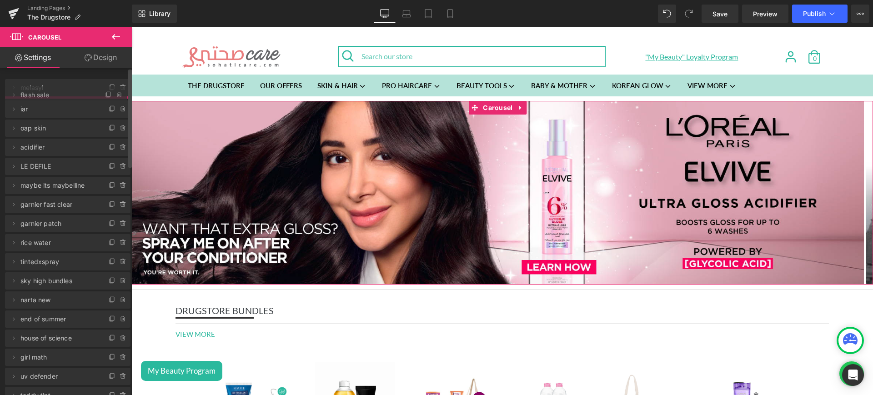
drag, startPoint x: 75, startPoint y: 180, endPoint x: 96, endPoint y: 92, distance: 90.3
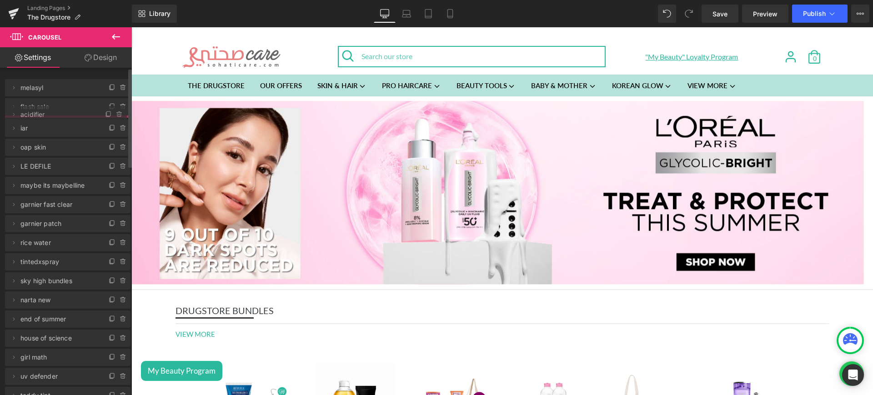
drag, startPoint x: 66, startPoint y: 158, endPoint x: 88, endPoint y: 109, distance: 54.1
click at [447, 7] on link "Mobile" at bounding box center [450, 14] width 22 height 18
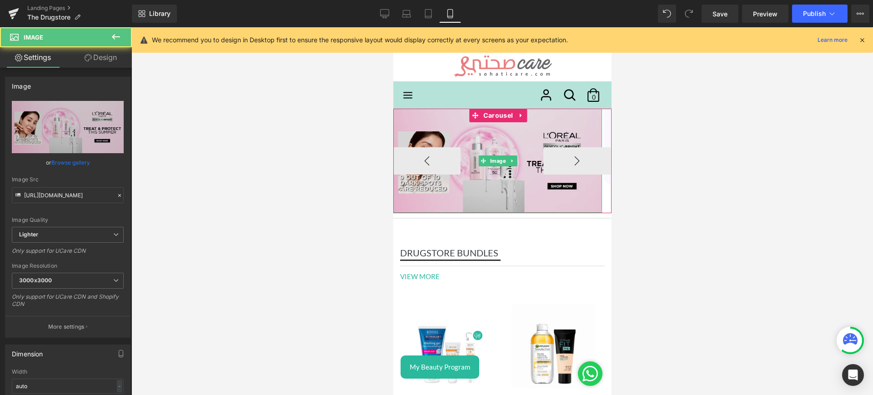
click at [520, 133] on img at bounding box center [497, 161] width 209 height 105
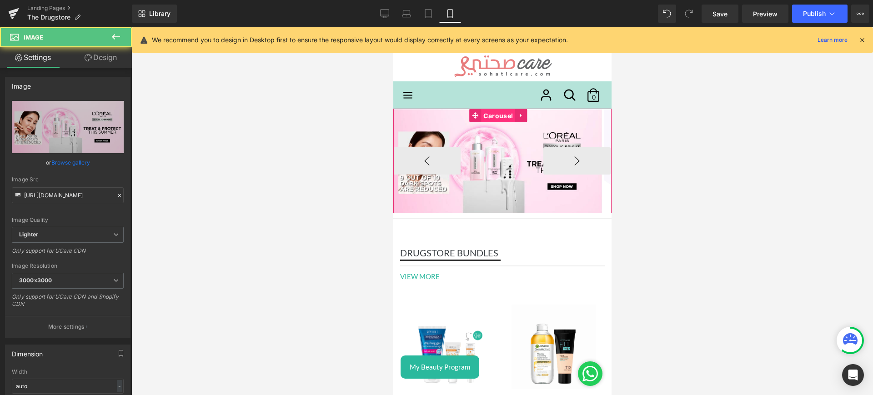
click at [503, 116] on span "Carousel" at bounding box center [498, 116] width 34 height 14
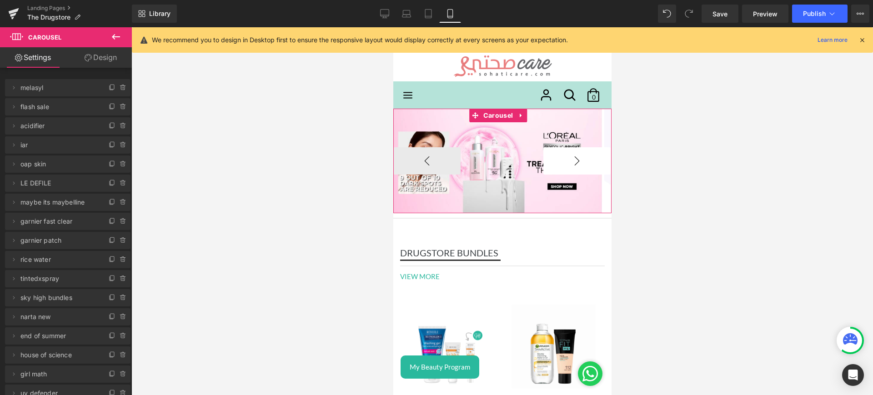
click at [567, 157] on button "›" at bounding box center [576, 160] width 67 height 27
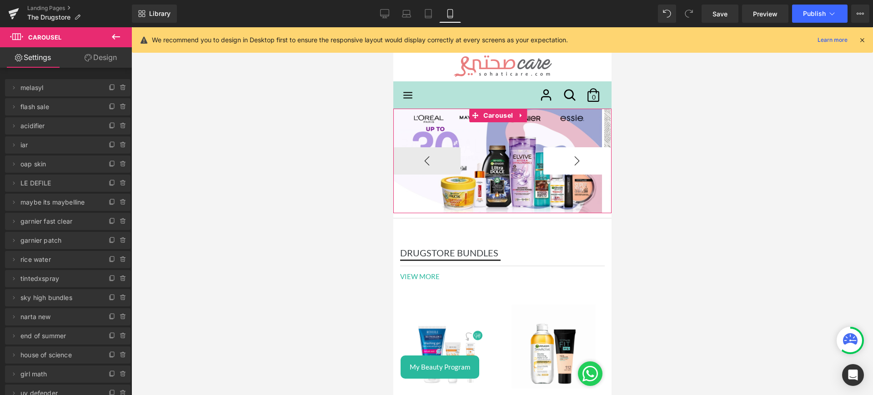
click at [567, 157] on button "›" at bounding box center [576, 160] width 67 height 27
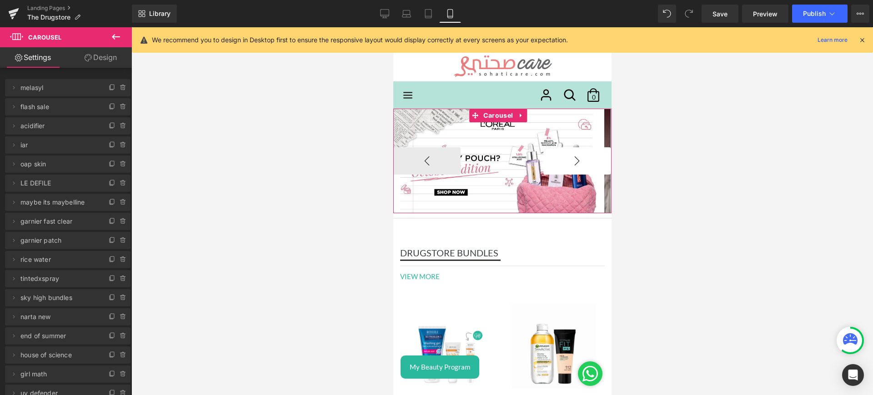
click at [567, 157] on button "›" at bounding box center [576, 160] width 67 height 27
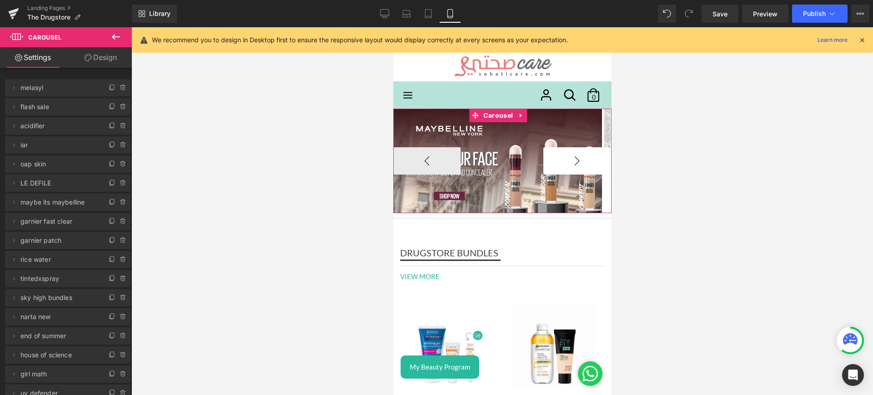
click at [567, 157] on button "›" at bounding box center [576, 160] width 67 height 27
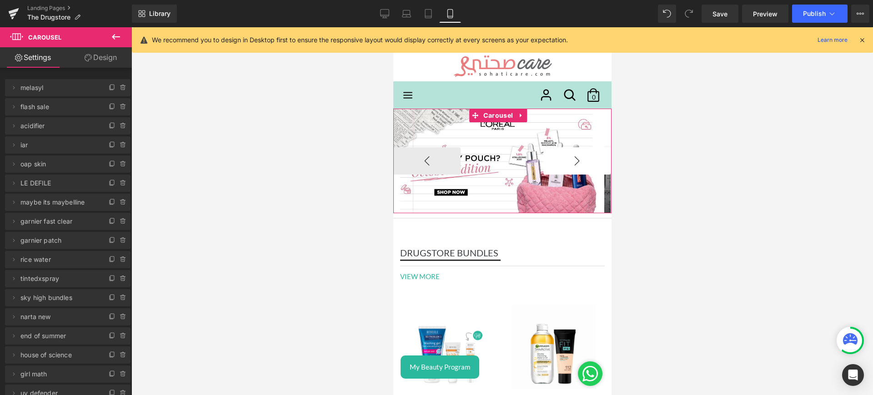
click at [551, 161] on button "›" at bounding box center [576, 160] width 67 height 27
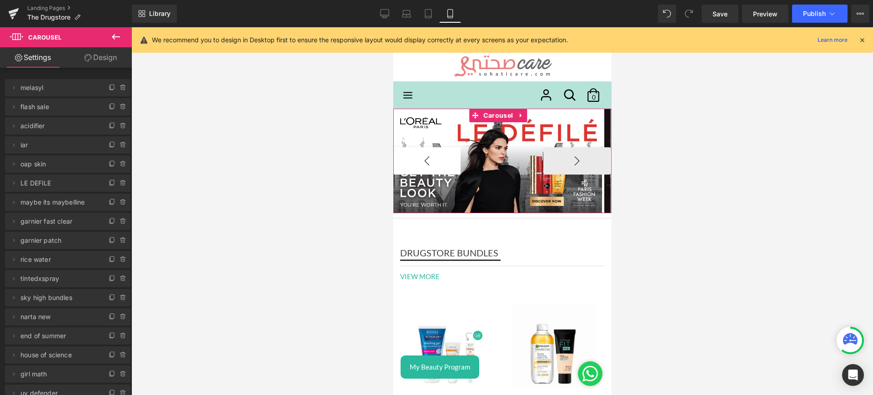
click at [414, 163] on button "‹" at bounding box center [426, 160] width 67 height 27
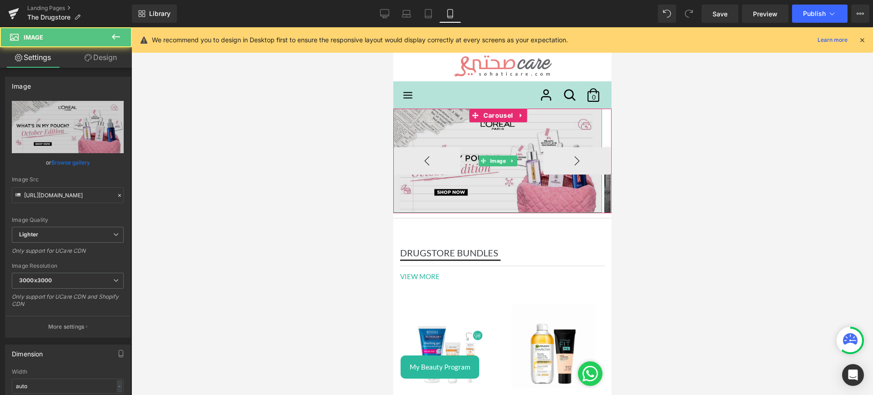
click at [428, 141] on img at bounding box center [497, 161] width 209 height 104
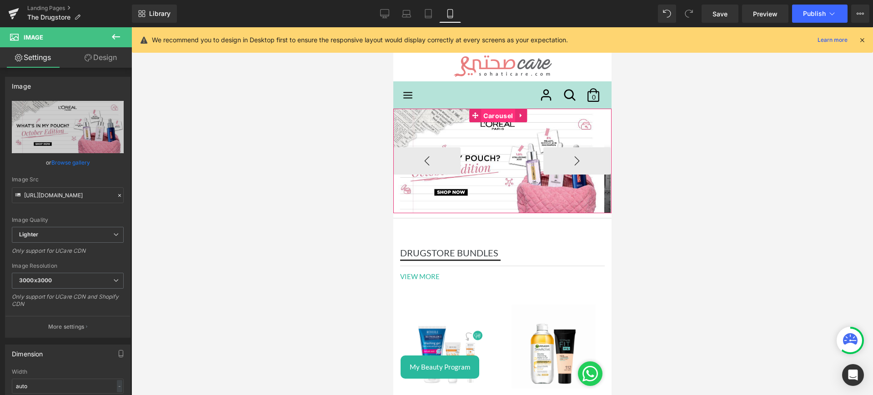
click at [489, 120] on span "Carousel" at bounding box center [498, 116] width 34 height 14
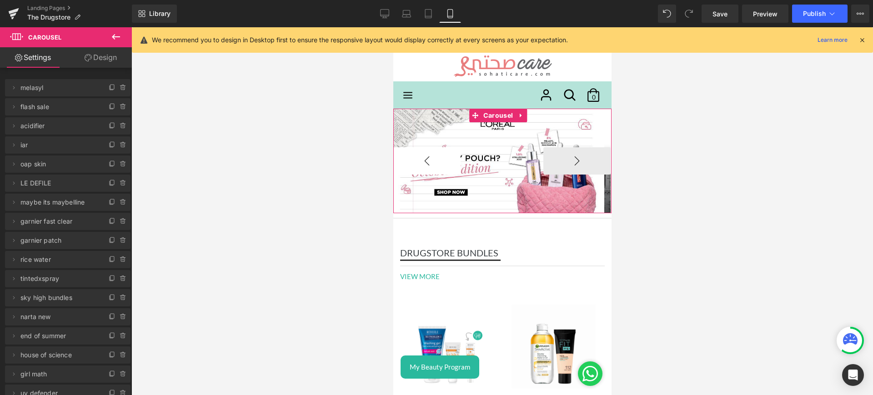
click at [426, 154] on button "‹" at bounding box center [426, 160] width 67 height 27
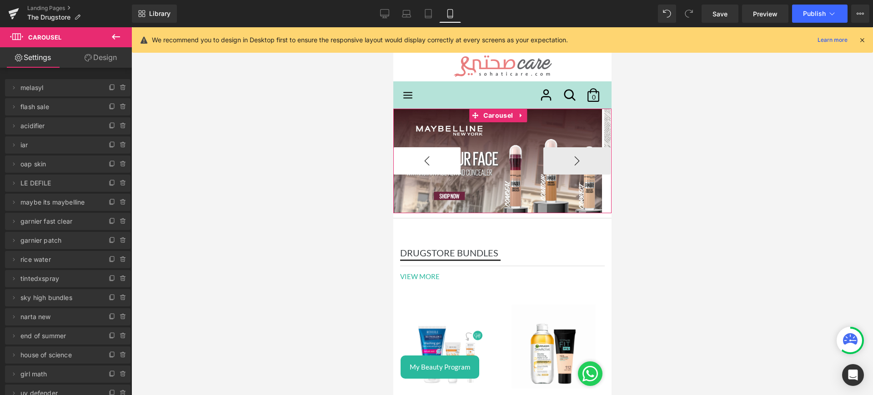
click at [426, 154] on button "‹" at bounding box center [426, 160] width 67 height 27
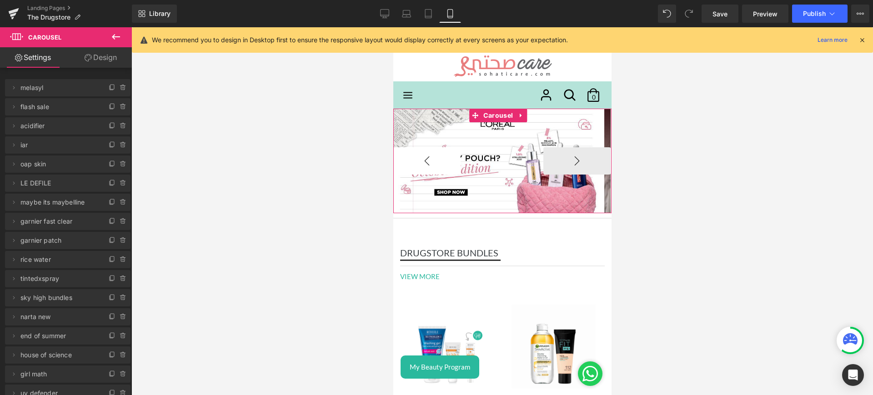
click at [426, 154] on button "‹" at bounding box center [426, 160] width 67 height 27
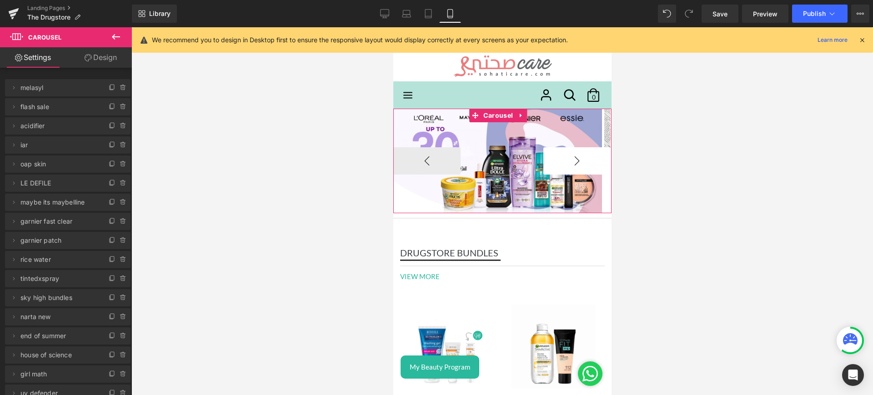
click at [570, 156] on button "›" at bounding box center [576, 160] width 67 height 27
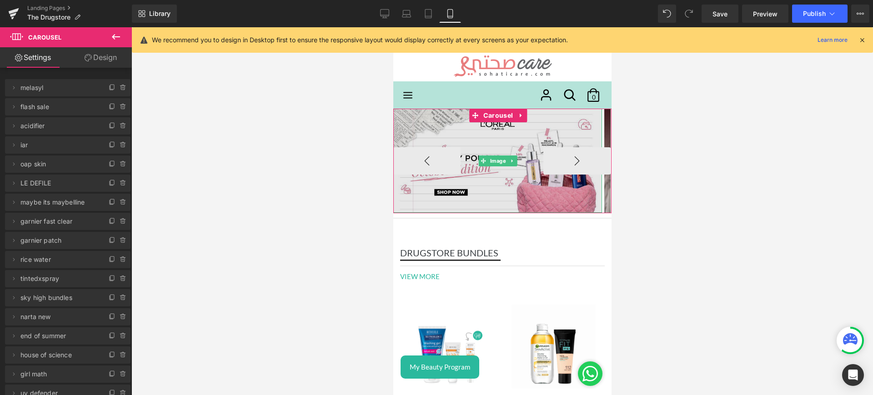
click at [488, 131] on img at bounding box center [497, 161] width 209 height 104
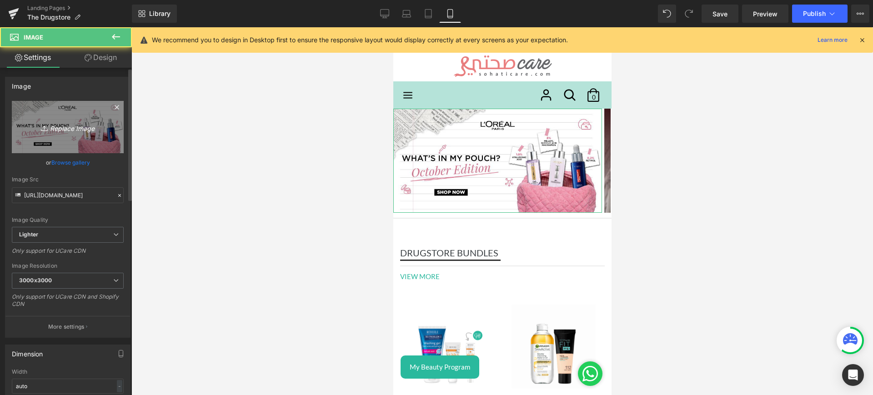
click at [58, 135] on link "Replace Image" at bounding box center [68, 127] width 112 height 52
type input "C:\fakepath\mob.jpg"
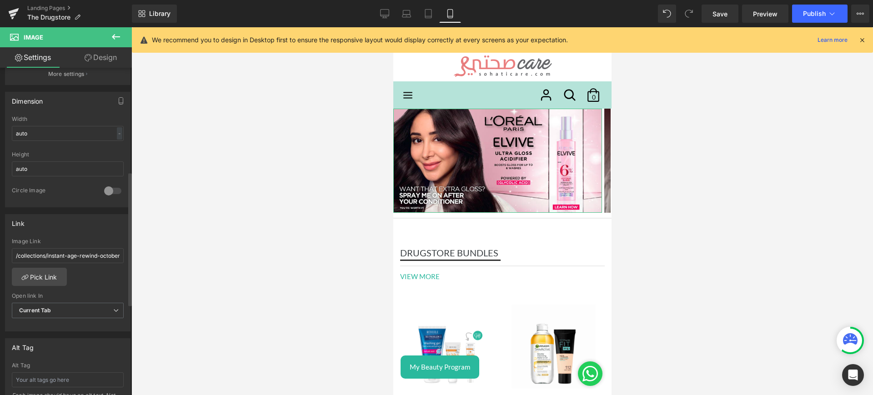
scroll to position [254, 0]
click at [44, 277] on link "Pick Link" at bounding box center [39, 276] width 55 height 18
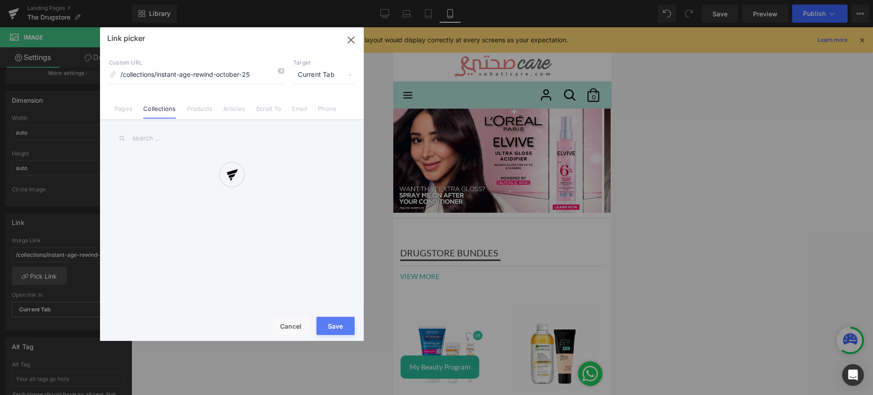
click at [127, 101] on div at bounding box center [232, 184] width 264 height 314
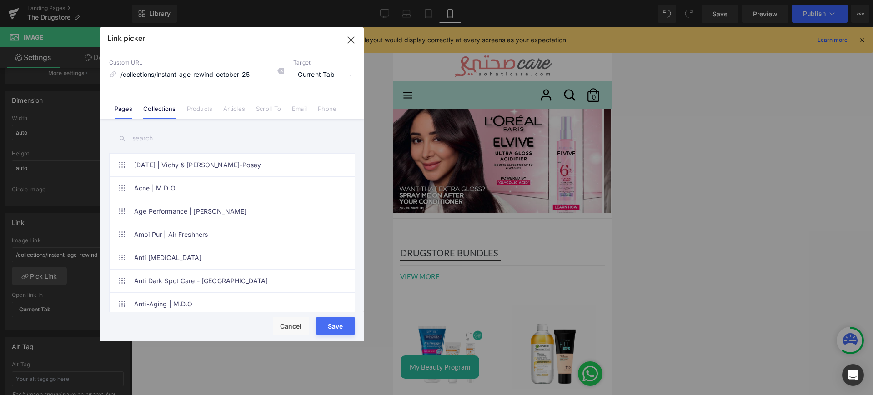
click at [128, 103] on li "Pages" at bounding box center [123, 105] width 29 height 16
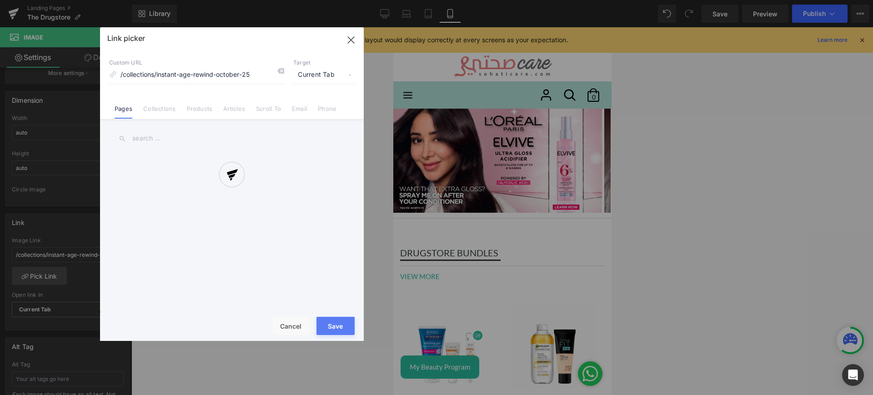
click at [156, 135] on div "Link picker Back to Library Insert Custom URL /collections/instant-age-rewind-o…" at bounding box center [232, 184] width 264 height 314
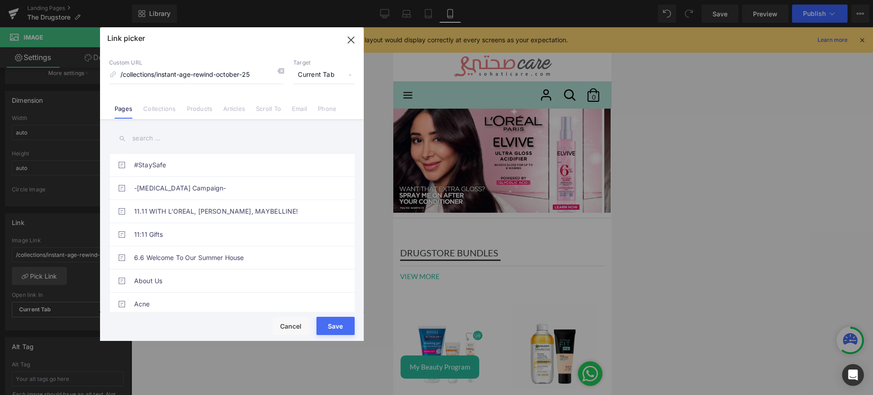
click at [156, 135] on input "text" at bounding box center [232, 138] width 246 height 20
paste input "elvive glycolic gloss acidifier"
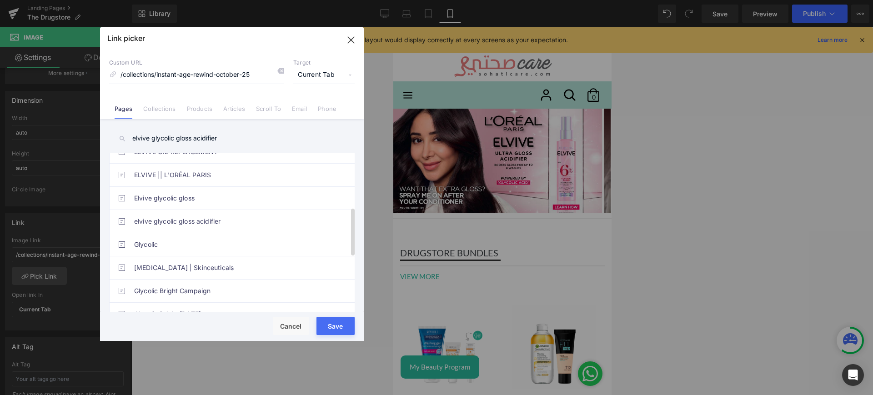
scroll to position [177, 0]
type input "elvive glycolic gloss acidifier"
click at [211, 220] on link "elvive glycolic gloss acidifier" at bounding box center [234, 220] width 200 height 23
click at [334, 322] on button "Save" at bounding box center [335, 326] width 38 height 18
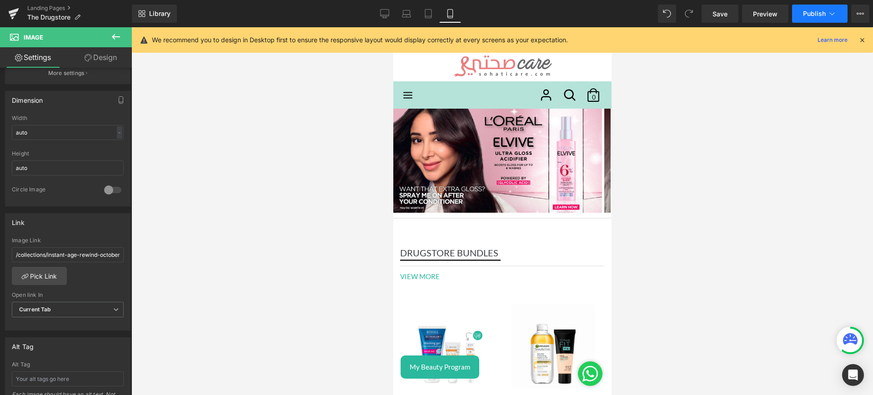
click at [815, 18] on button "Publish" at bounding box center [819, 14] width 55 height 18
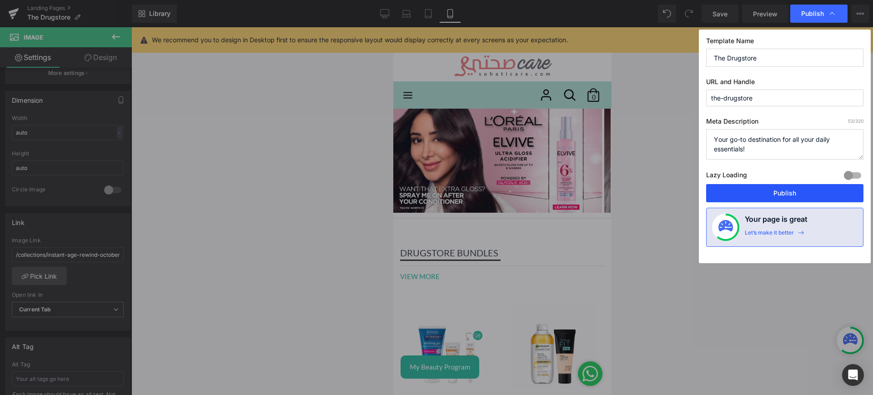
click at [767, 189] on button "Publish" at bounding box center [784, 193] width 157 height 18
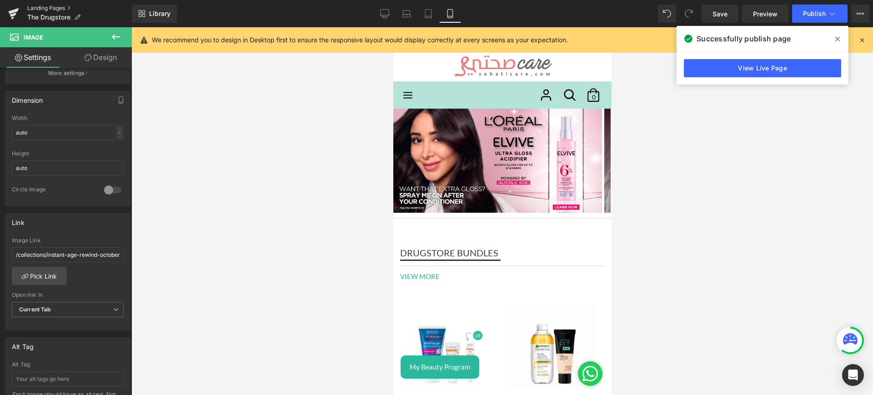
click at [40, 5] on link "Landing Pages" at bounding box center [79, 8] width 105 height 7
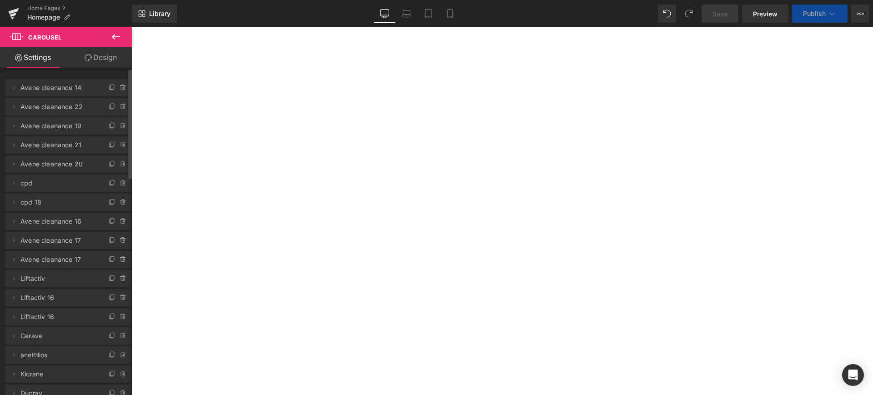
click at [99, 102] on li "Delete Cancel Avene cleanance 22 Avene cleanance 22 Name Avene cleanance 22" at bounding box center [67, 106] width 125 height 17
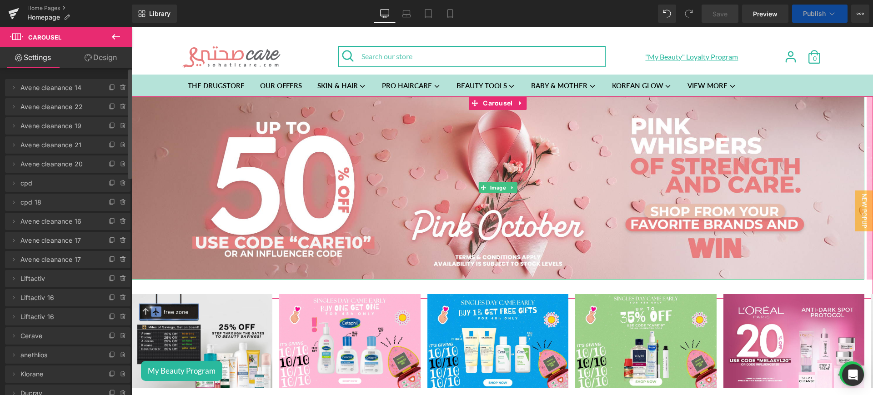
drag, startPoint x: 93, startPoint y: 102, endPoint x: 94, endPoint y: 80, distance: 22.3
click at [94, 77] on ul "Delete Cancel Avene cleanance 14 Avene cleanance 14 Name Avene cleanance 14 Del…" at bounding box center [67, 77] width 125 height 0
drag, startPoint x: 83, startPoint y: 98, endPoint x: 85, endPoint y: 78, distance: 20.1
click at [85, 78] on div "Delete Cancel Avene cleanance 14 Avene cleanance 14 Name Avene cleanance 14 Del…" at bounding box center [67, 287] width 125 height 420
drag, startPoint x: 94, startPoint y: 100, endPoint x: 94, endPoint y: 80, distance: 19.1
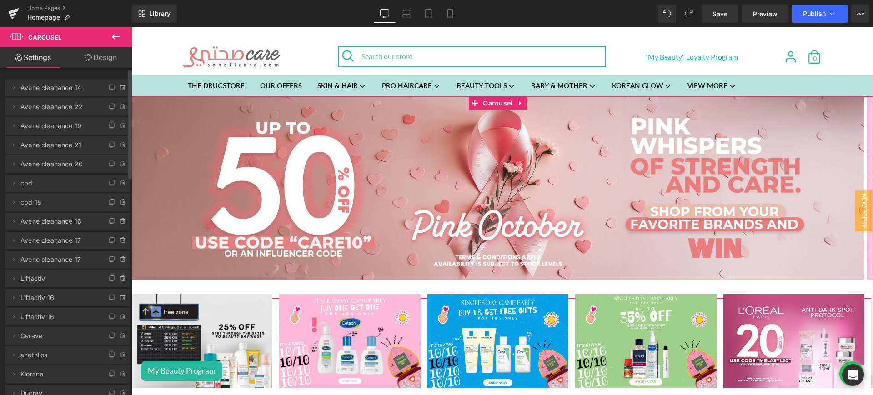
click at [94, 77] on ul "Delete Cancel Avene cleanance 14 Avene cleanance 14 Name Avene cleanance 14 Del…" at bounding box center [67, 77] width 125 height 0
drag, startPoint x: 32, startPoint y: 105, endPoint x: 40, endPoint y: 75, distance: 31.4
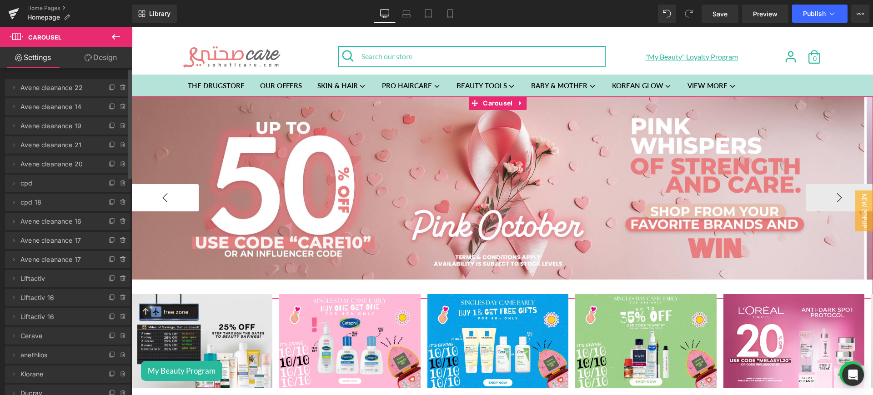
click at [177, 189] on button "‹" at bounding box center [164, 197] width 67 height 27
click at [812, 189] on button "›" at bounding box center [839, 197] width 67 height 27
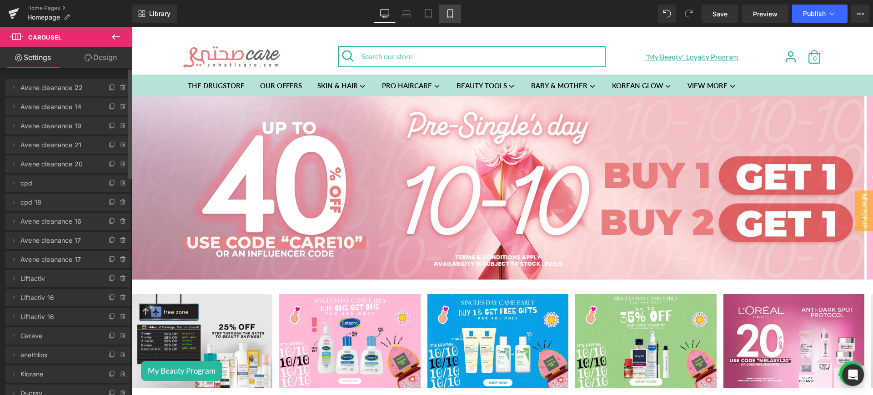
click at [444, 9] on link "Mobile" at bounding box center [450, 14] width 22 height 18
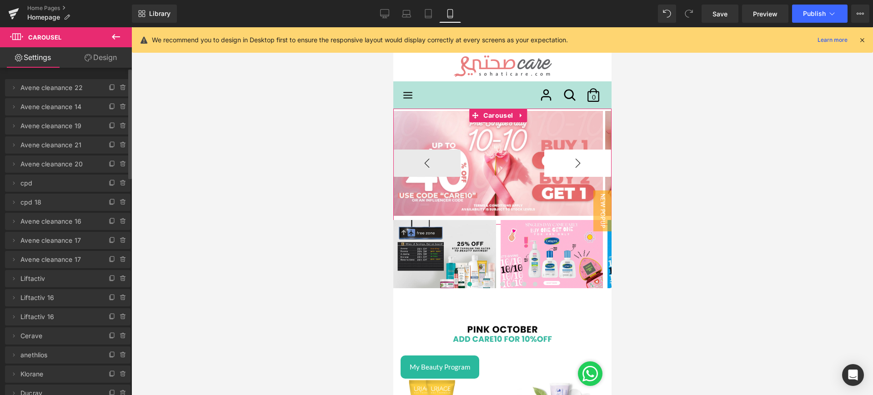
click at [572, 155] on button "›" at bounding box center [577, 163] width 67 height 27
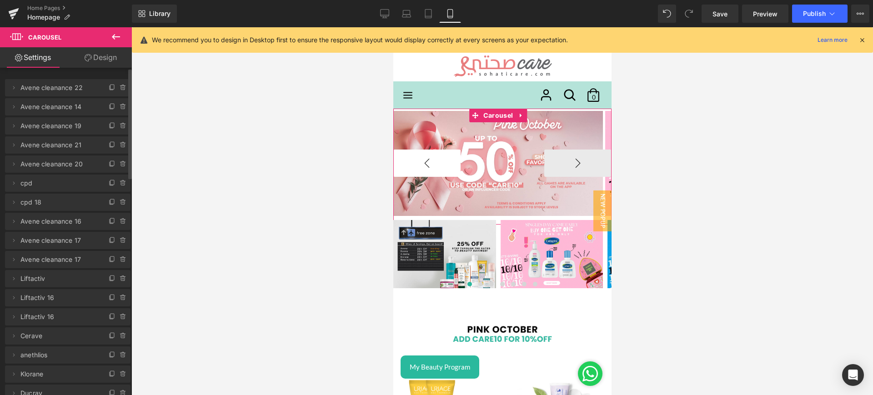
click at [454, 160] on button "‹" at bounding box center [426, 163] width 67 height 27
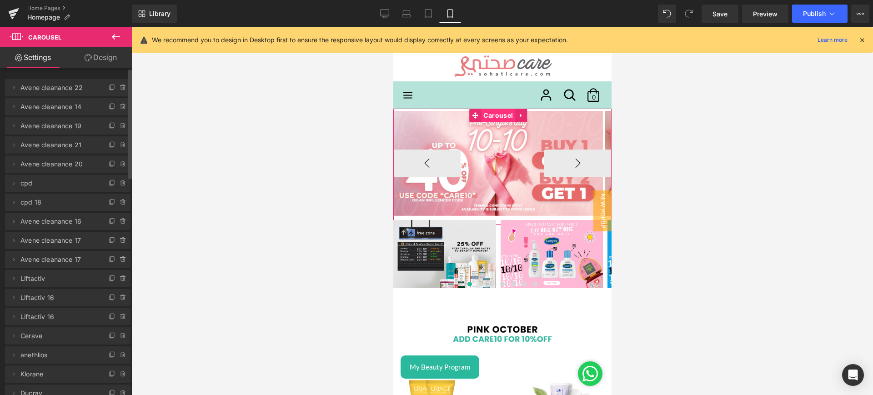
click at [503, 112] on span "Carousel" at bounding box center [498, 116] width 34 height 14
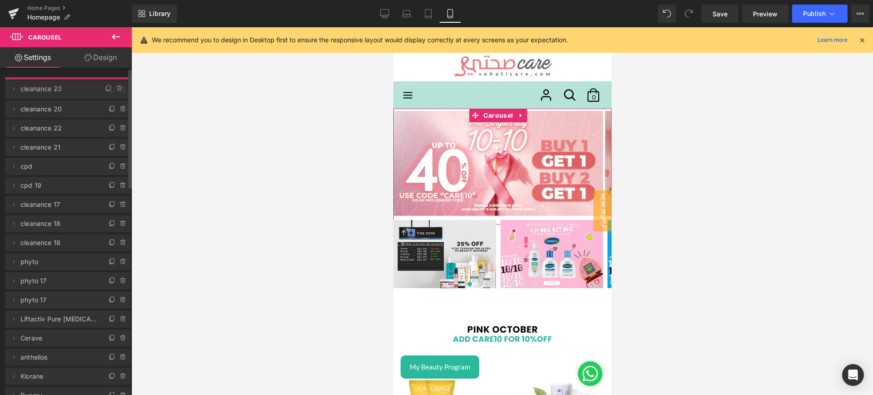
drag, startPoint x: 90, startPoint y: 100, endPoint x: 89, endPoint y: 82, distance: 18.2
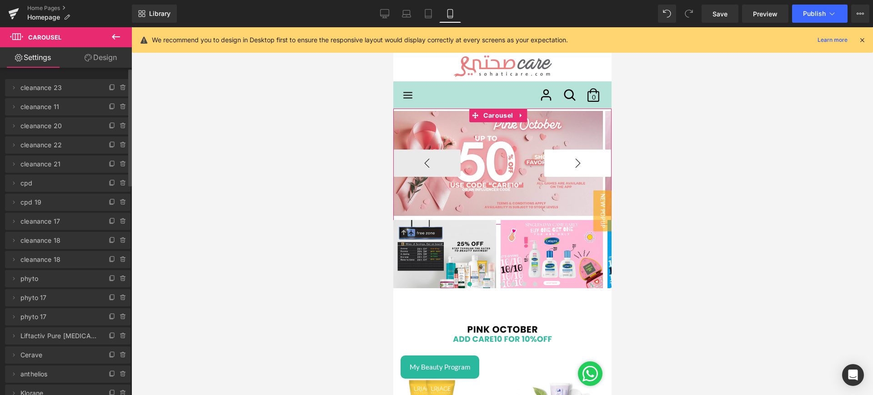
click at [577, 163] on button "›" at bounding box center [577, 163] width 67 height 27
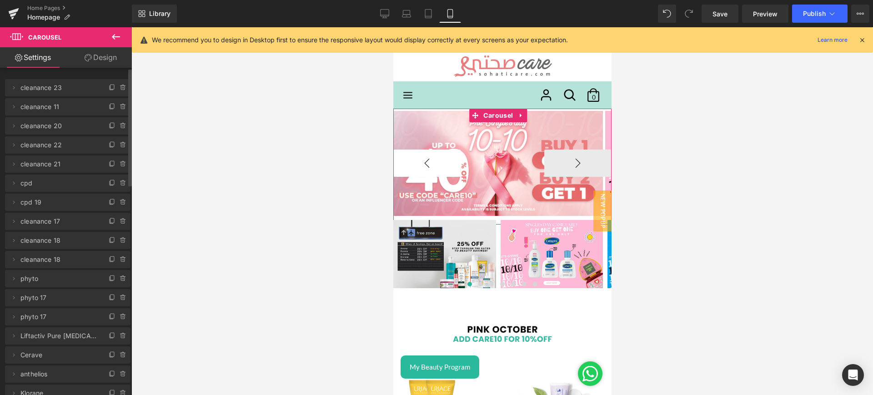
click at [445, 163] on button "‹" at bounding box center [426, 163] width 67 height 27
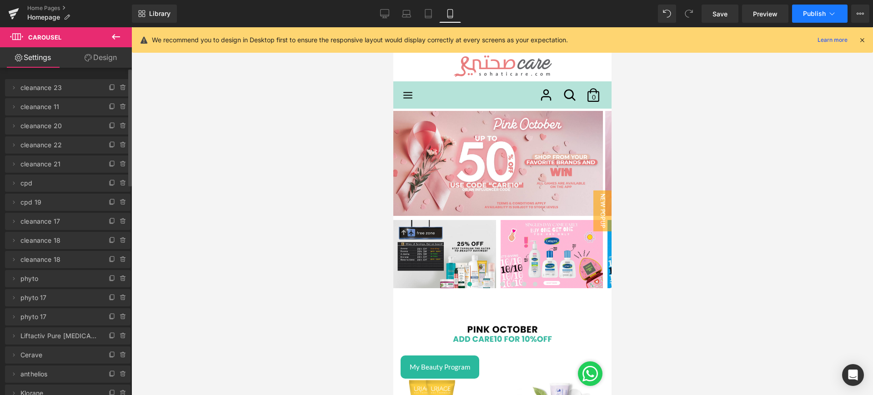
click at [814, 15] on span "Publish" at bounding box center [814, 13] width 23 height 7
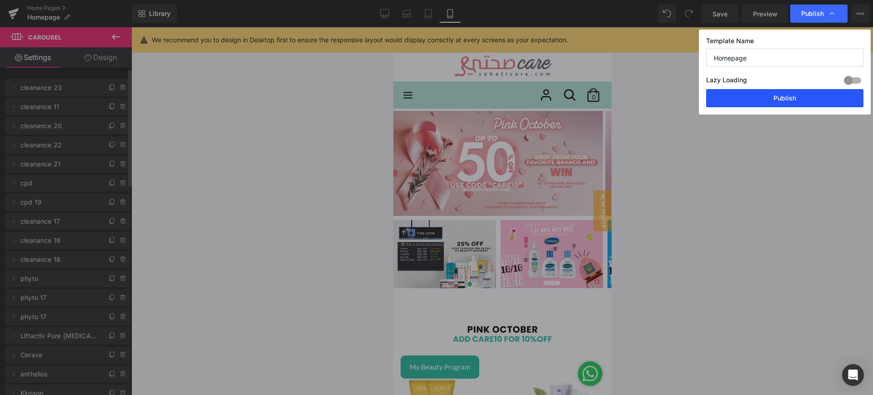
click at [774, 102] on button "Publish" at bounding box center [784, 98] width 157 height 18
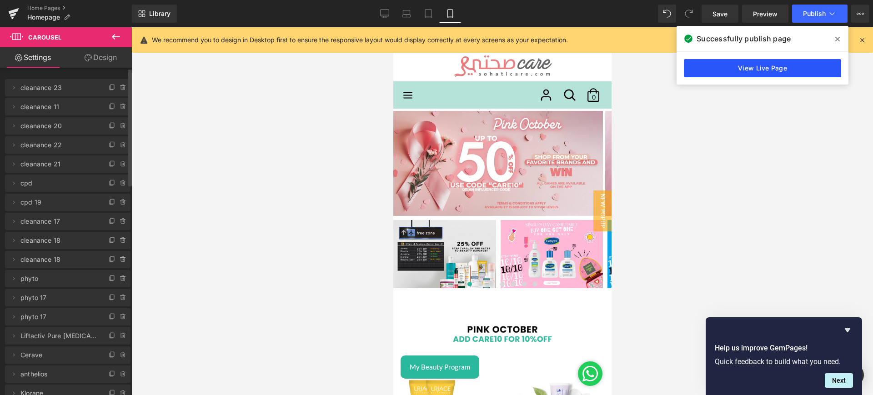
click at [722, 63] on link "View Live Page" at bounding box center [762, 68] width 157 height 18
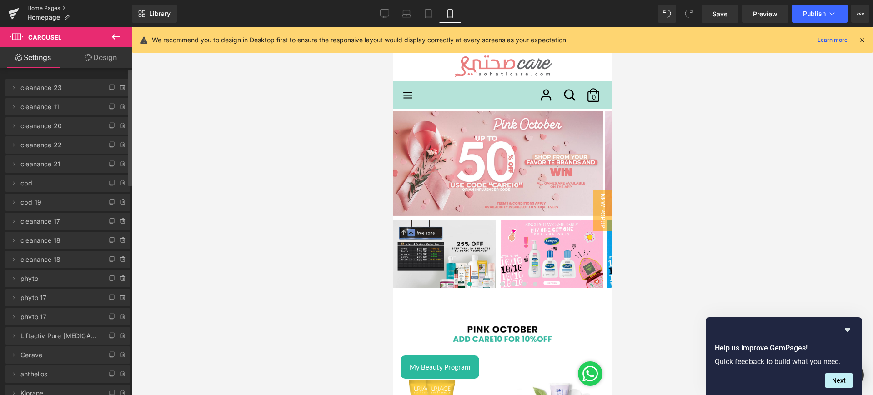
click at [52, 5] on link "Home Pages" at bounding box center [79, 8] width 105 height 7
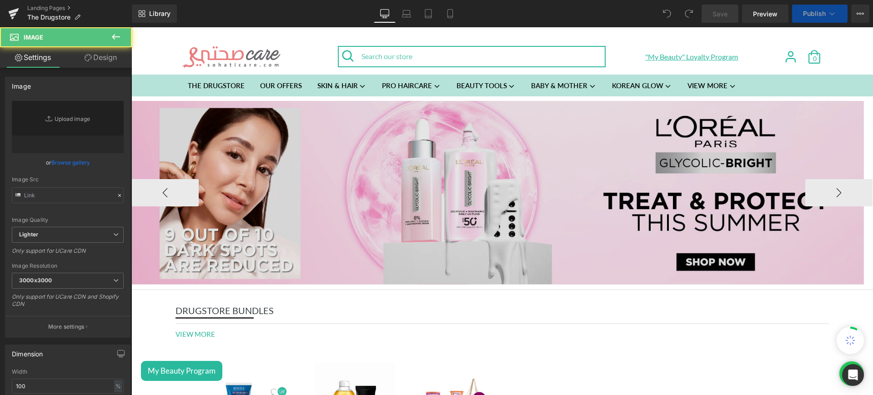
click at [477, 146] on img at bounding box center [497, 193] width 732 height 184
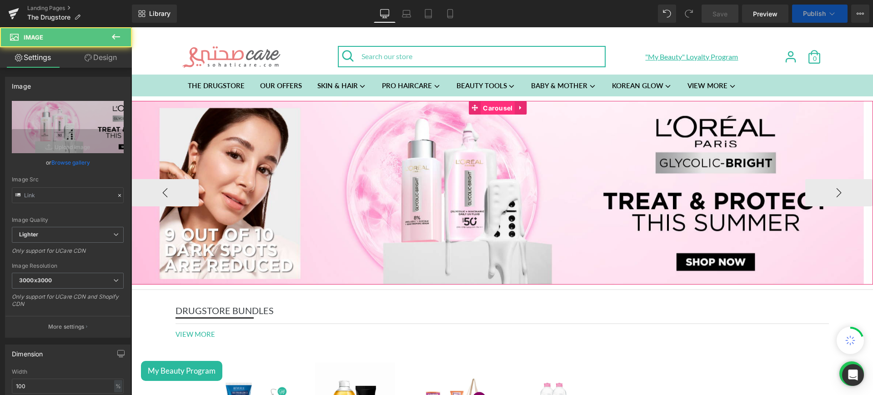
click at [500, 103] on span "Carousel" at bounding box center [498, 108] width 34 height 14
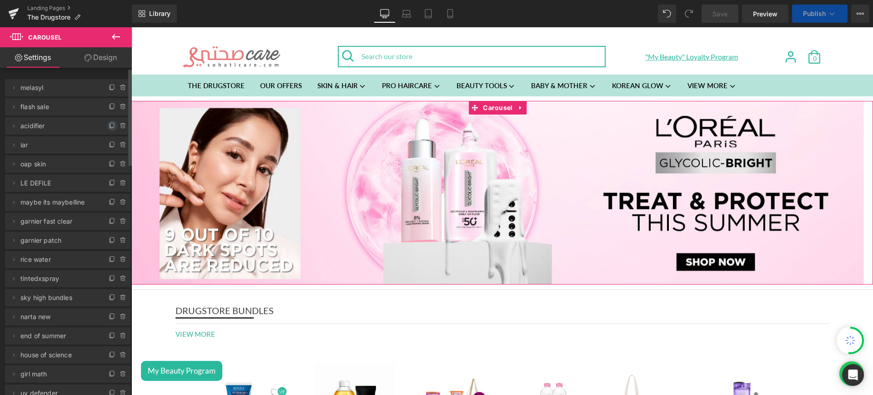
click at [109, 126] on icon at bounding box center [112, 125] width 7 height 7
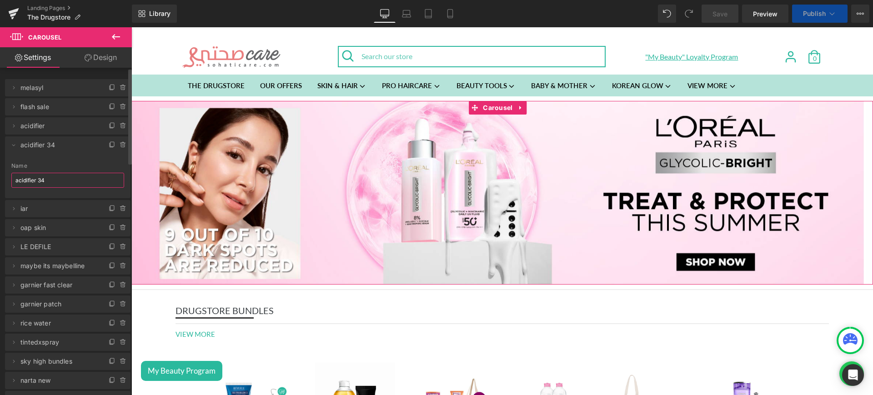
click at [51, 182] on input "acidifier 34" at bounding box center [67, 180] width 113 height 15
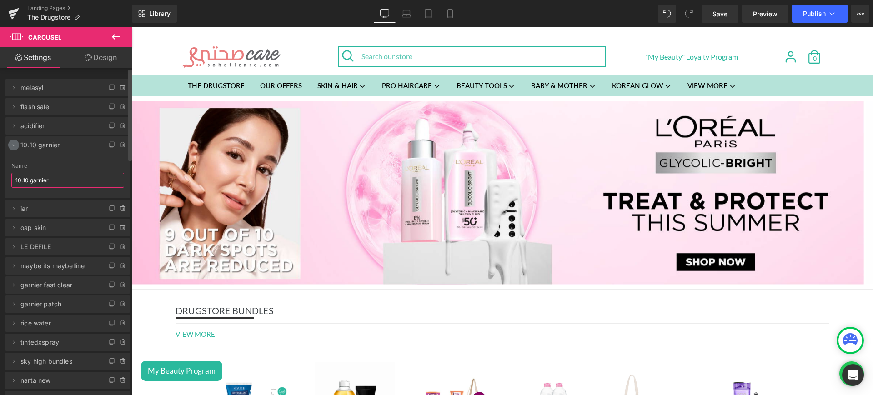
type input "10.10 garnier"
click at [15, 144] on icon at bounding box center [13, 144] width 7 height 7
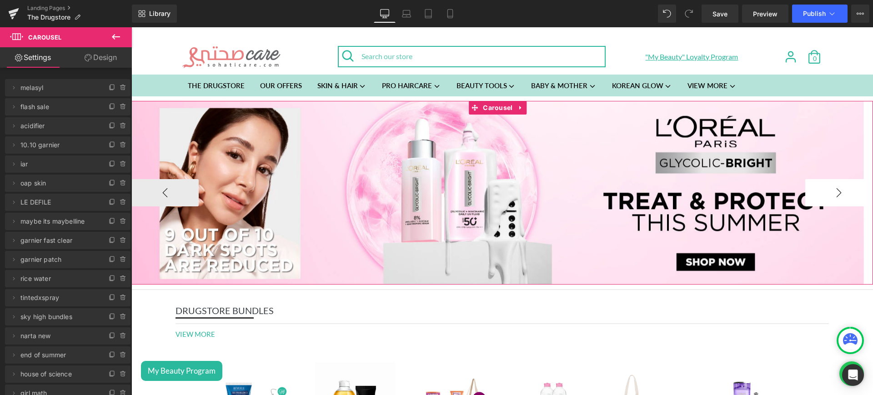
click at [819, 185] on button "›" at bounding box center [838, 192] width 67 height 27
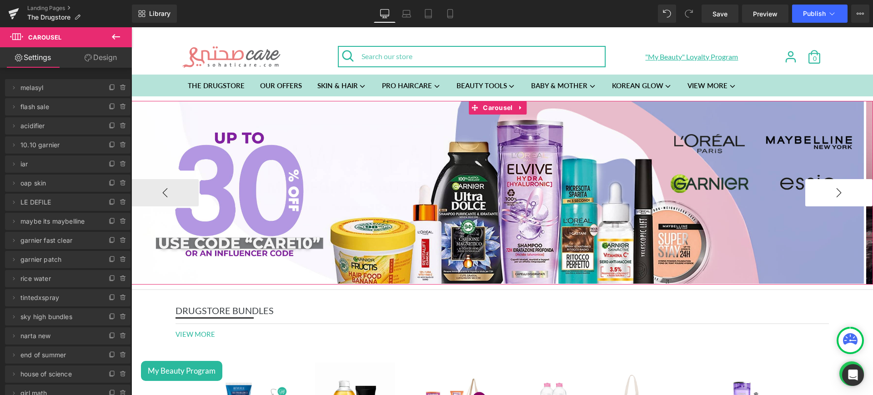
click at [819, 185] on button "›" at bounding box center [838, 192] width 67 height 27
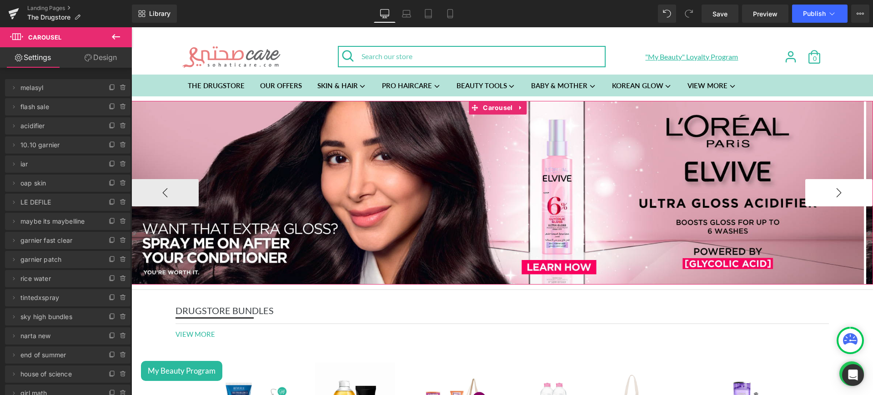
click at [819, 185] on button "›" at bounding box center [838, 192] width 67 height 27
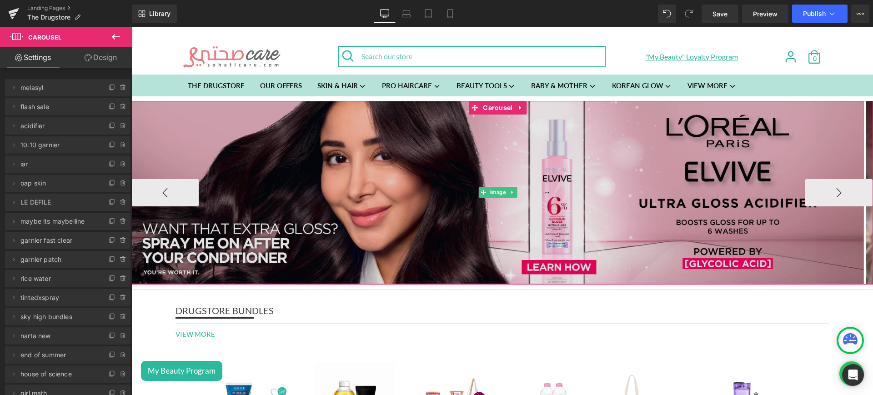
click at [405, 137] on img at bounding box center [497, 192] width 732 height 183
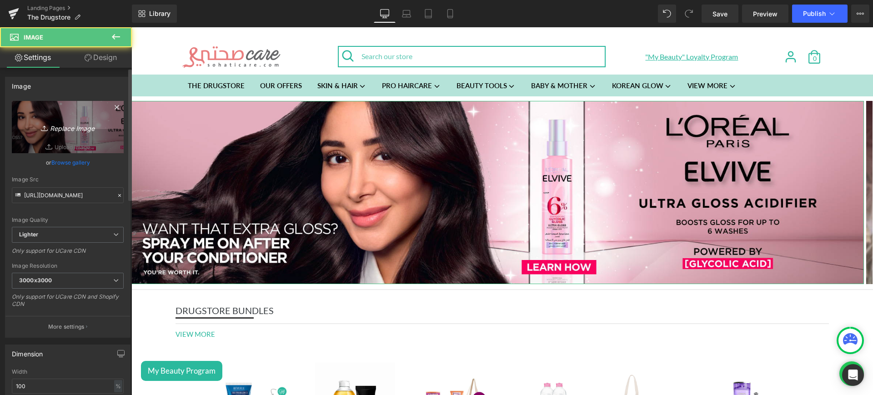
click at [51, 124] on icon "Replace Image" at bounding box center [67, 126] width 73 height 11
type input "C:\fakepath\web.jpg"
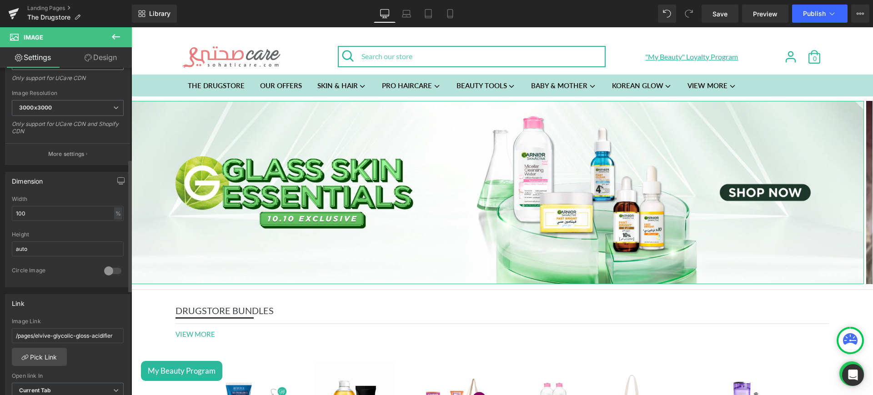
scroll to position [260, 0]
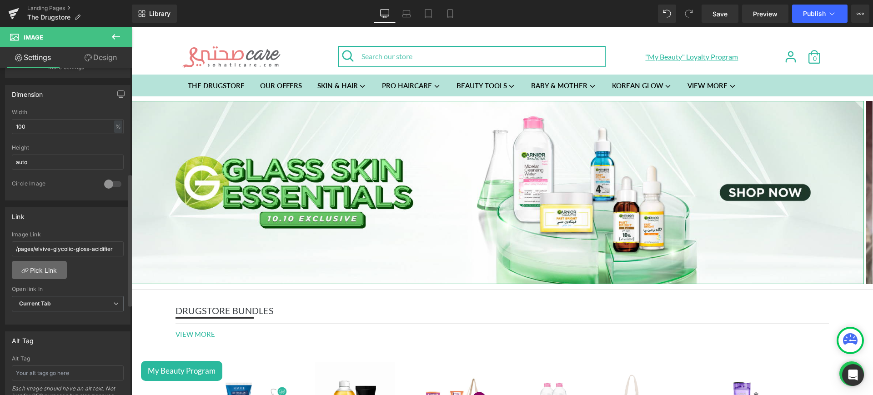
click at [48, 271] on link "Pick Link" at bounding box center [39, 270] width 55 height 18
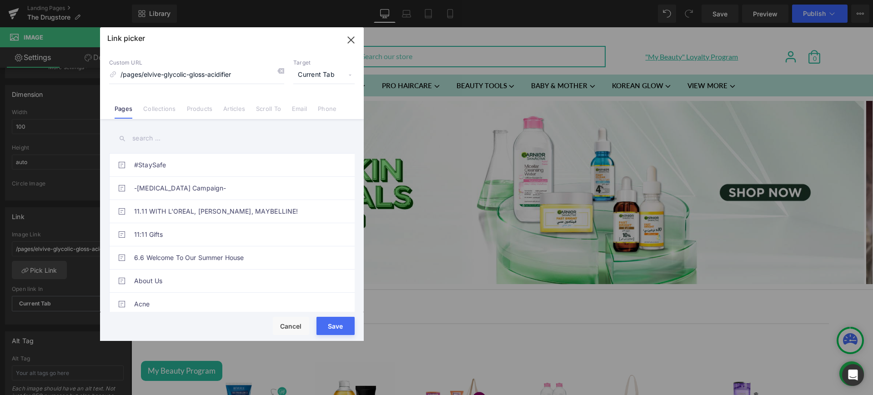
click at [160, 109] on link "Collections" at bounding box center [159, 112] width 32 height 14
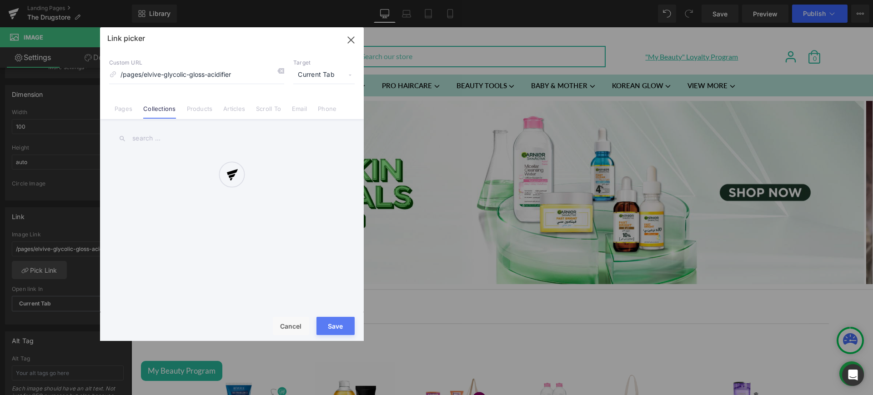
click at [150, 137] on div at bounding box center [232, 184] width 264 height 314
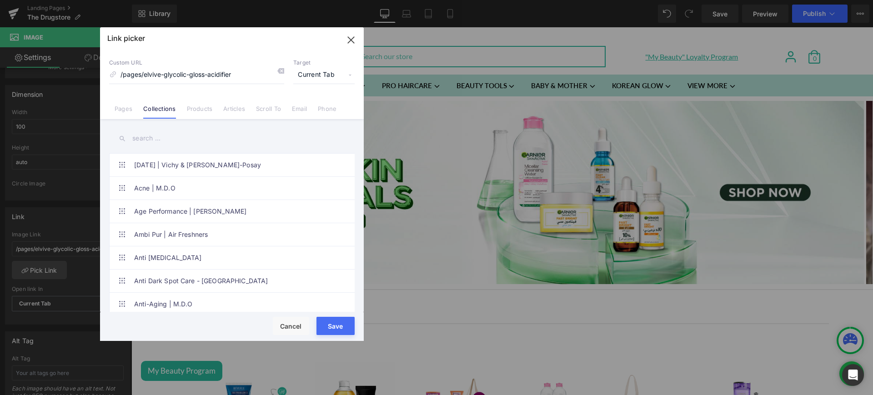
click at [150, 137] on input "text" at bounding box center [232, 138] width 246 height 20
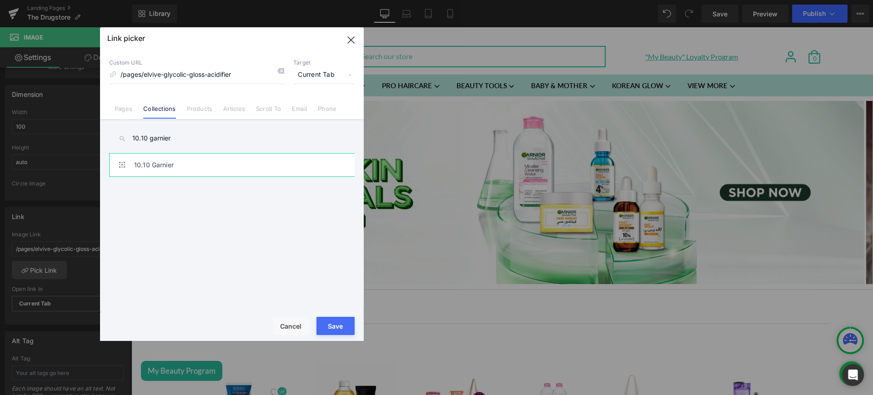
type input "10.10 garnier"
click at [190, 162] on link "10.10 Garnier" at bounding box center [234, 165] width 200 height 23
click at [340, 327] on button "Save" at bounding box center [335, 326] width 38 height 18
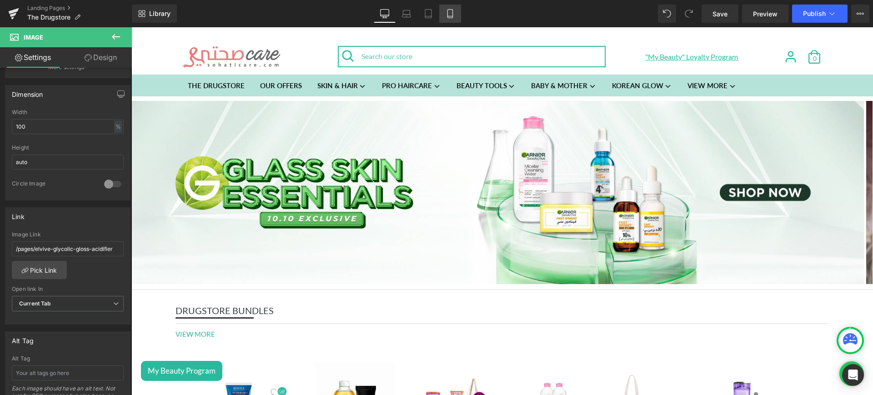
click at [452, 11] on icon at bounding box center [450, 13] width 9 height 9
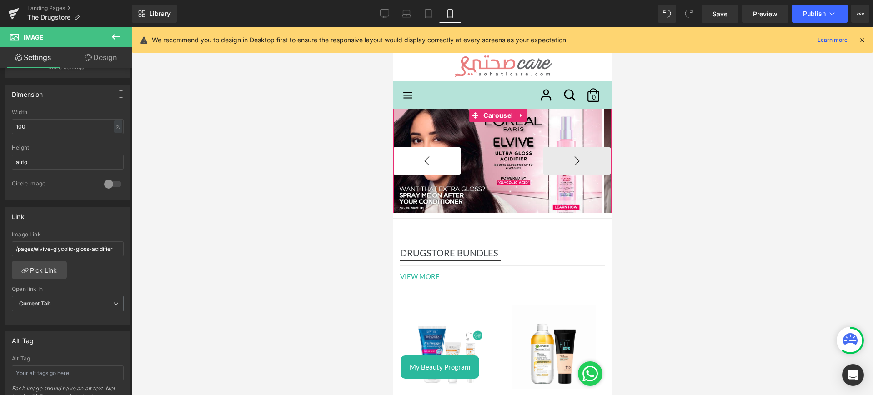
click at [441, 164] on button "‹" at bounding box center [426, 160] width 67 height 27
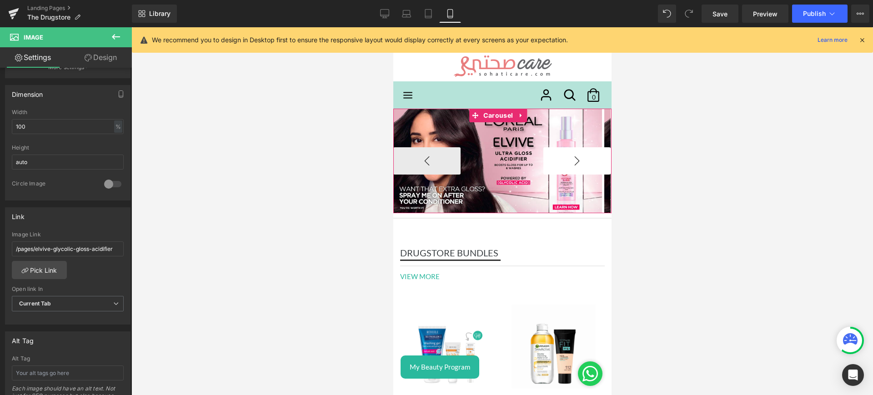
click at [556, 160] on button "›" at bounding box center [576, 160] width 67 height 27
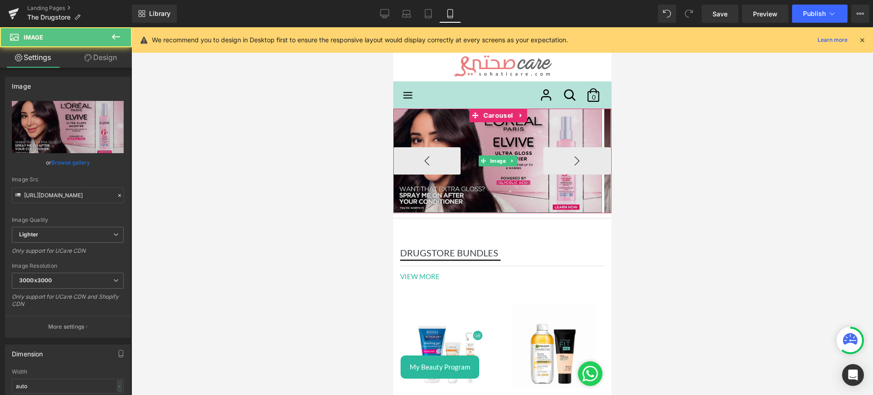
click at [491, 131] on img at bounding box center [497, 161] width 209 height 104
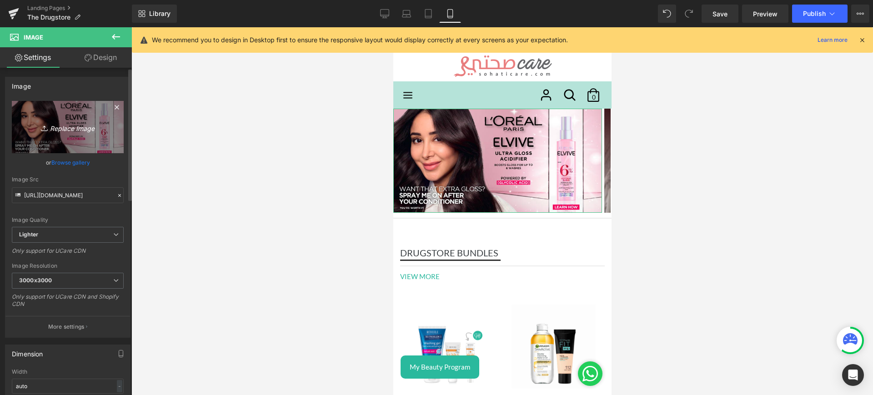
click at [62, 125] on icon "Replace Image" at bounding box center [67, 126] width 73 height 11
type input "C:\fakepath\mob.jpg"
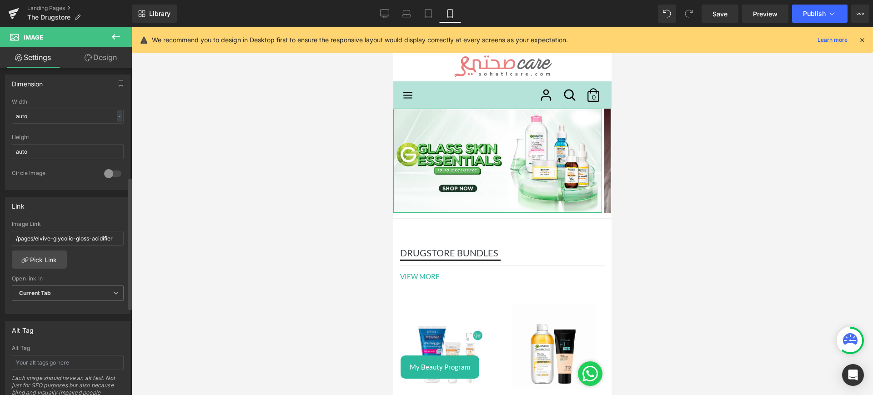
scroll to position [274, 0]
click at [57, 257] on link "Pick Link" at bounding box center [39, 255] width 55 height 18
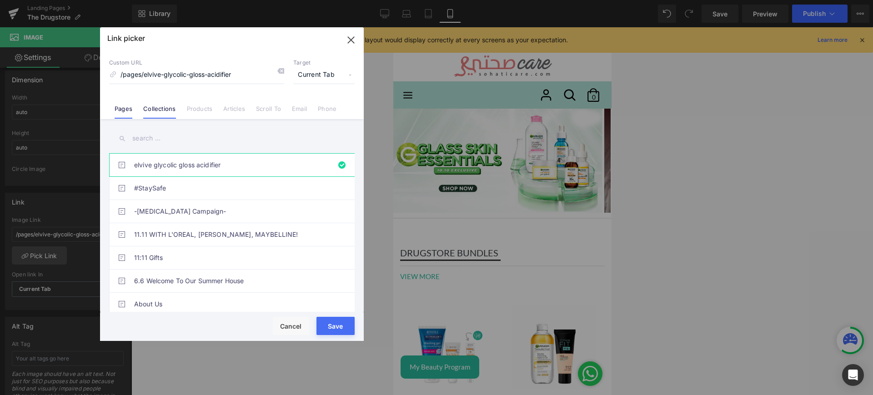
click at [156, 107] on link "Collections" at bounding box center [159, 112] width 32 height 14
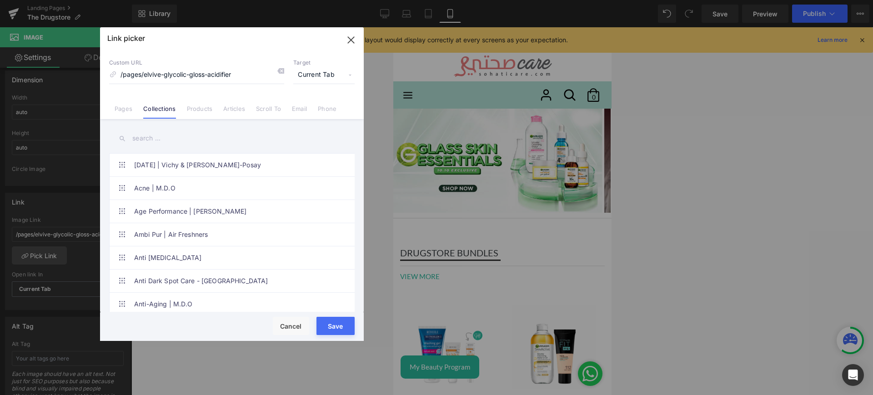
click at [160, 138] on input "text" at bounding box center [232, 138] width 246 height 20
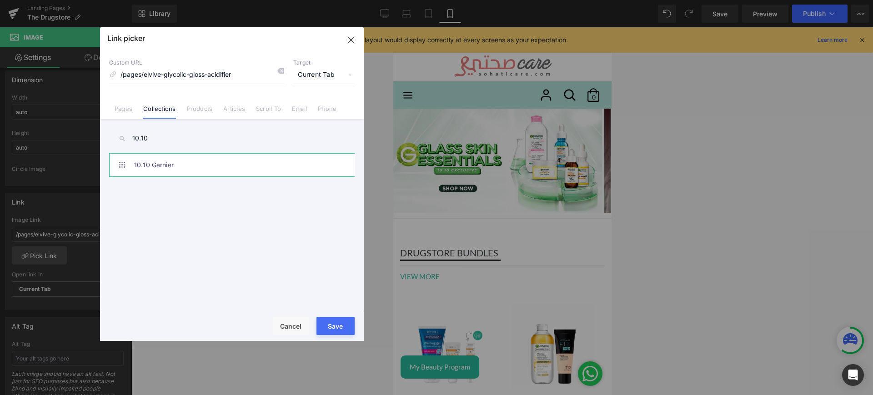
type input "10.10"
click at [196, 168] on link "10.10 Garnier" at bounding box center [234, 165] width 200 height 23
click at [330, 324] on button "Save" at bounding box center [335, 326] width 38 height 18
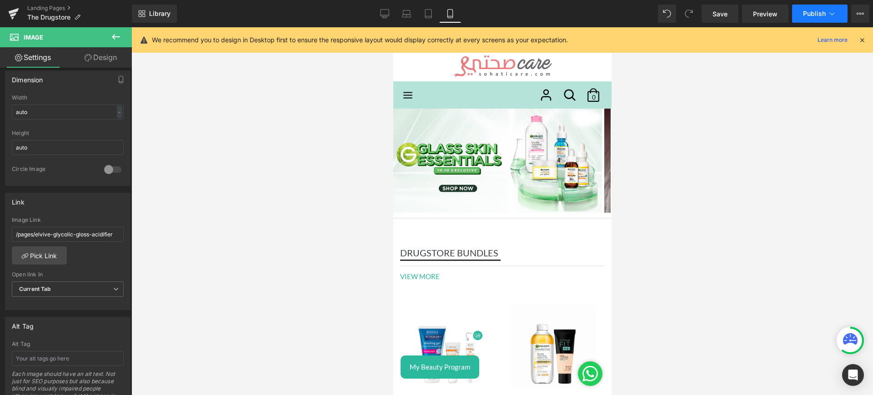
click at [814, 7] on button "Publish" at bounding box center [819, 14] width 55 height 18
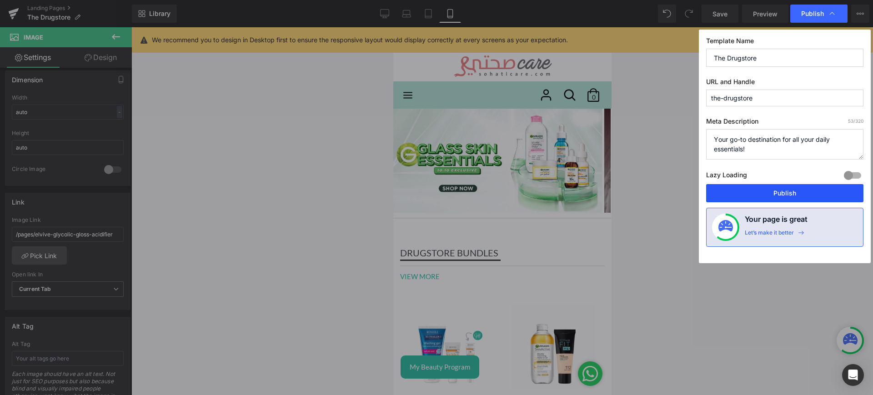
click at [759, 190] on button "Publish" at bounding box center [784, 193] width 157 height 18
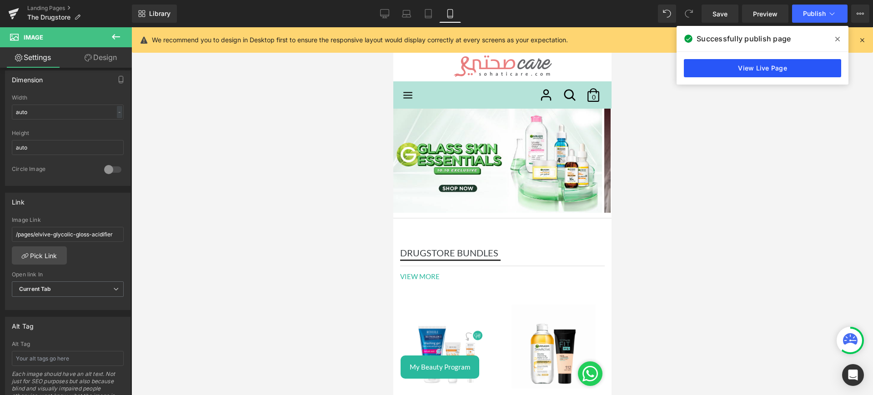
click at [714, 75] on link "View Live Page" at bounding box center [762, 68] width 157 height 18
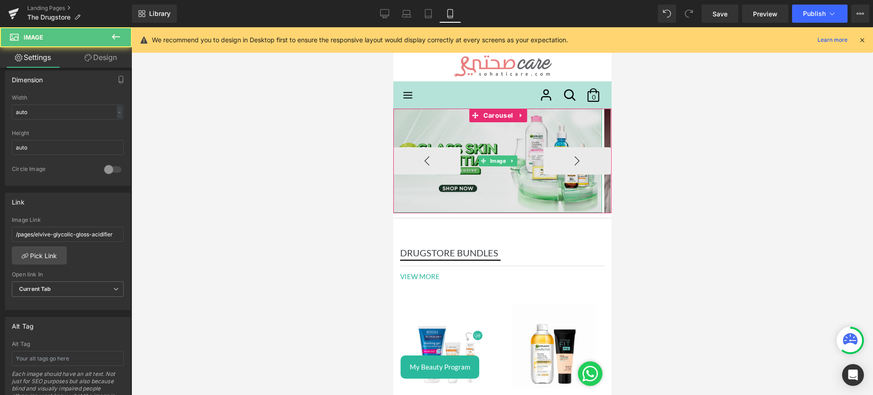
click at [476, 139] on img at bounding box center [497, 161] width 209 height 104
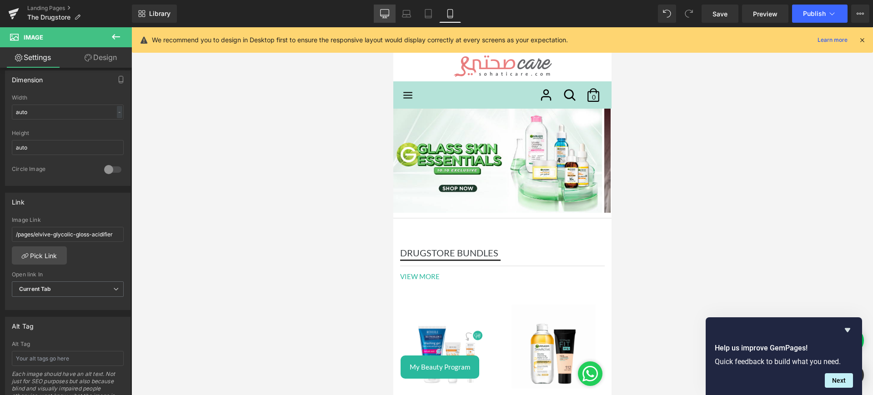
click at [391, 15] on link "Desktop" at bounding box center [385, 14] width 22 height 18
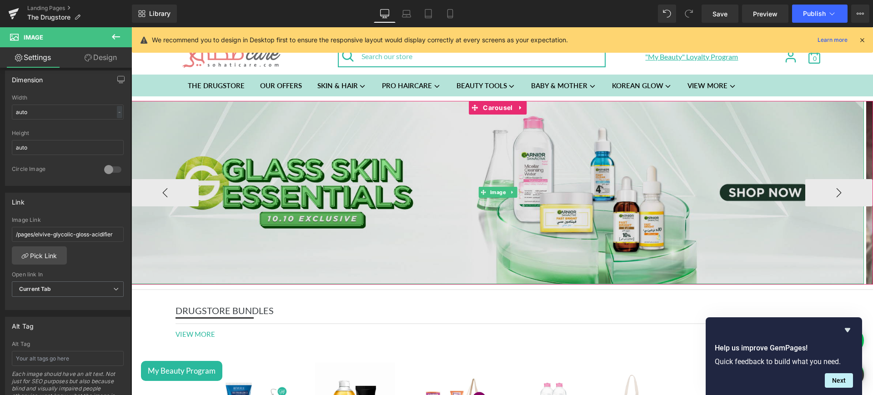
click at [386, 187] on img at bounding box center [497, 192] width 732 height 183
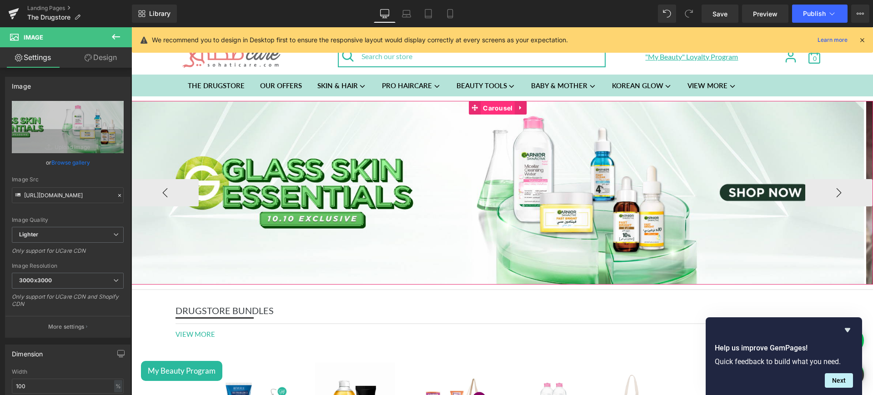
click at [495, 106] on span "Carousel" at bounding box center [498, 108] width 34 height 14
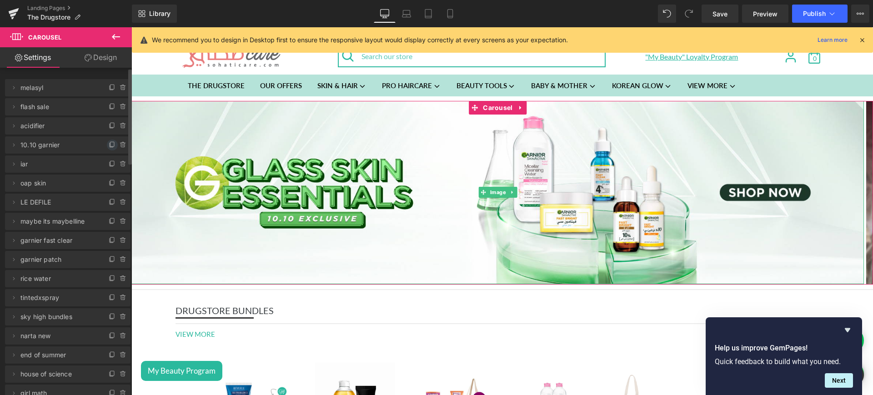
click at [110, 149] on span at bounding box center [112, 145] width 11 height 11
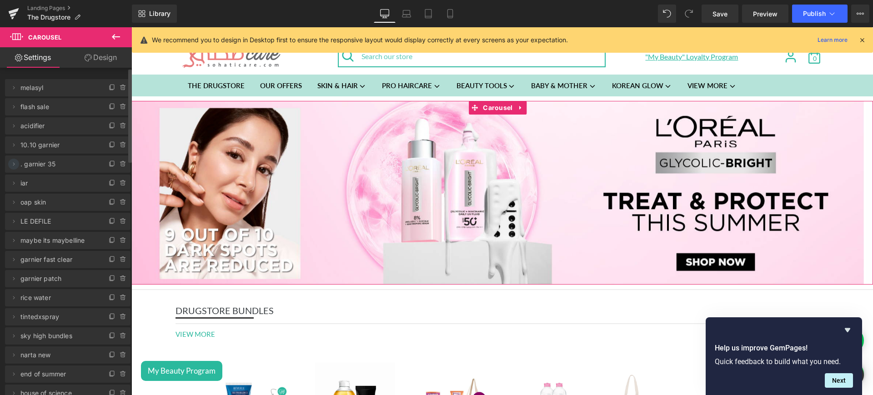
click at [15, 162] on icon at bounding box center [13, 163] width 7 height 7
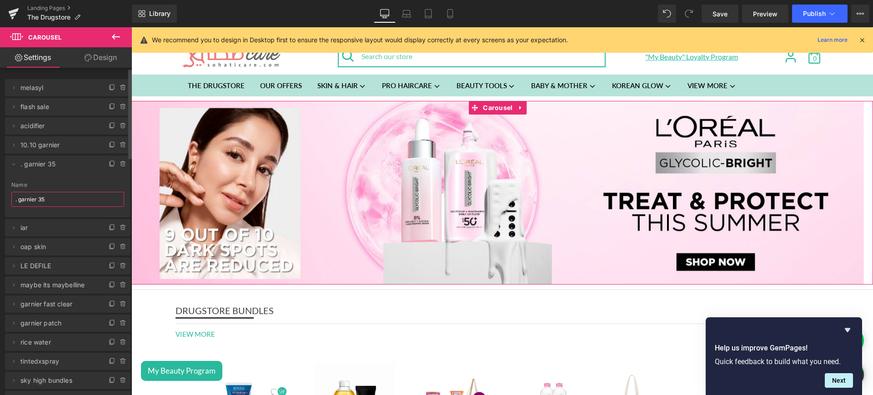
click at [54, 195] on input ". garnier 35" at bounding box center [67, 199] width 113 height 15
type input "beesline"
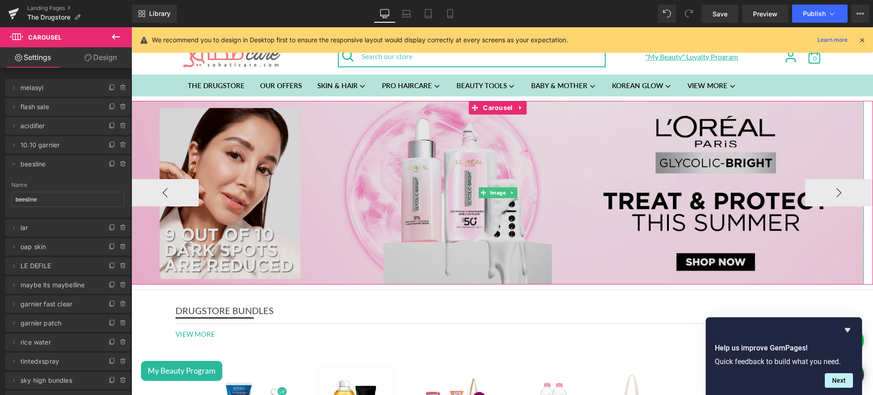
click at [626, 170] on img at bounding box center [497, 193] width 732 height 184
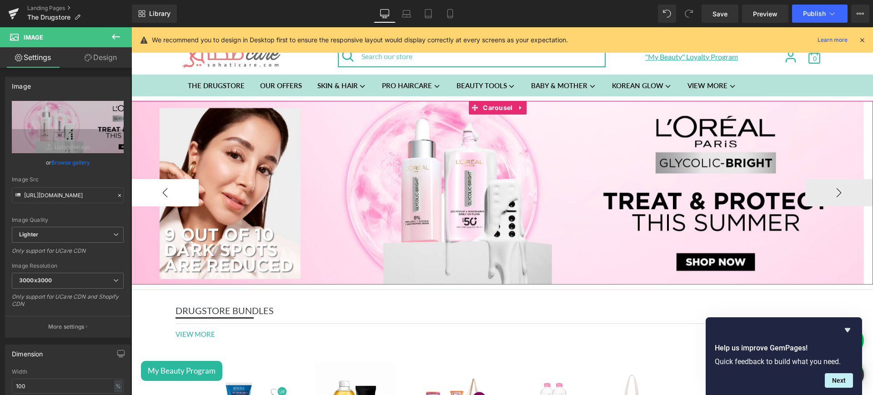
click at [195, 188] on button "‹" at bounding box center [164, 192] width 67 height 27
click at [172, 197] on button "‹" at bounding box center [164, 192] width 67 height 27
click at [492, 111] on span "Carousel" at bounding box center [498, 108] width 34 height 14
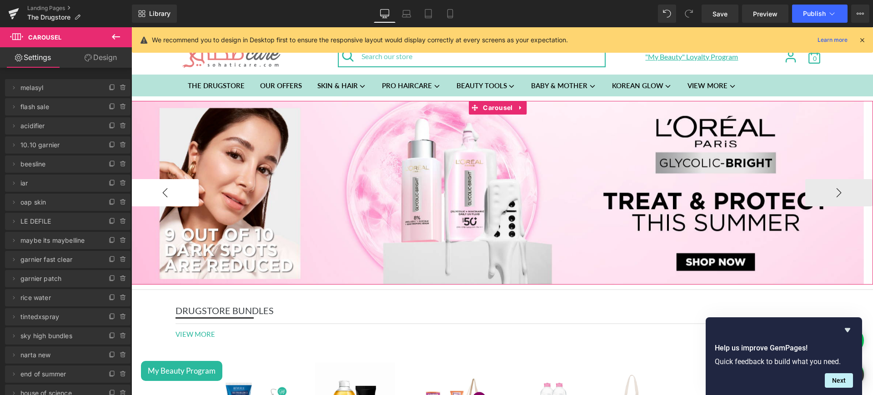
click at [177, 188] on button "‹" at bounding box center [164, 192] width 67 height 27
click at [826, 183] on button "›" at bounding box center [838, 192] width 67 height 27
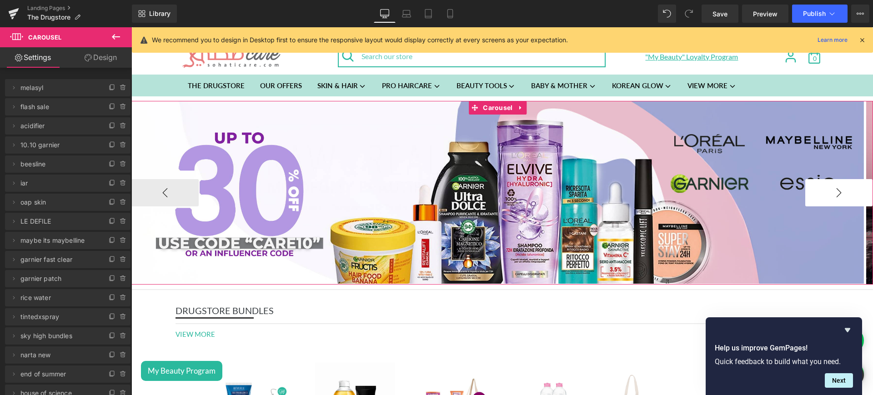
click at [826, 183] on button "›" at bounding box center [838, 192] width 67 height 27
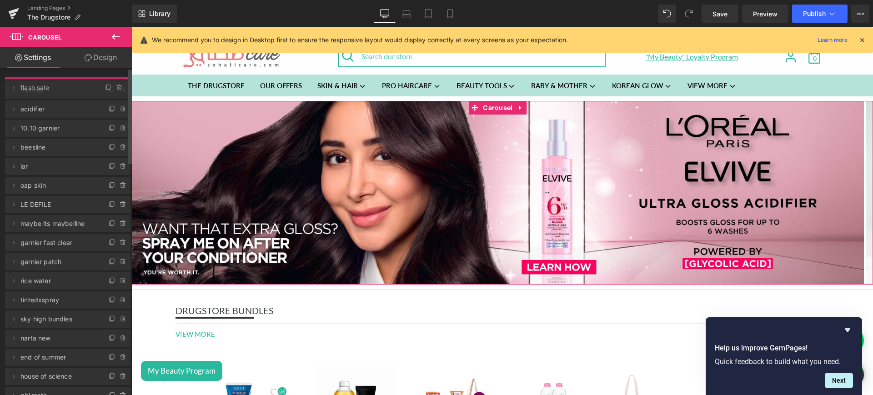
drag, startPoint x: 58, startPoint y: 103, endPoint x: 53, endPoint y: 84, distance: 20.2
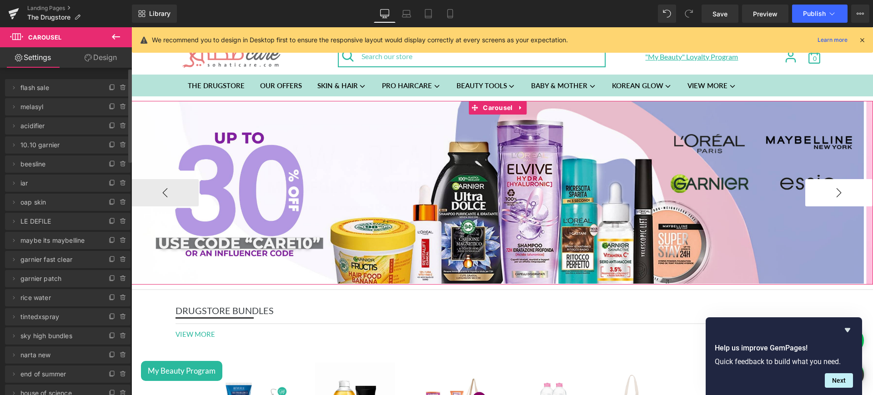
click at [813, 195] on button "›" at bounding box center [838, 192] width 67 height 27
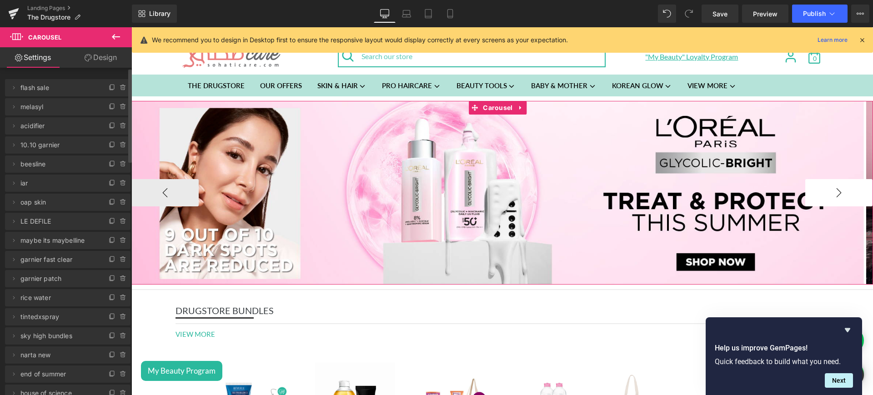
click at [813, 195] on button "›" at bounding box center [838, 192] width 67 height 27
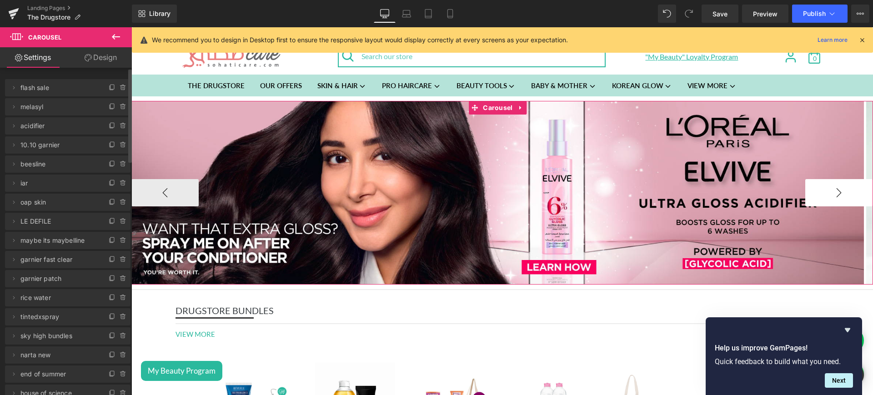
click at [813, 195] on button "›" at bounding box center [838, 192] width 67 height 27
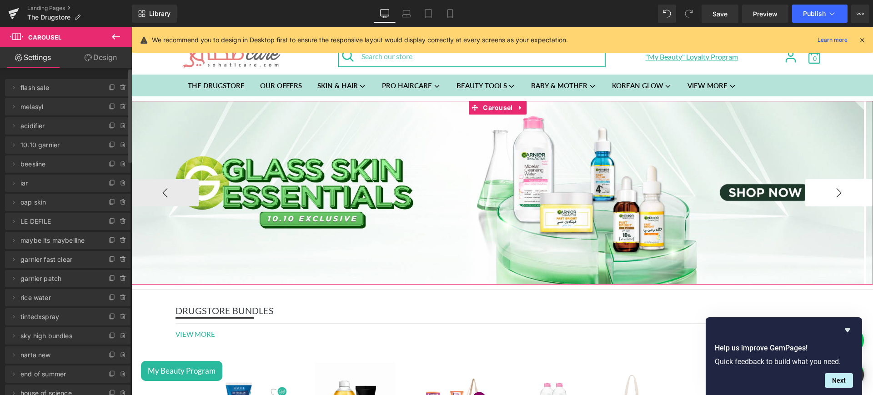
click at [813, 195] on button "›" at bounding box center [838, 192] width 67 height 27
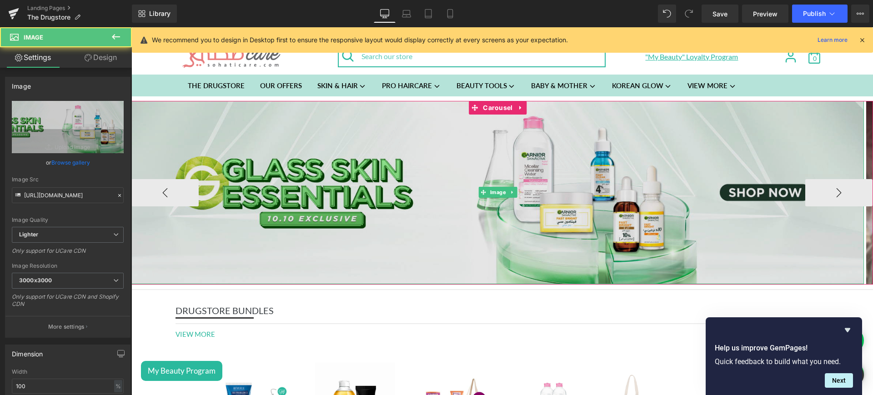
click at [414, 160] on img at bounding box center [497, 192] width 732 height 183
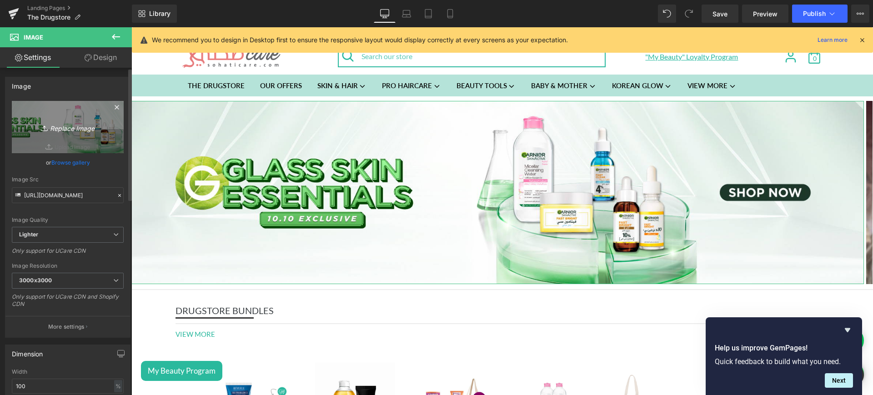
click at [49, 118] on link "Replace Image" at bounding box center [68, 127] width 112 height 52
type input "C:\fakepath\bee web.jpeg"
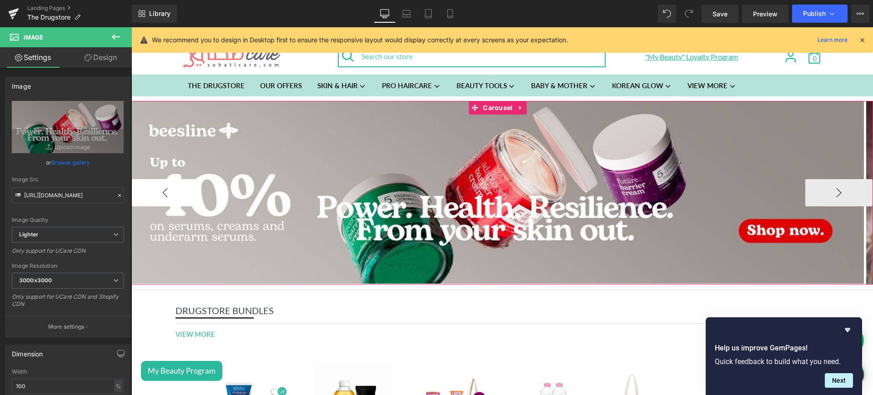
click at [161, 190] on button "‹" at bounding box center [164, 192] width 67 height 27
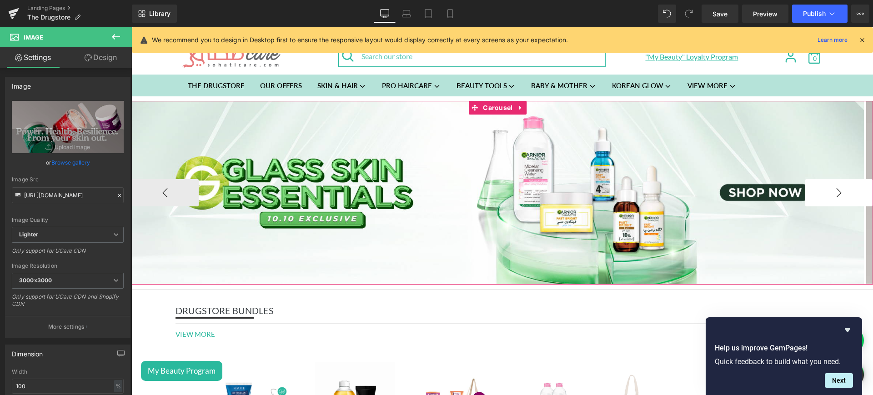
click at [805, 196] on button "›" at bounding box center [838, 192] width 67 height 27
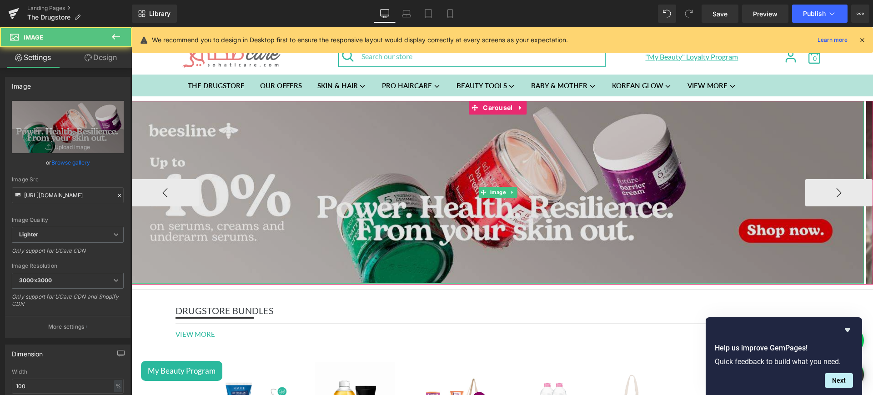
click at [379, 144] on img at bounding box center [497, 192] width 732 height 183
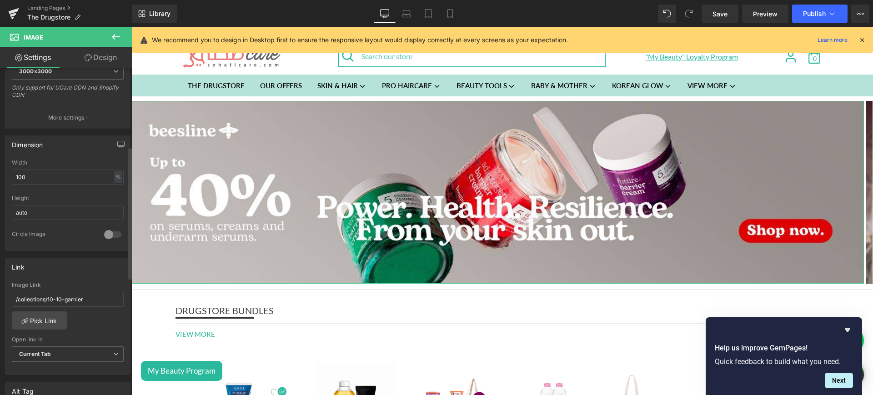
scroll to position [216, 0]
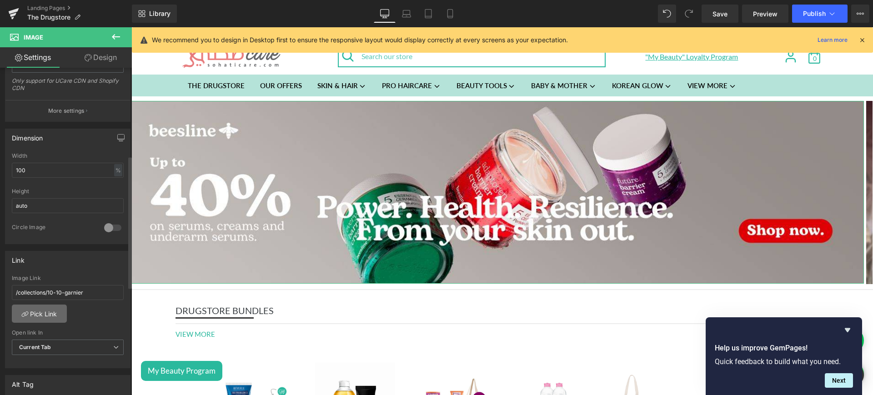
click at [47, 308] on link "Pick Link" at bounding box center [39, 314] width 55 height 18
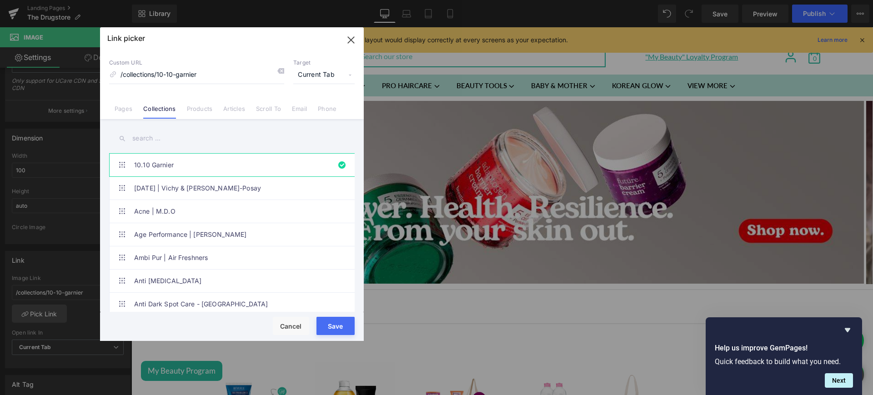
click at [166, 143] on input "text" at bounding box center [232, 138] width 246 height 20
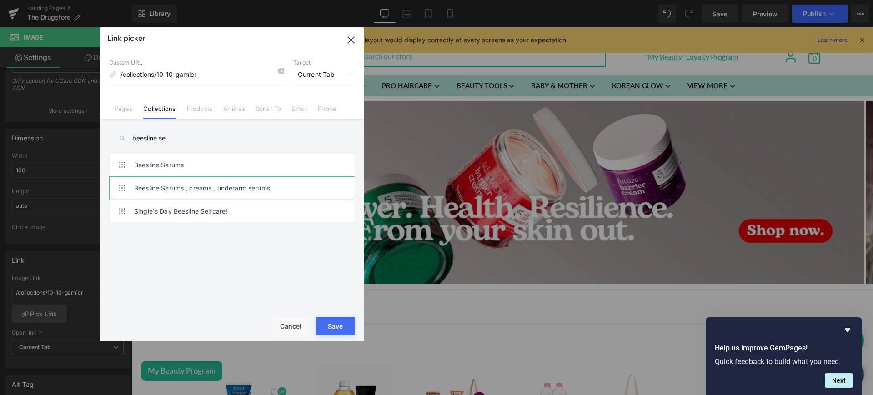
type input "beesline se"
click at [215, 191] on link "Beesline Serums , creams , underarm serums" at bounding box center [234, 188] width 200 height 23
click at [340, 324] on button "Save" at bounding box center [335, 326] width 38 height 18
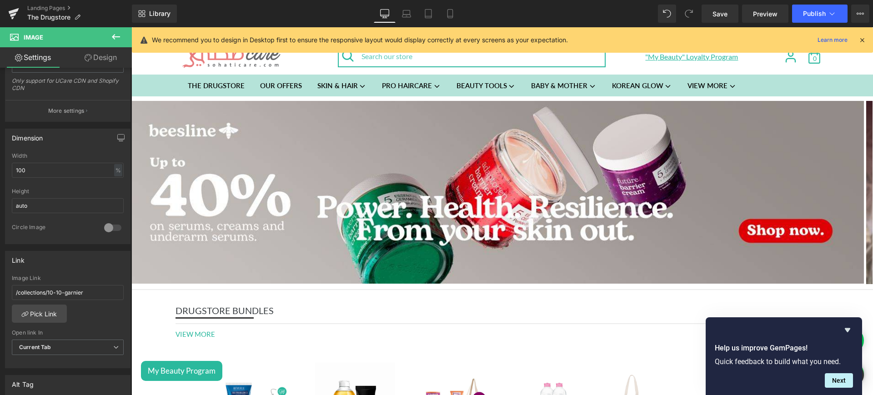
click at [814, 3] on div "Library Desktop Desktop Laptop Tablet Mobile Save Preview Publish Scheduled Vie…" at bounding box center [502, 13] width 741 height 27
click at [818, 9] on button "Publish" at bounding box center [819, 14] width 55 height 18
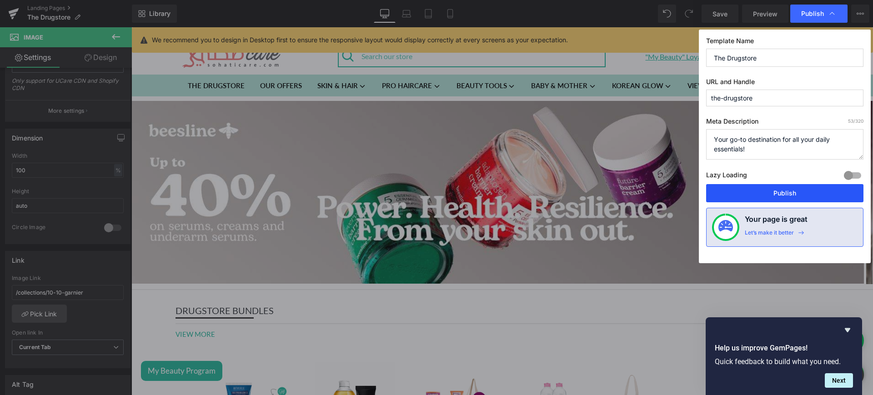
click at [764, 200] on button "Publish" at bounding box center [784, 193] width 157 height 18
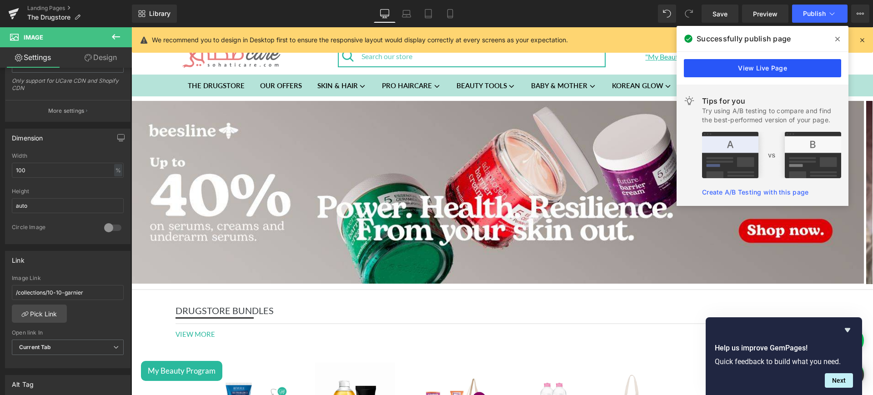
click at [741, 65] on link "View Live Page" at bounding box center [762, 68] width 157 height 18
